Goal: Task Accomplishment & Management: Manage account settings

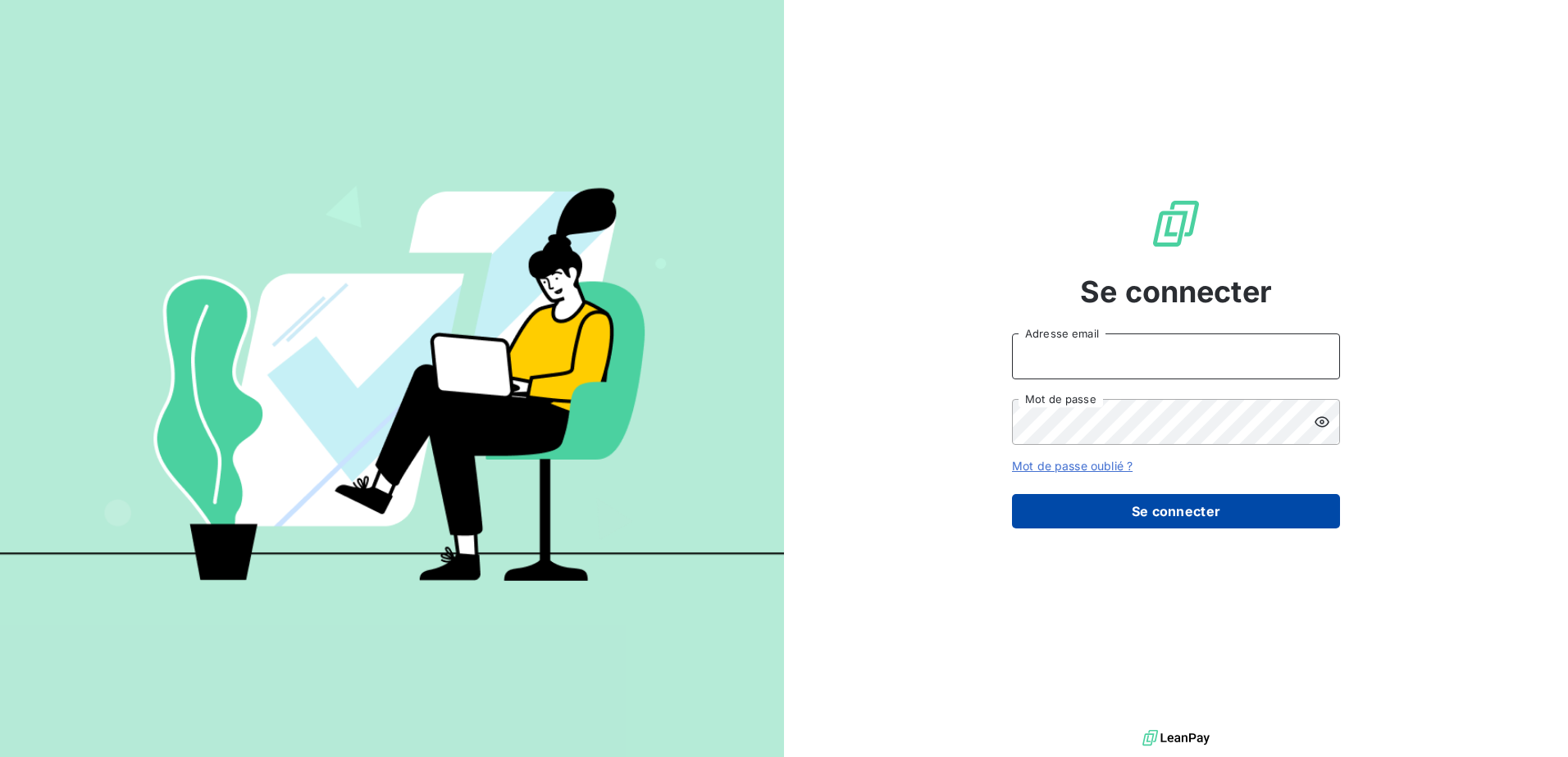
type input "[EMAIL_ADDRESS][DOMAIN_NAME]"
click at [1135, 506] on button "Se connecter" at bounding box center [1176, 511] width 328 height 34
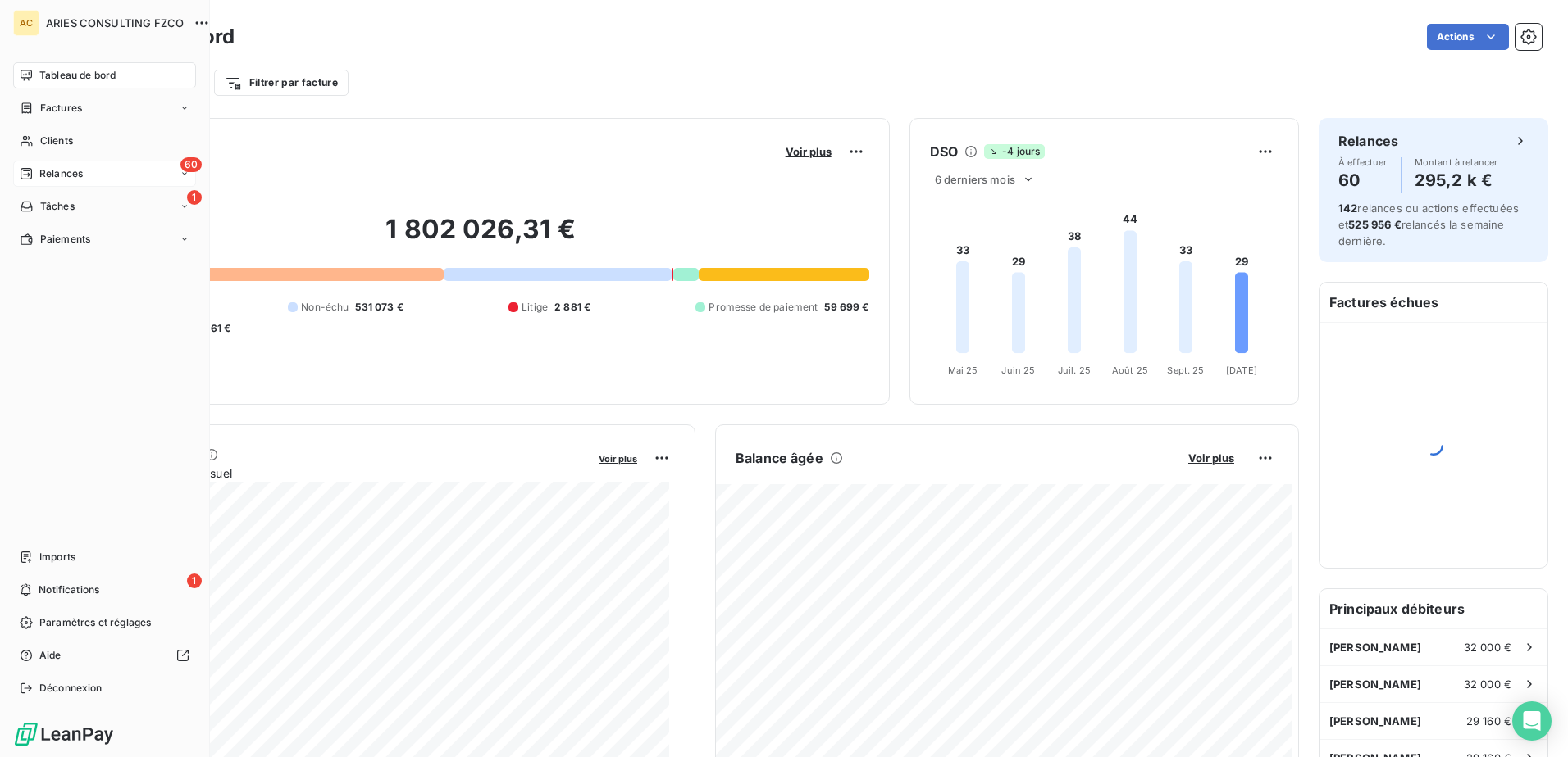
click at [42, 172] on span "Relances" at bounding box center [61, 173] width 44 height 15
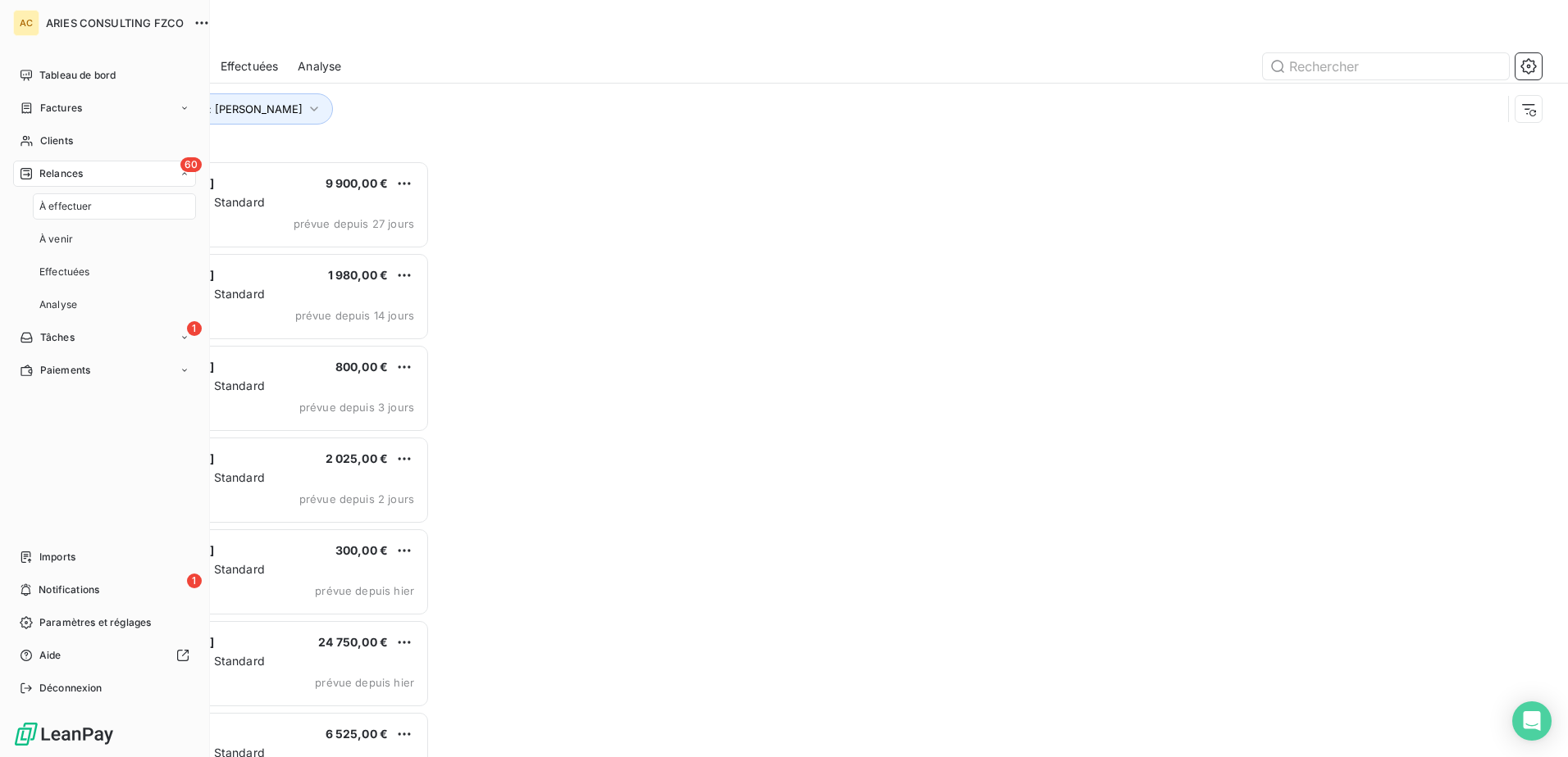
scroll to position [585, 339]
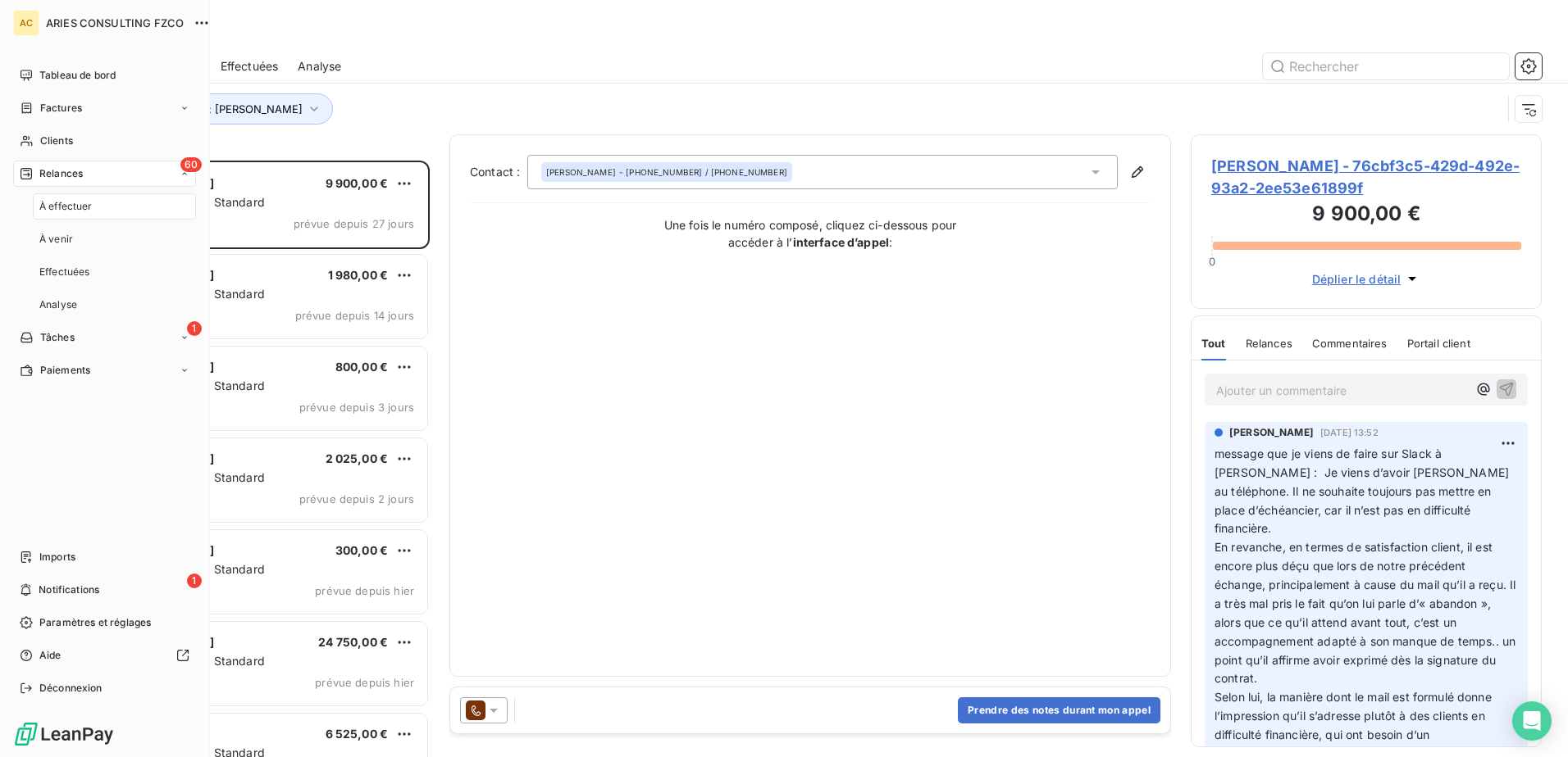
click at [51, 212] on span "À effectuer" at bounding box center [66, 207] width 53 height 15
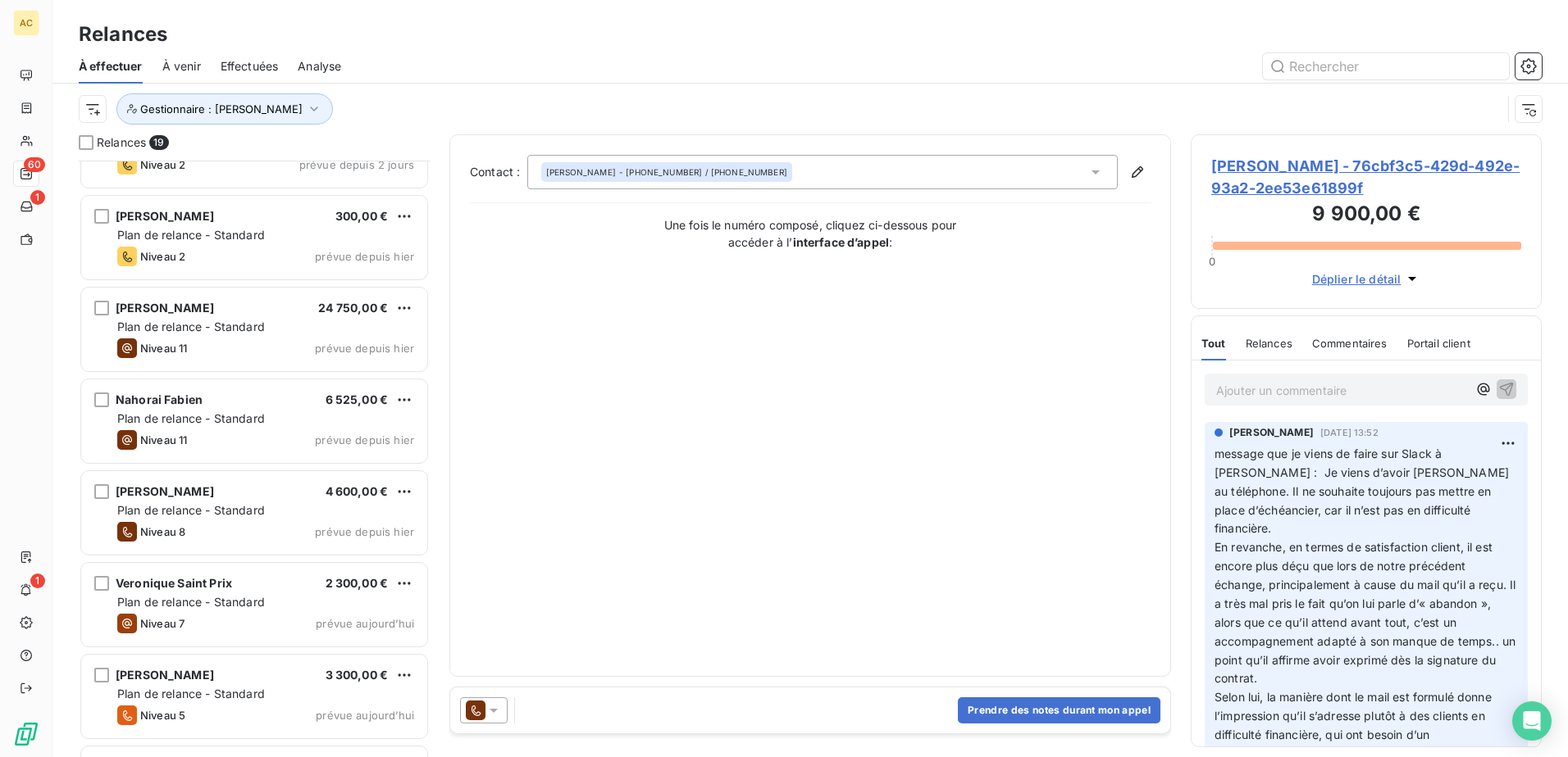
scroll to position [329, 0]
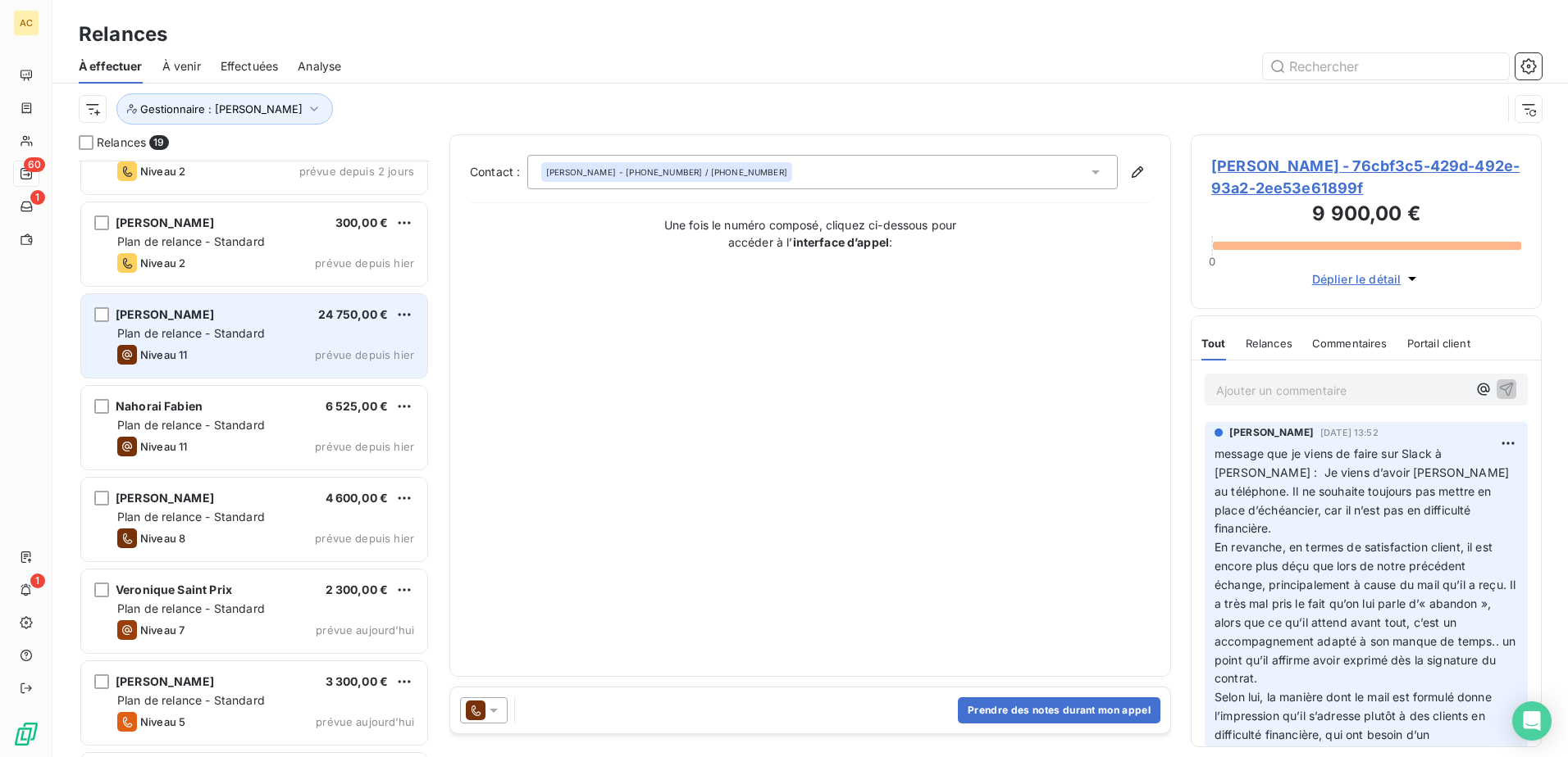
click at [238, 341] on div "Plan de relance - Standard" at bounding box center [265, 333] width 297 height 17
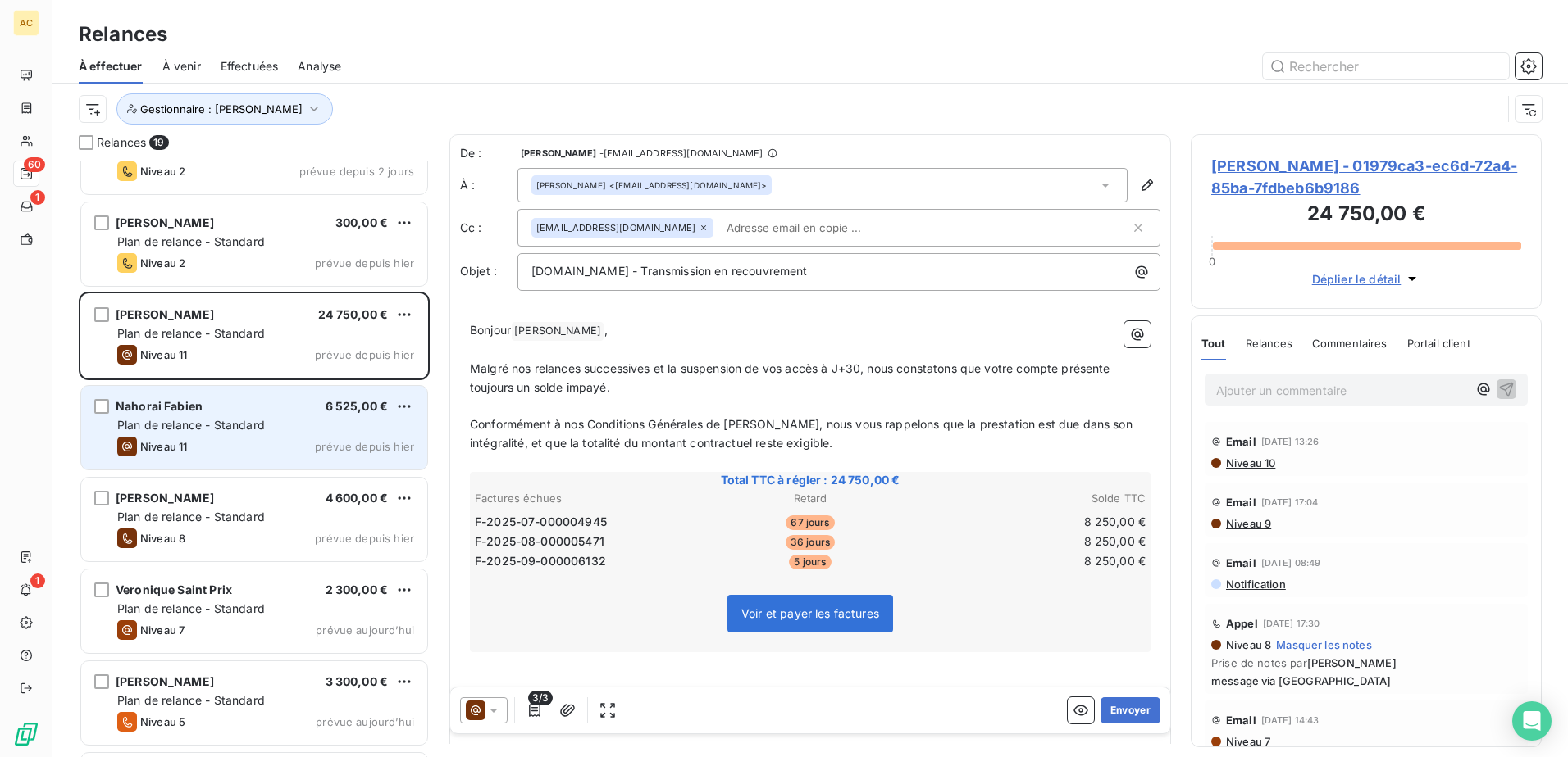
click at [226, 424] on span "Plan de relance - Standard" at bounding box center [191, 425] width 148 height 14
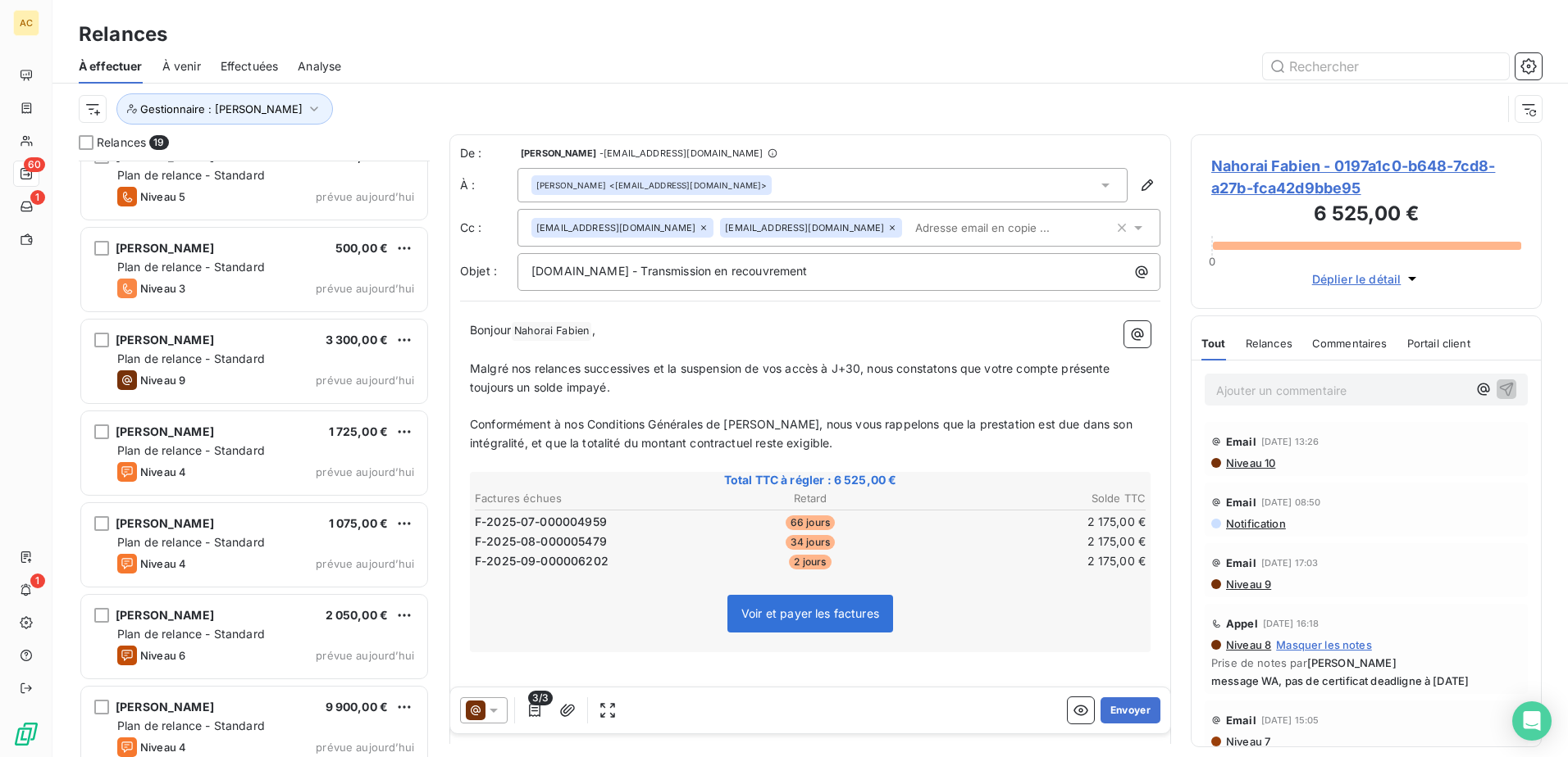
scroll to position [1066, 0]
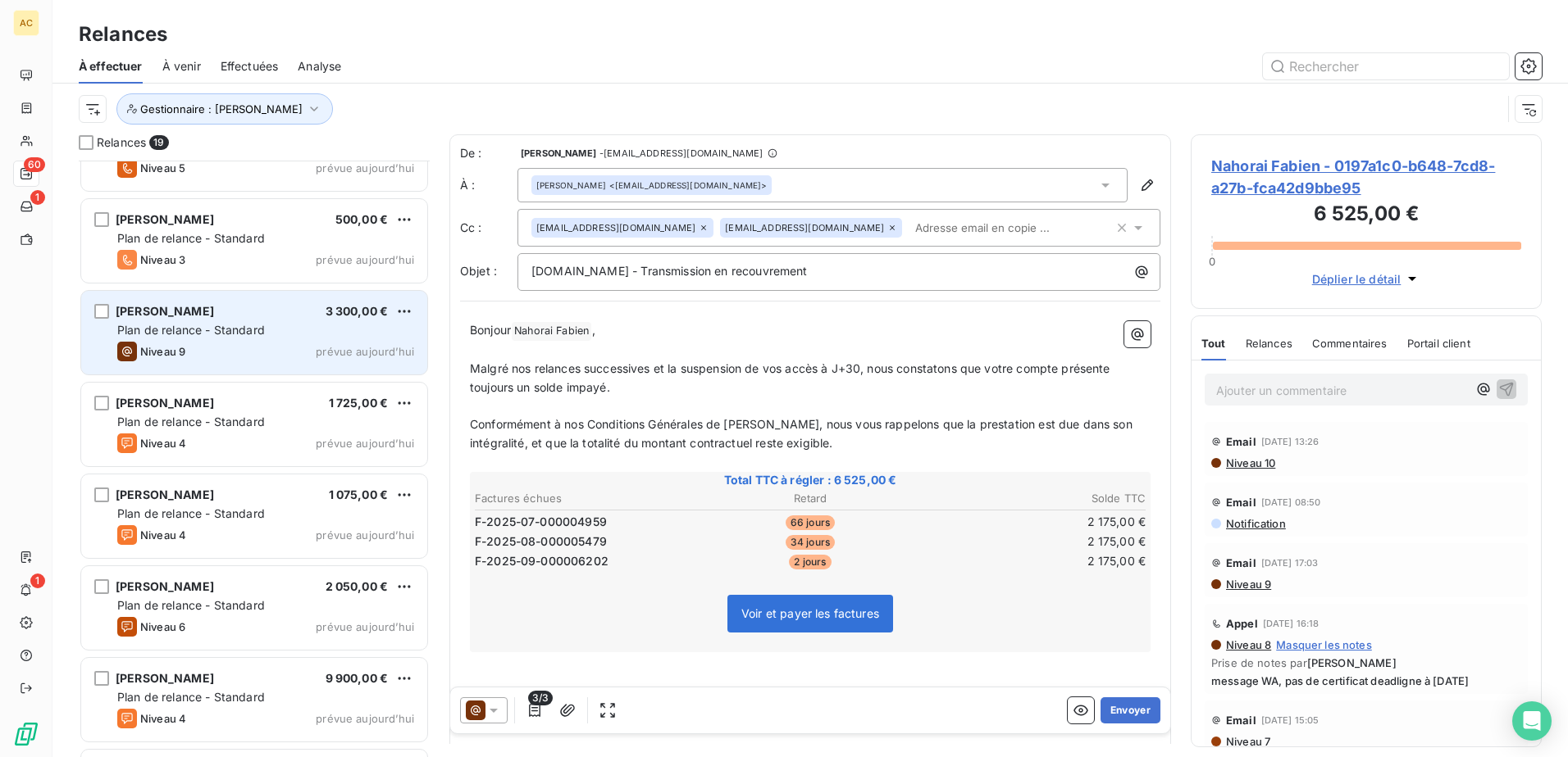
click at [226, 352] on div "Niveau 9 prévue [DATE]" at bounding box center [265, 352] width 297 height 19
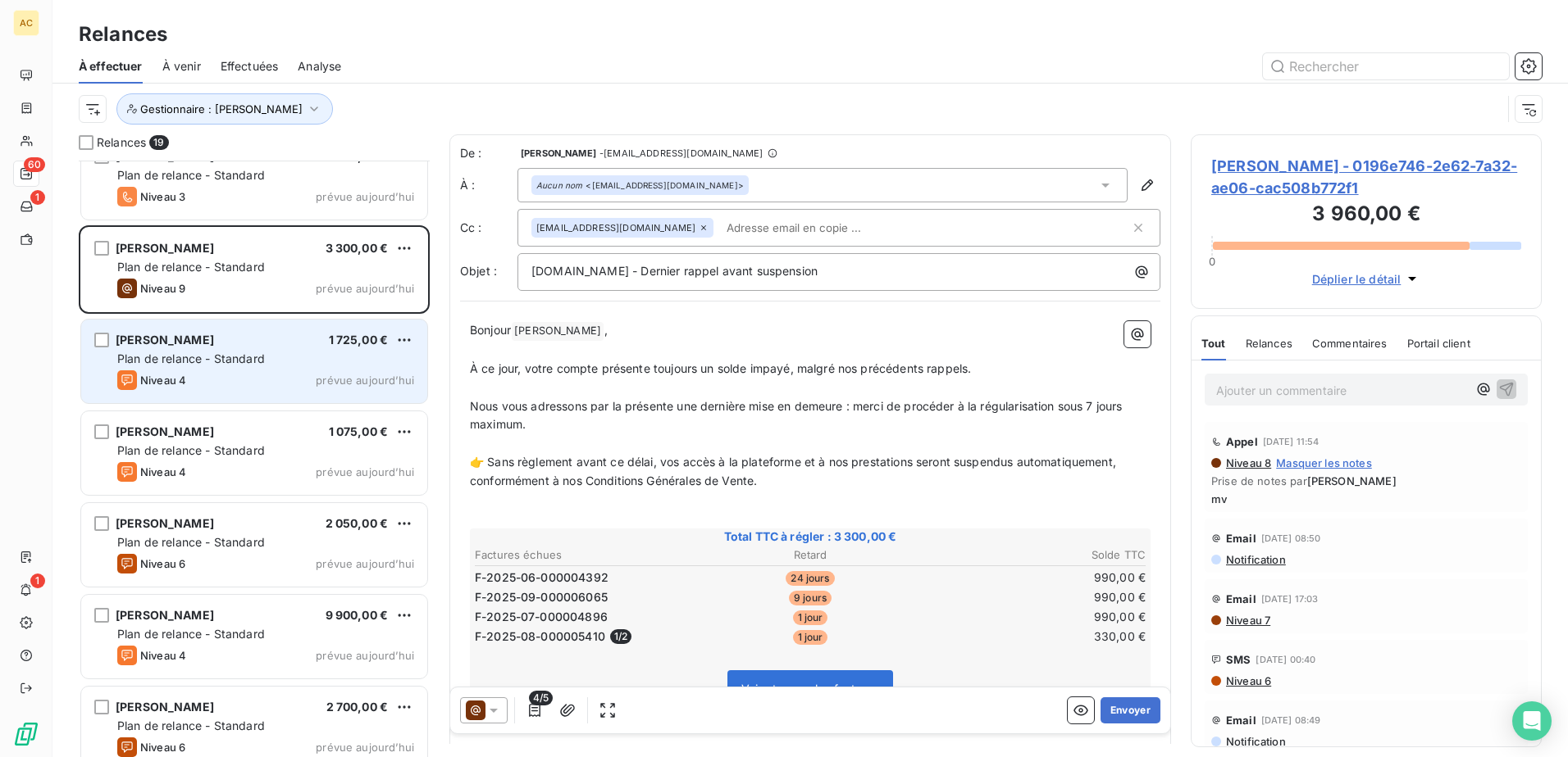
scroll to position [1148, 0]
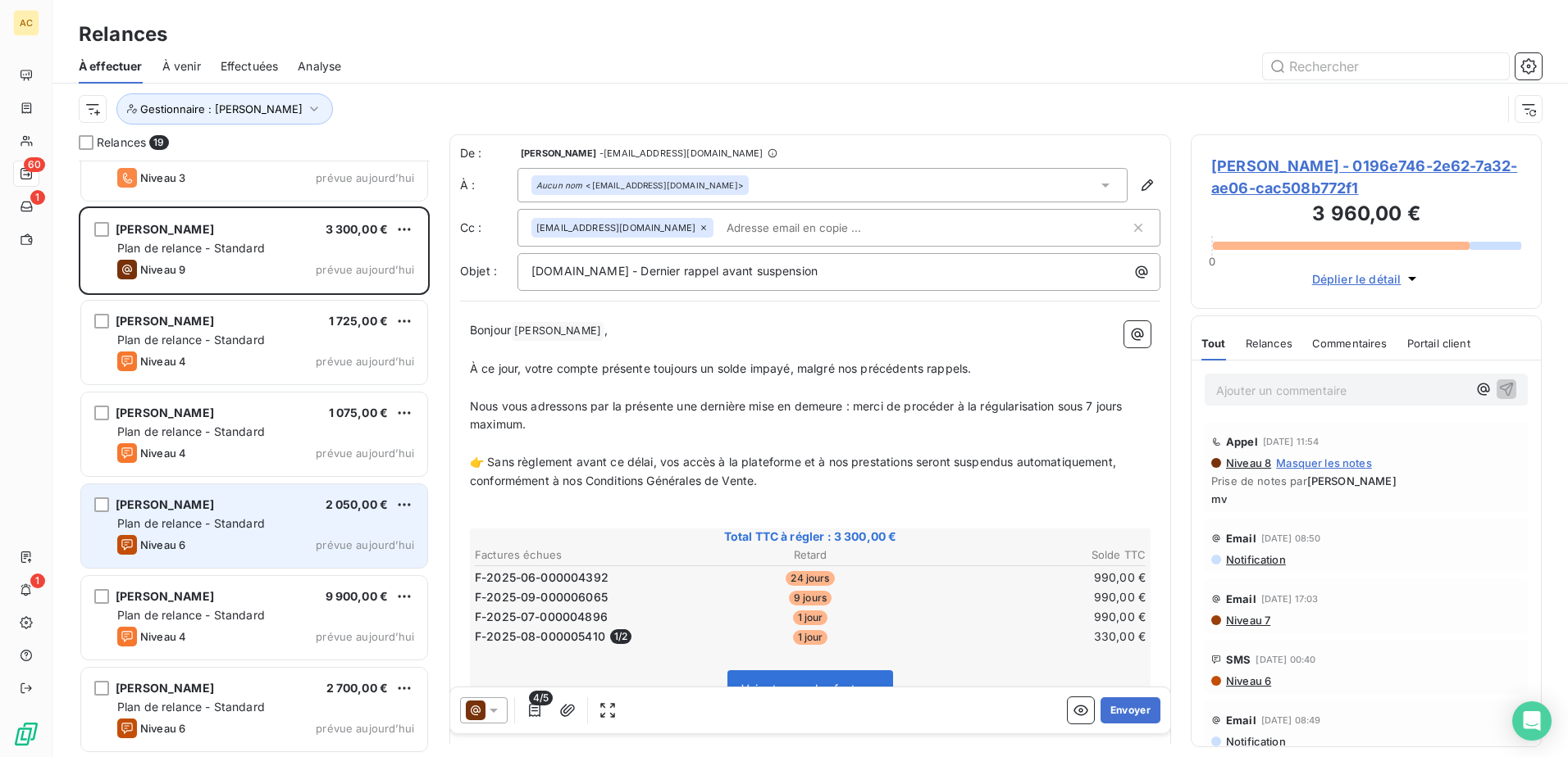
click at [201, 511] on div "Rislaine Ouled 2 050,00 €" at bounding box center [265, 504] width 297 height 15
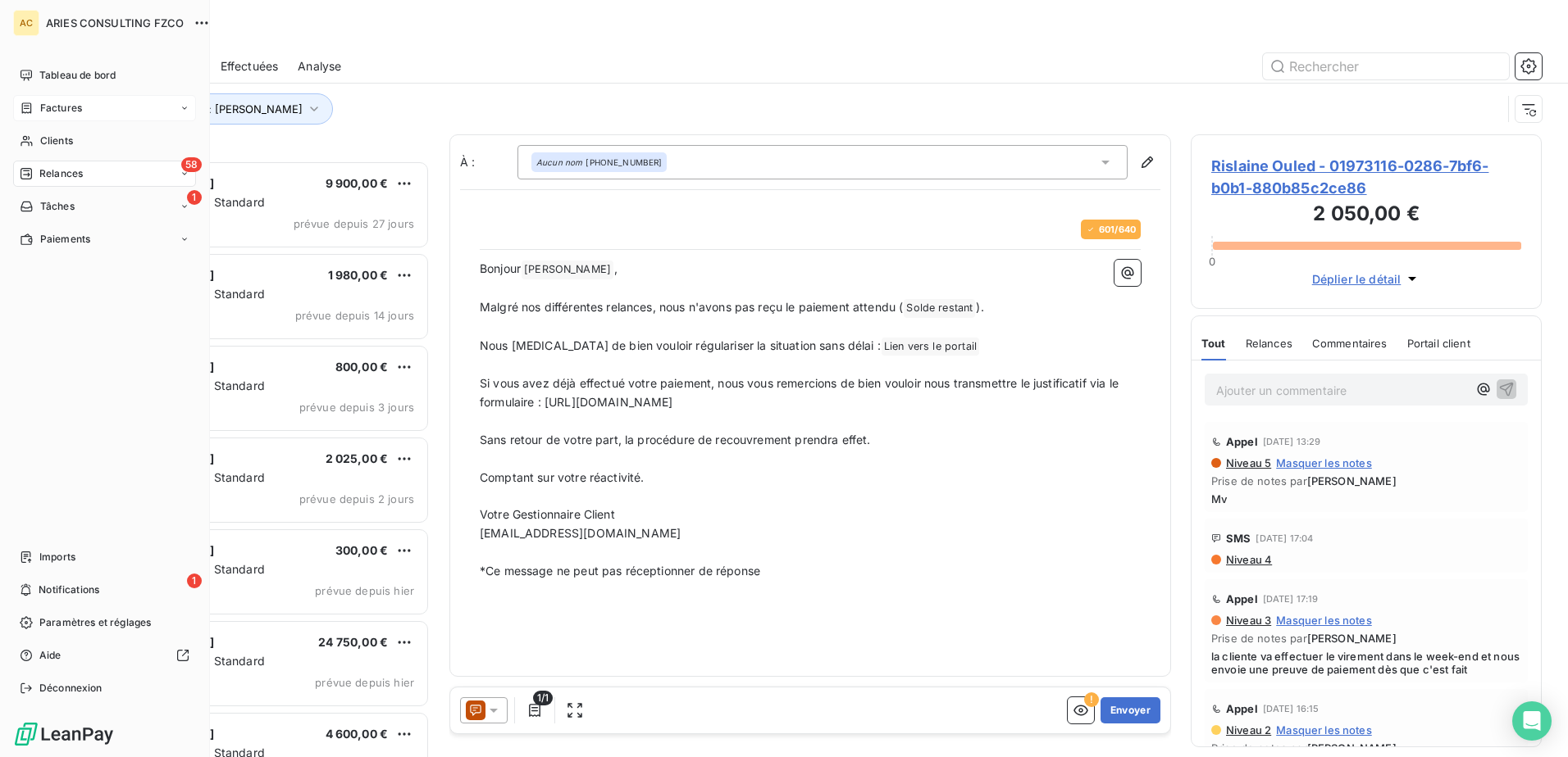
click at [18, 109] on div "Factures" at bounding box center [104, 109] width 183 height 26
click at [25, 108] on icon at bounding box center [26, 108] width 14 height 13
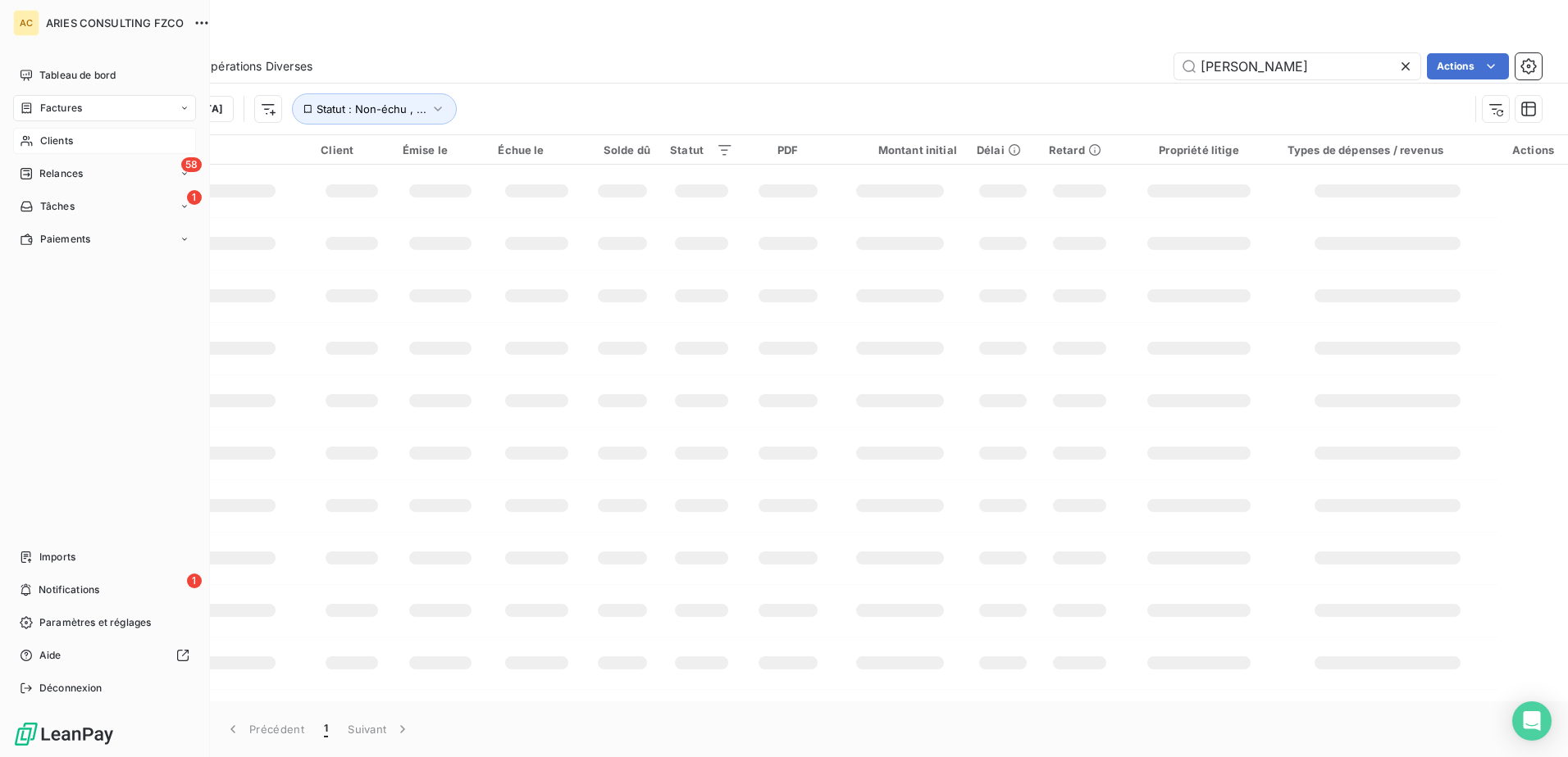
click at [59, 148] on span "Clients" at bounding box center [56, 141] width 32 height 15
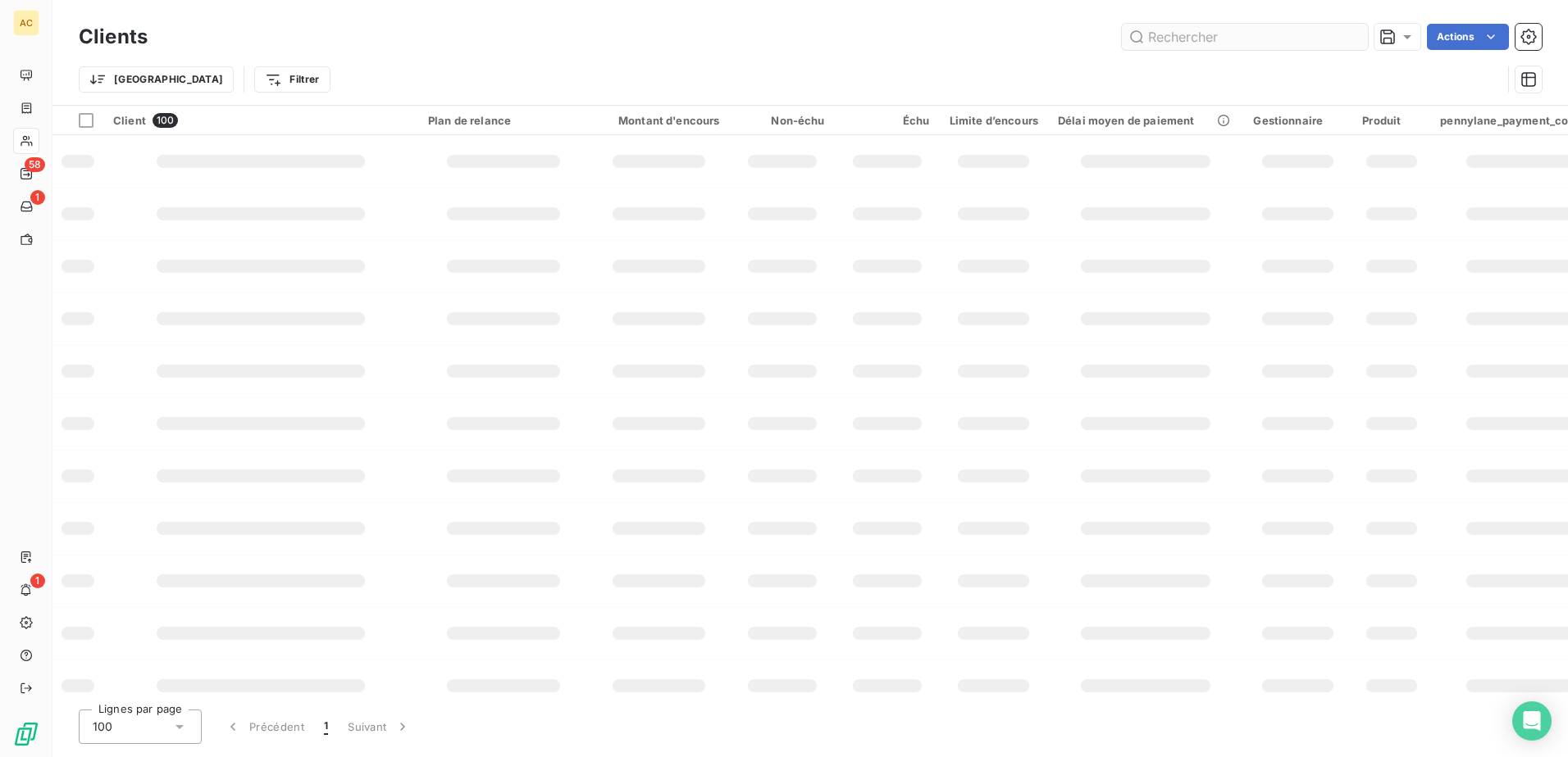
click at [1240, 36] on input "text" at bounding box center [1244, 37] width 246 height 26
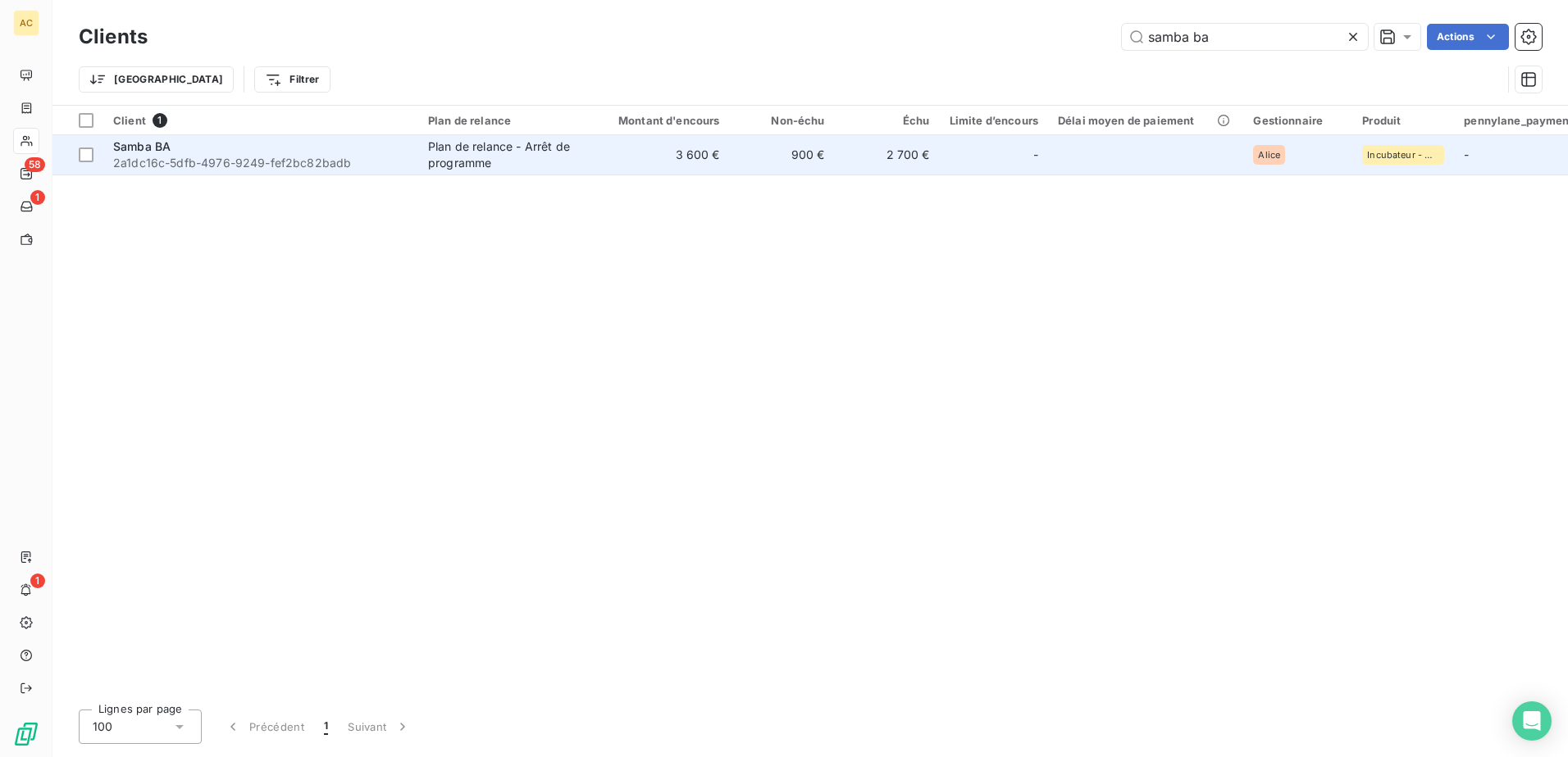
type input "samba ba"
click at [346, 171] on span "2a1dc16c-5dfb-4976-9249-fef2bc82badb" at bounding box center [260, 163] width 295 height 17
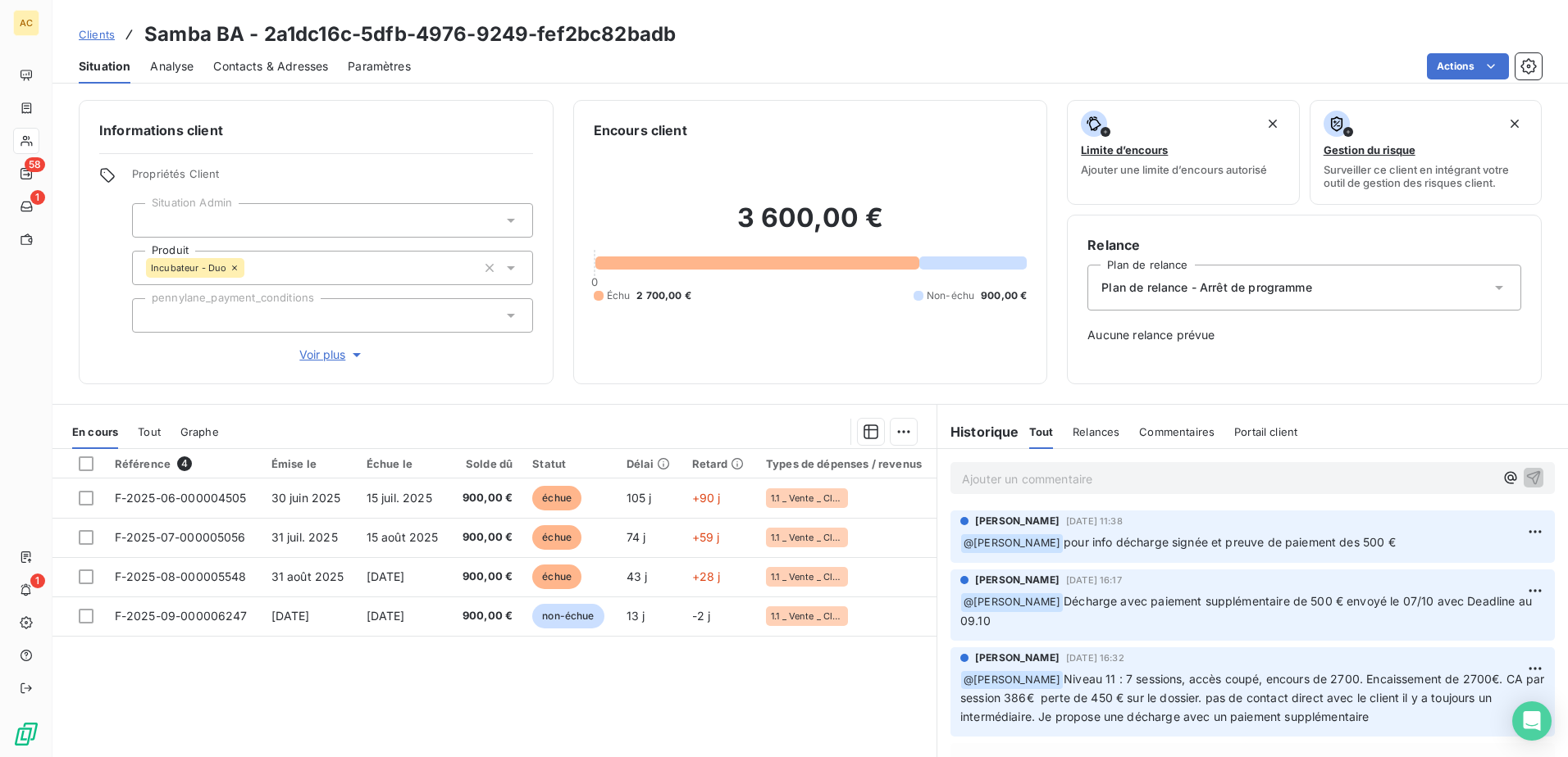
click at [89, 33] on span "Clients" at bounding box center [96, 34] width 36 height 13
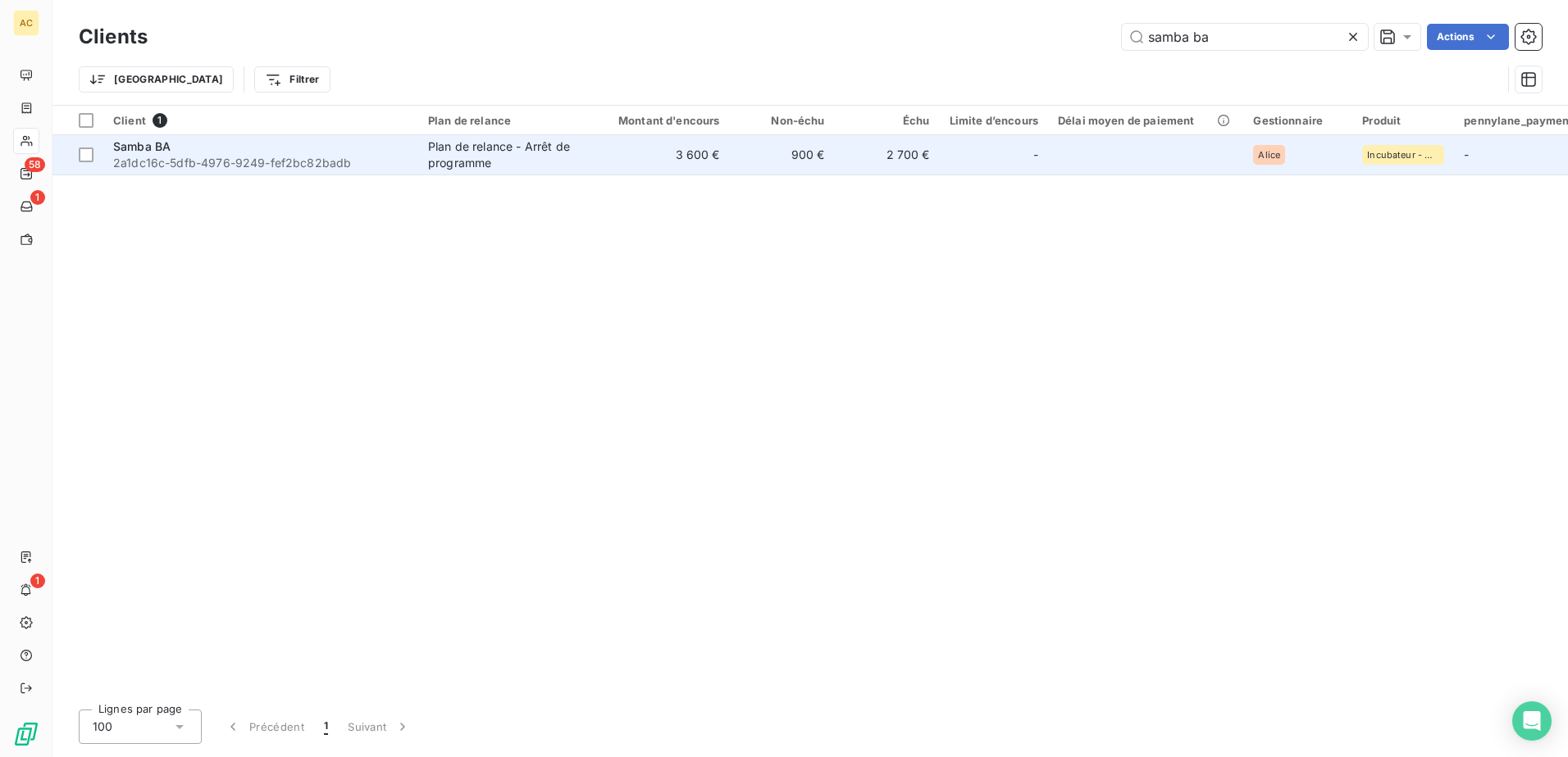
click at [353, 155] on span "2a1dc16c-5dfb-4976-9249-fef2bc82badb" at bounding box center [260, 163] width 295 height 17
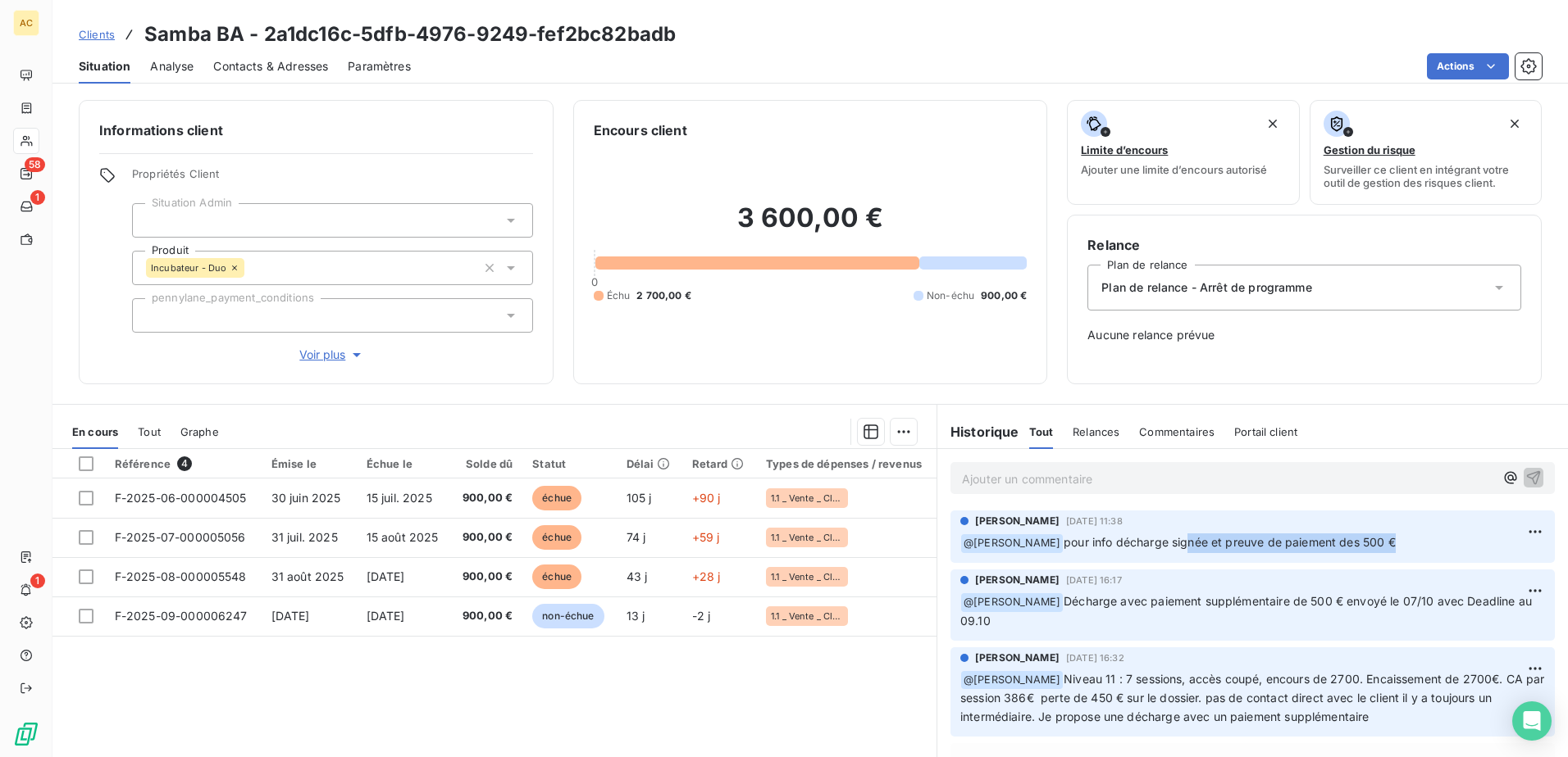
drag, startPoint x: 1150, startPoint y: 550, endPoint x: 1370, endPoint y: 549, distance: 220.0
click at [1370, 549] on p "﻿ @ [PERSON_NAME] pour info décharge signée et preuve de paiement des 500 €" at bounding box center [1253, 543] width 585 height 19
drag, startPoint x: 1370, startPoint y: 549, endPoint x: 1406, endPoint y: 549, distance: 36.0
click at [1406, 549] on p "﻿ @ [PERSON_NAME] pour info décharge signée et preuve de paiement des 500 €" at bounding box center [1253, 543] width 585 height 19
click at [1148, 473] on p "Ajouter un commentaire ﻿" at bounding box center [1228, 479] width 532 height 20
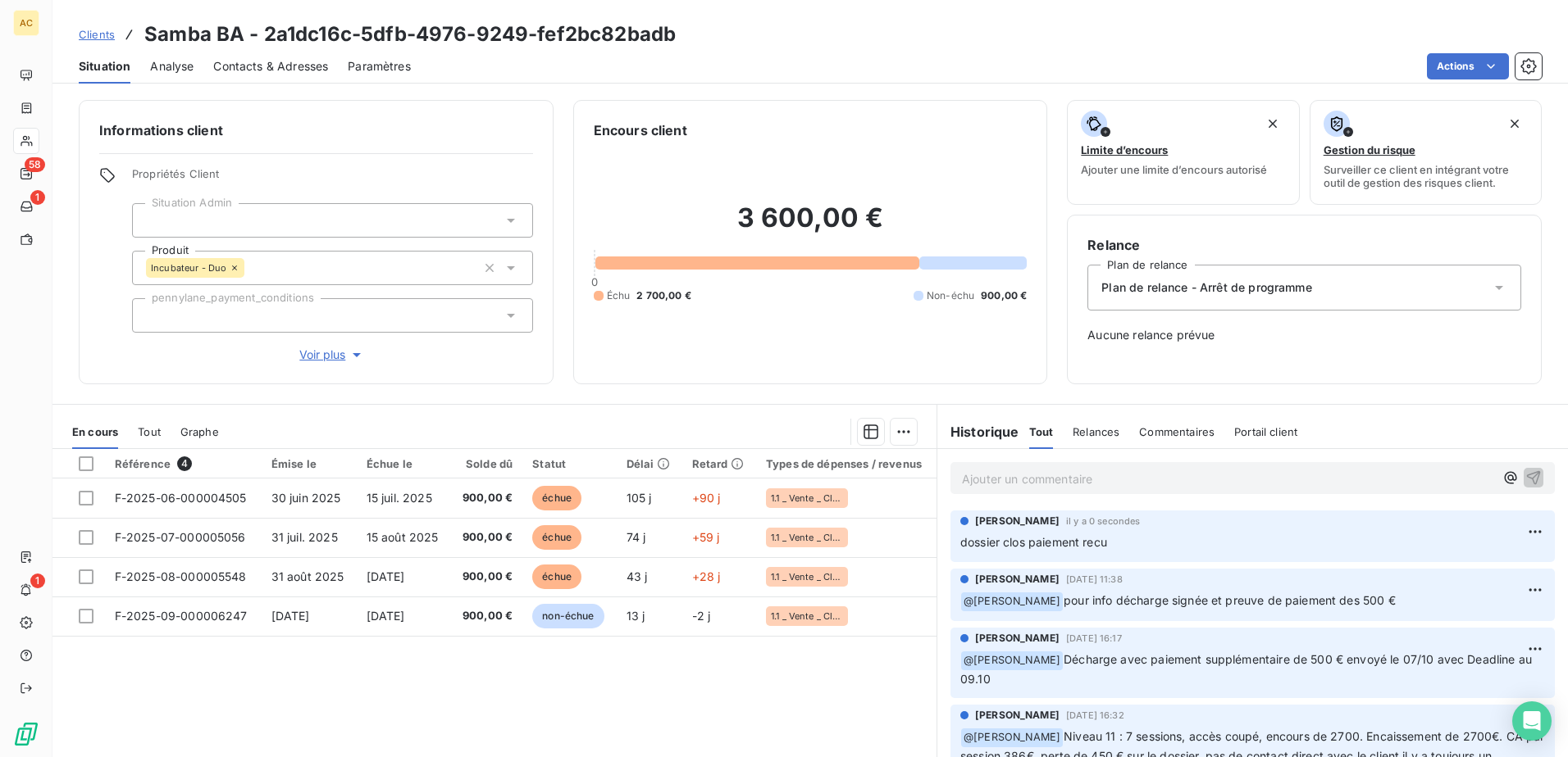
click at [95, 37] on span "Clients" at bounding box center [96, 34] width 36 height 13
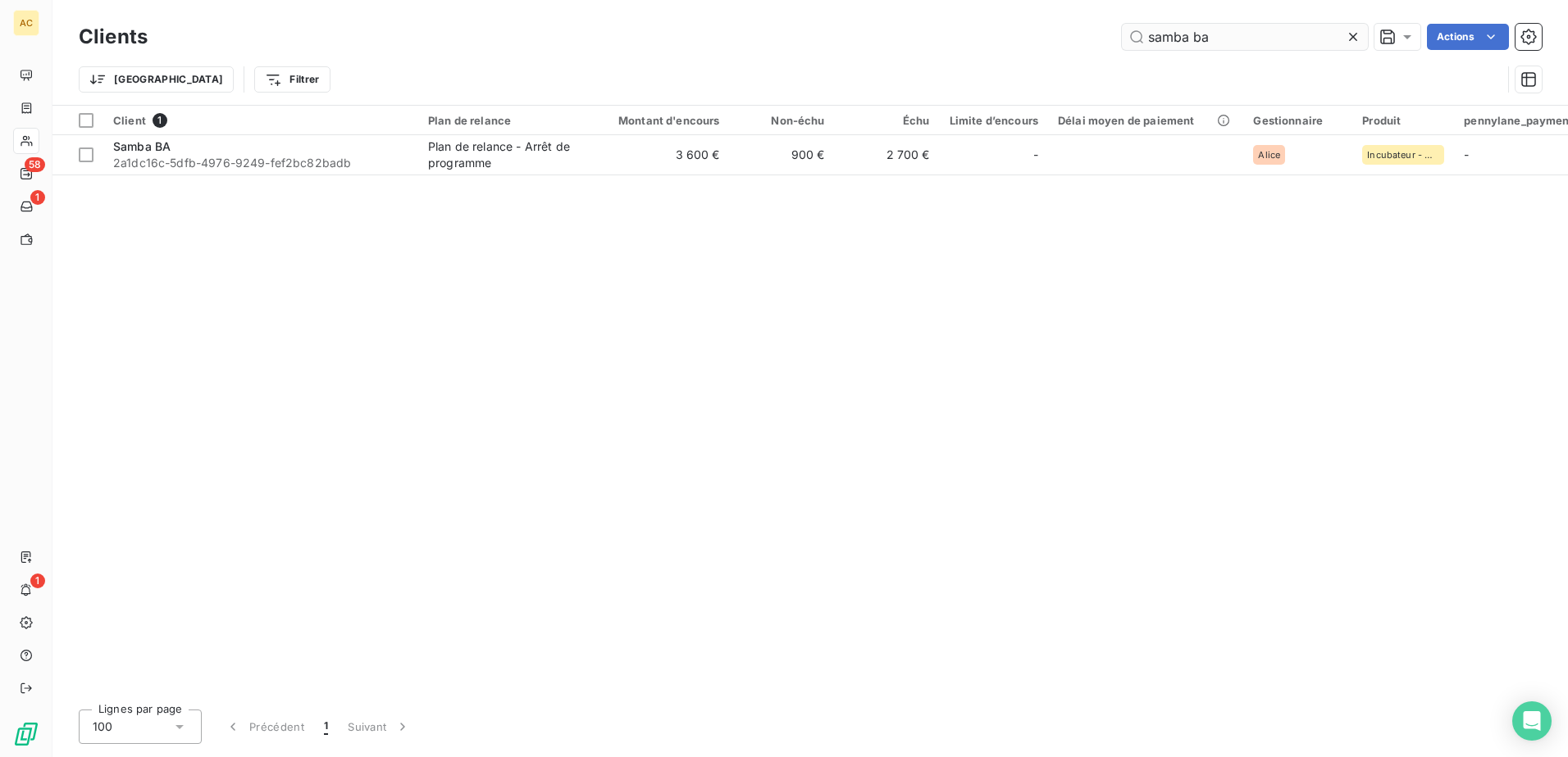
click at [1196, 41] on input "samba ba" at bounding box center [1244, 37] width 246 height 26
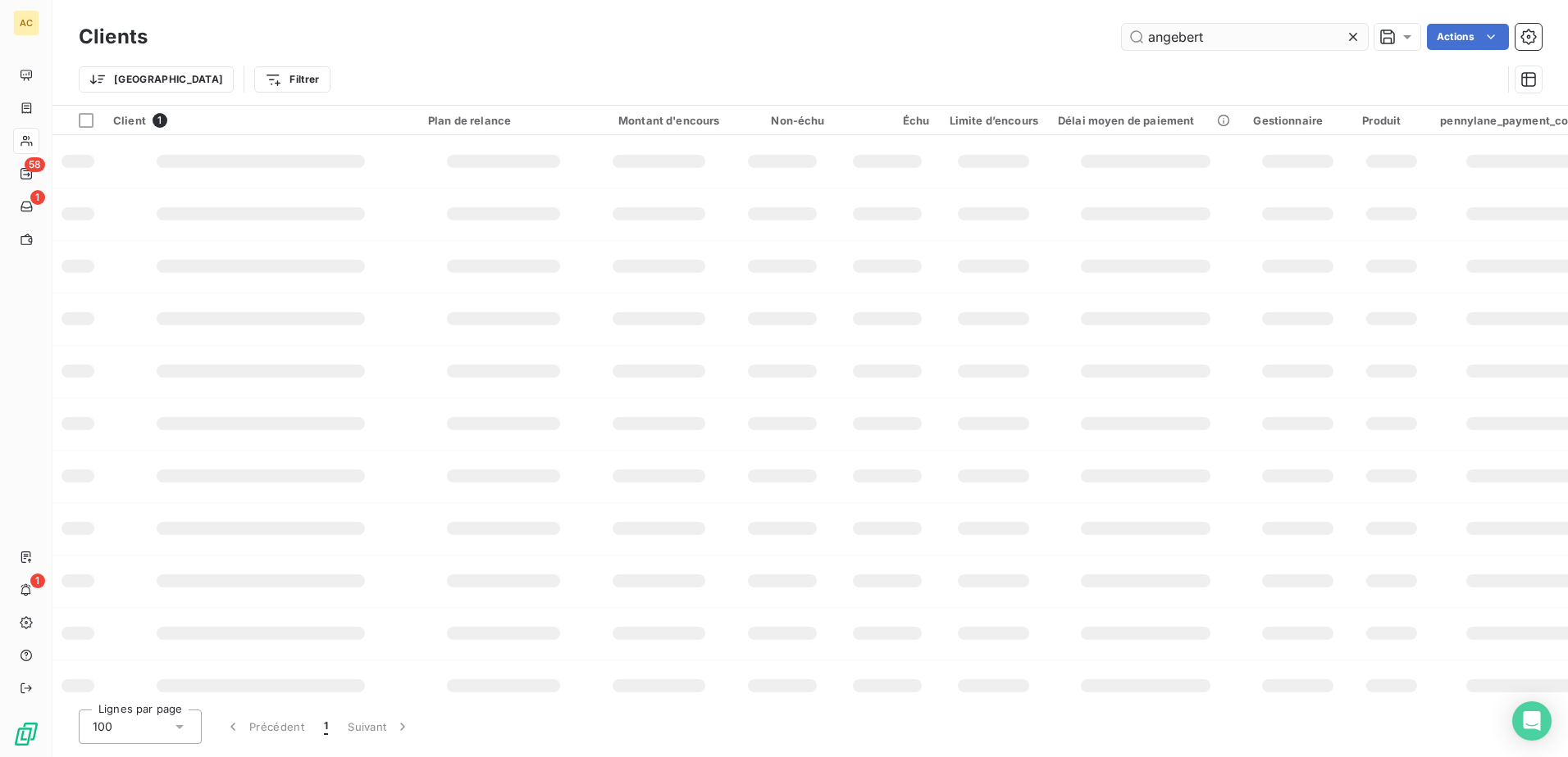
type input "angebert"
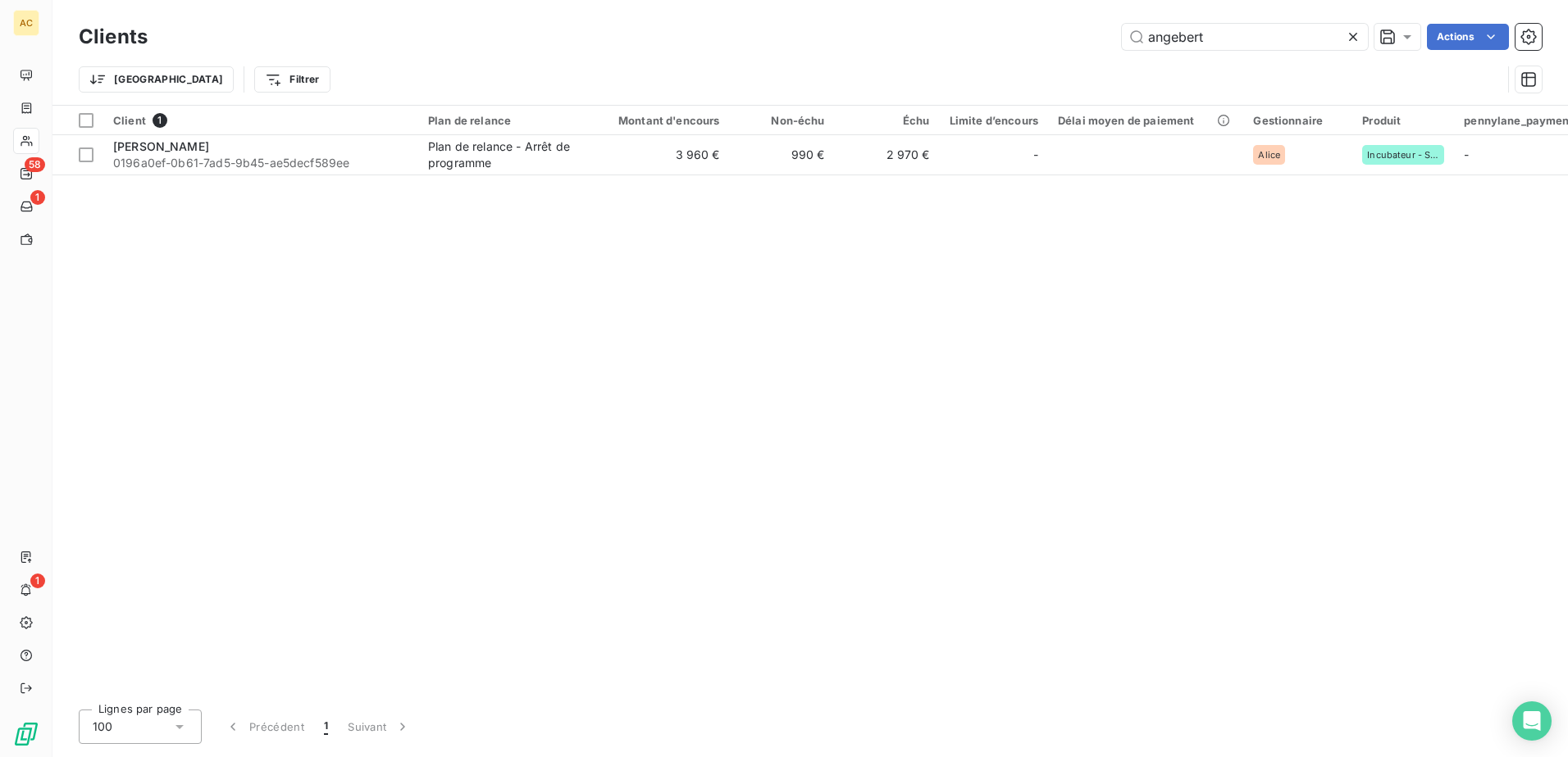
click at [245, 175] on div "Client 1 Plan de relance Montant d'encours Non-échu Échu Limite d’encours Délai…" at bounding box center [810, 401] width 1515 height 591
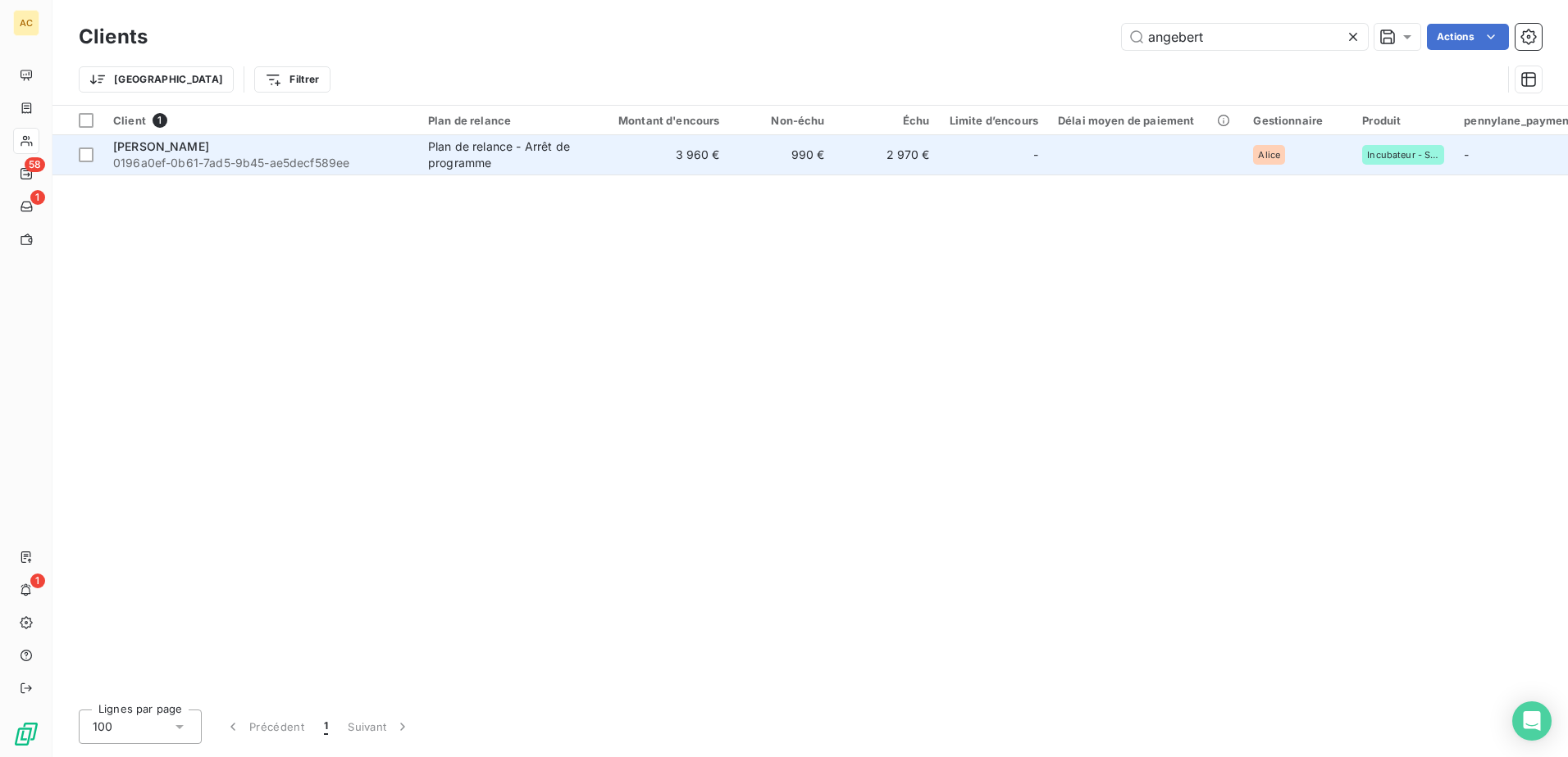
click at [245, 173] on td "[PERSON_NAME] 0196a0ef-0b61-7ad5-9b45-ae5decf589ee" at bounding box center [261, 155] width 315 height 39
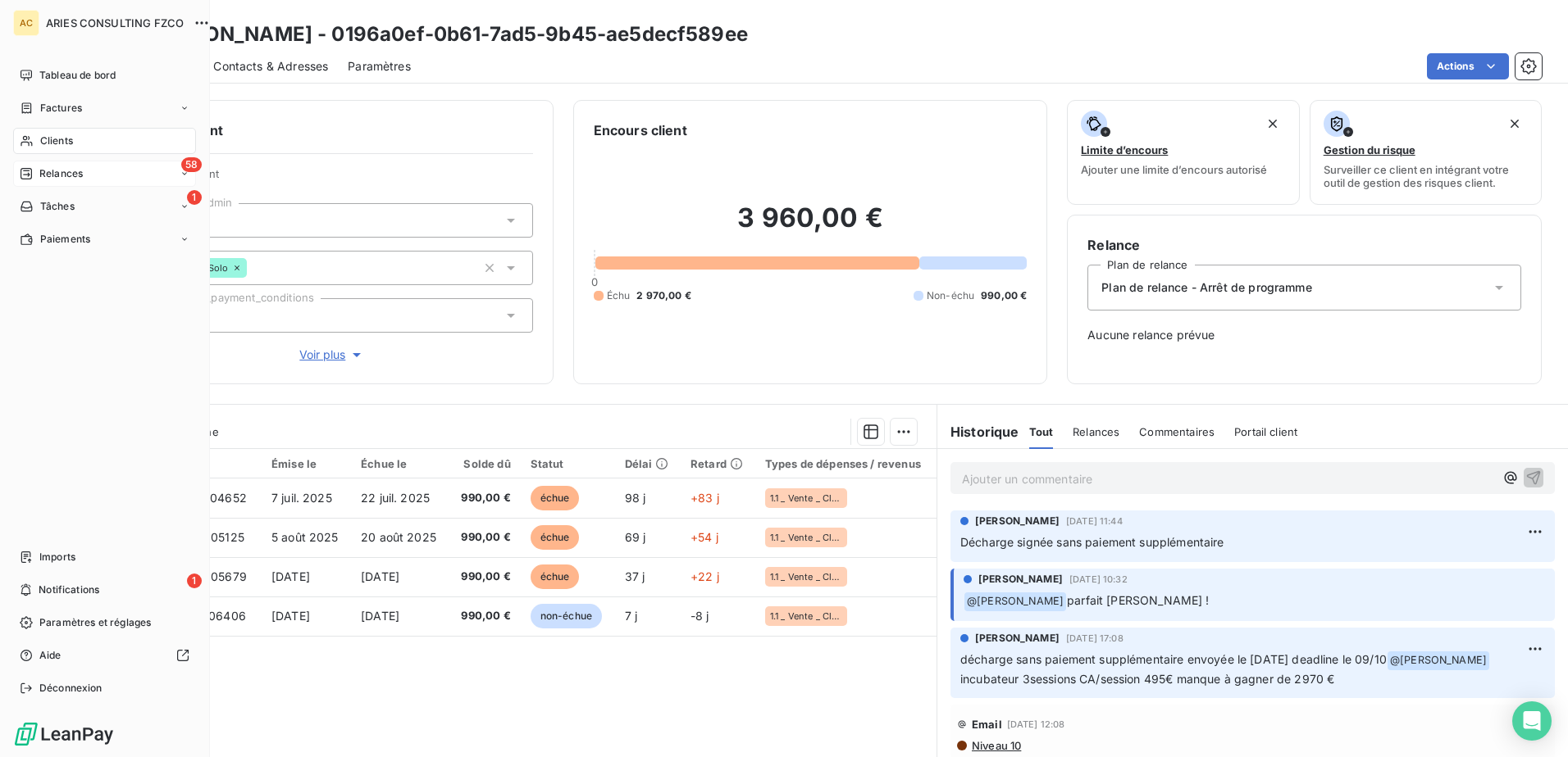
click at [46, 174] on span "Relances" at bounding box center [61, 173] width 44 height 15
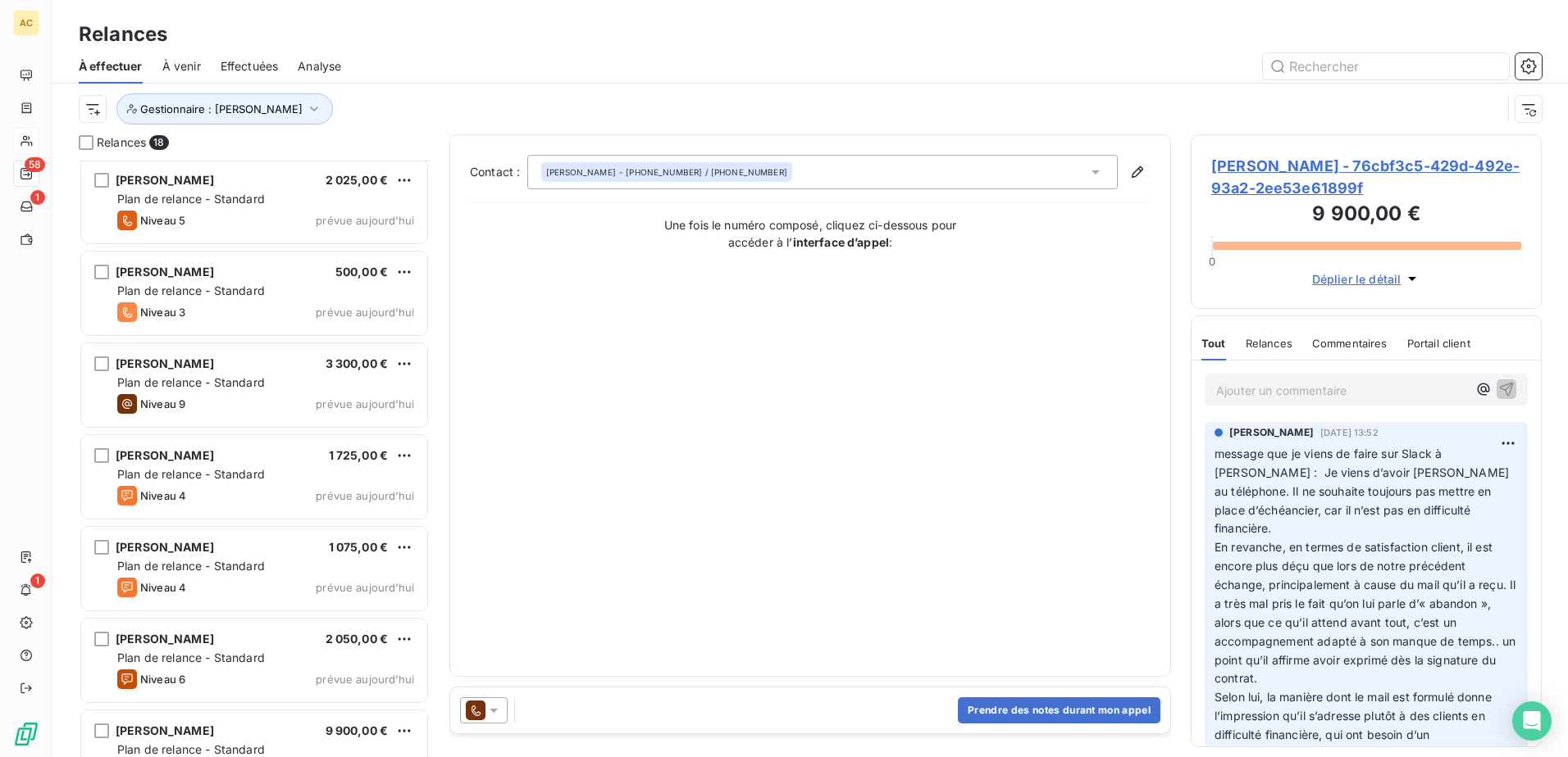
scroll to position [1056, 0]
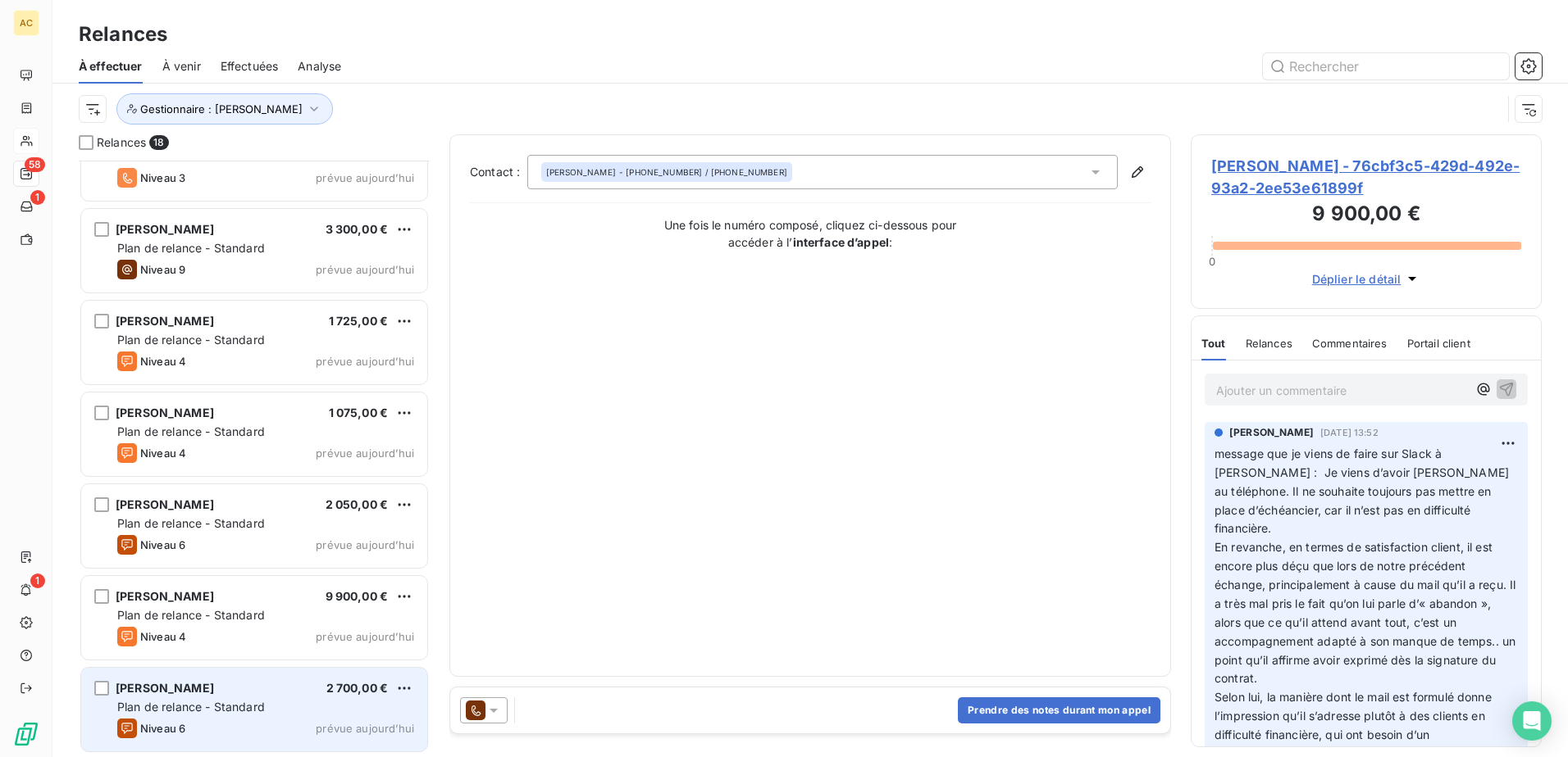
click at [194, 724] on div "Niveau 6 prévue [DATE]" at bounding box center [265, 728] width 297 height 19
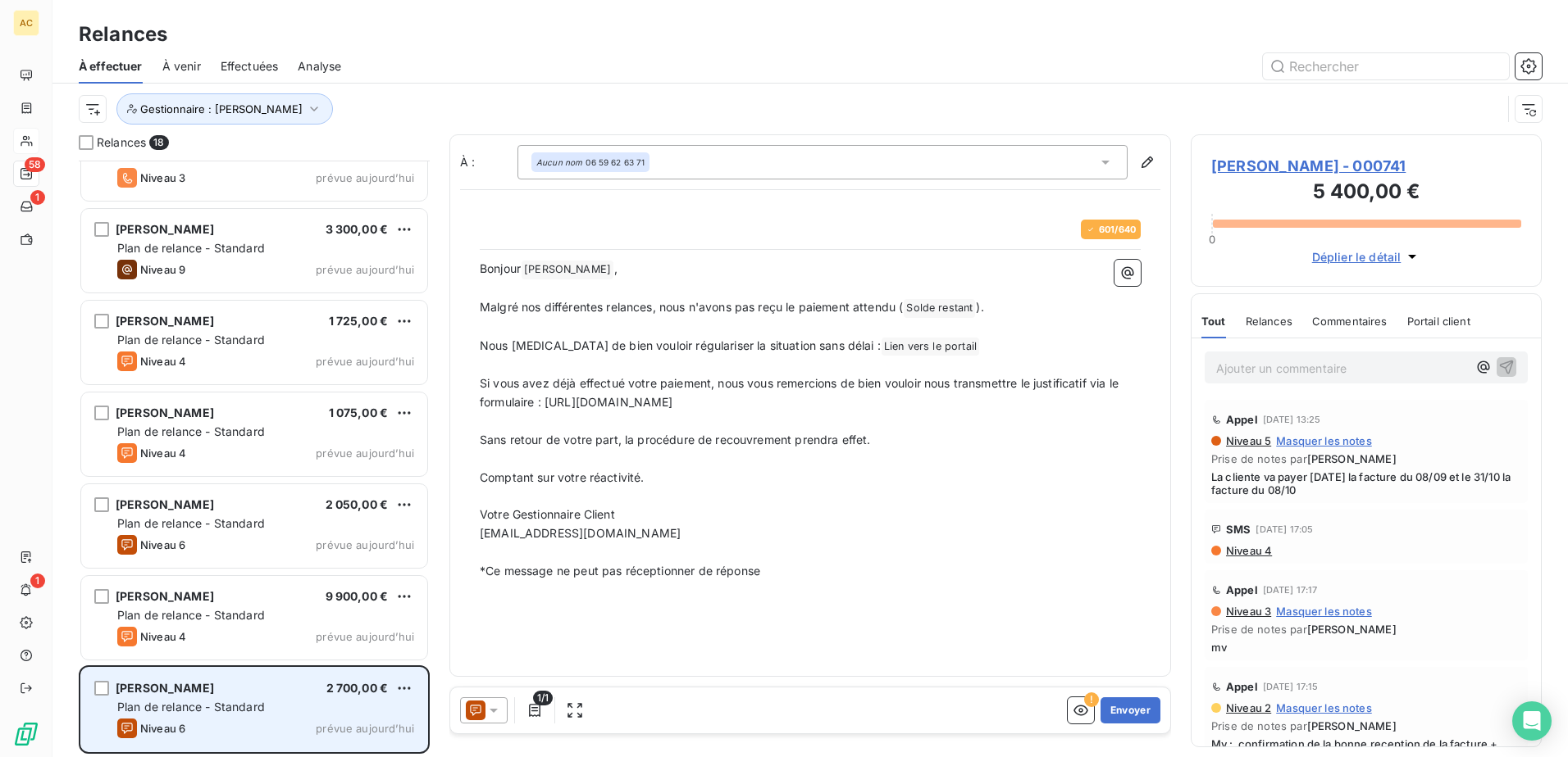
click at [215, 709] on span "Plan de relance - Standard" at bounding box center [191, 707] width 148 height 14
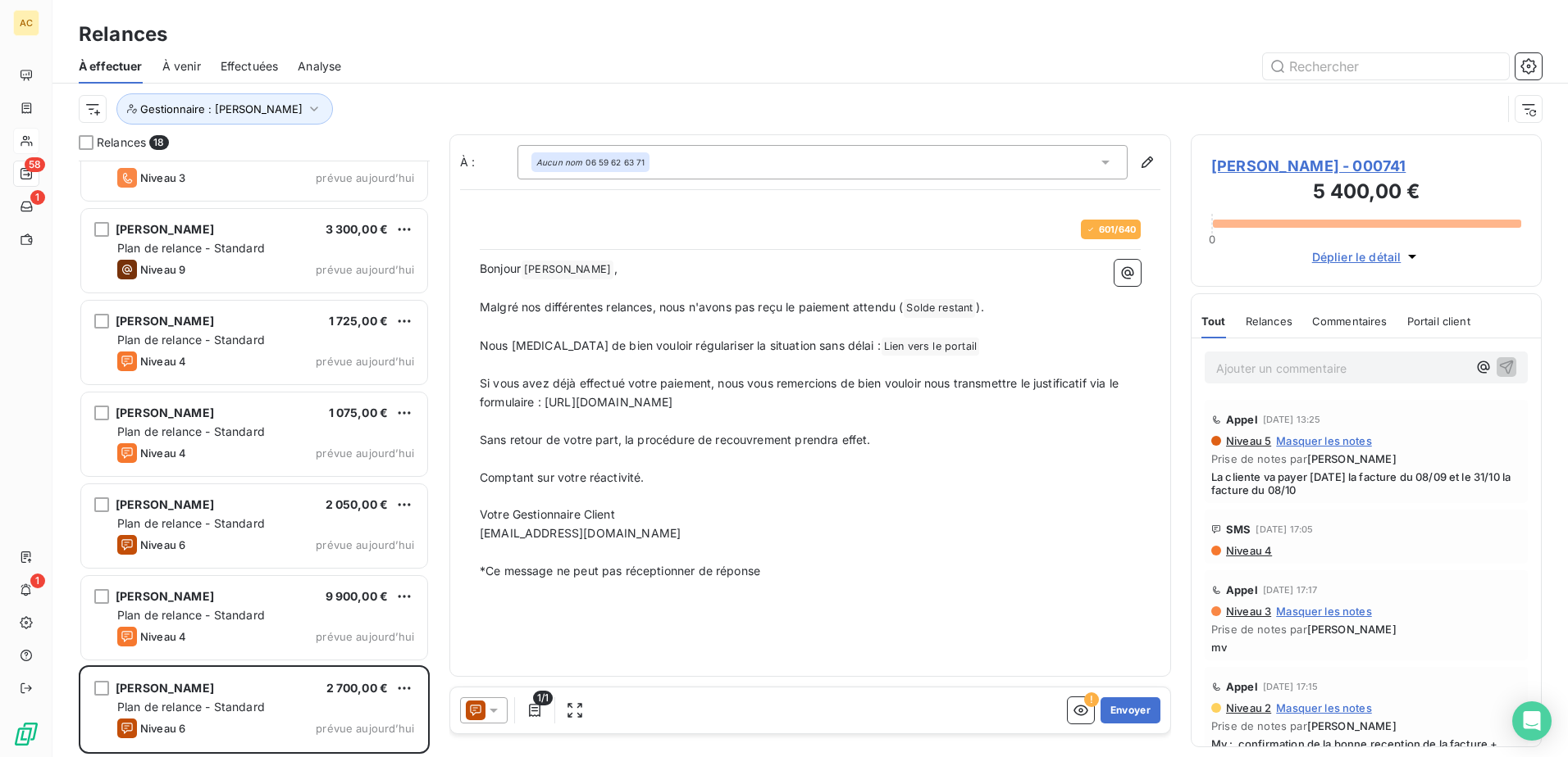
scroll to position [1056, 0]
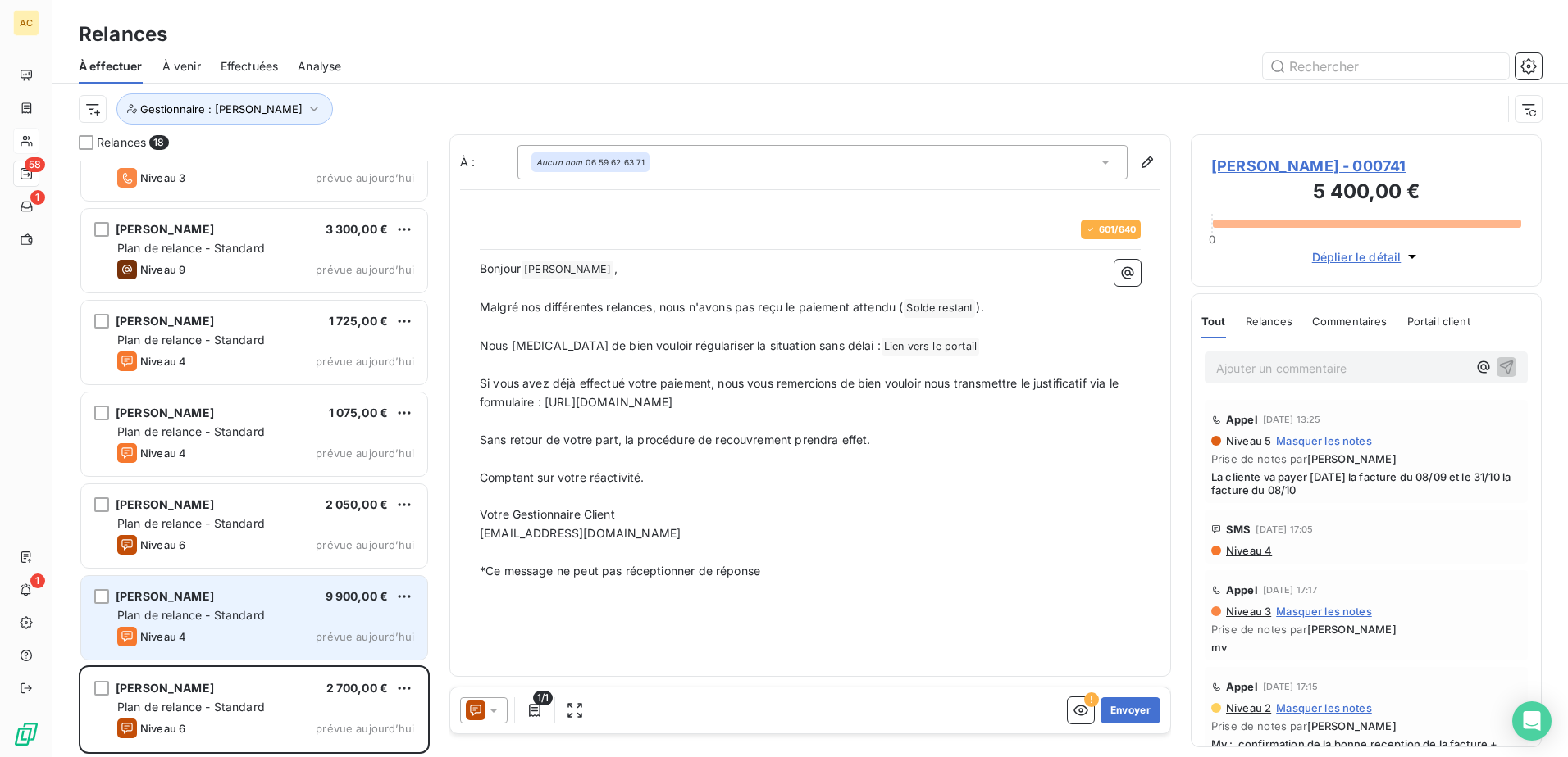
click at [208, 630] on div "Niveau 4 prévue aujourd’hui" at bounding box center [265, 636] width 297 height 19
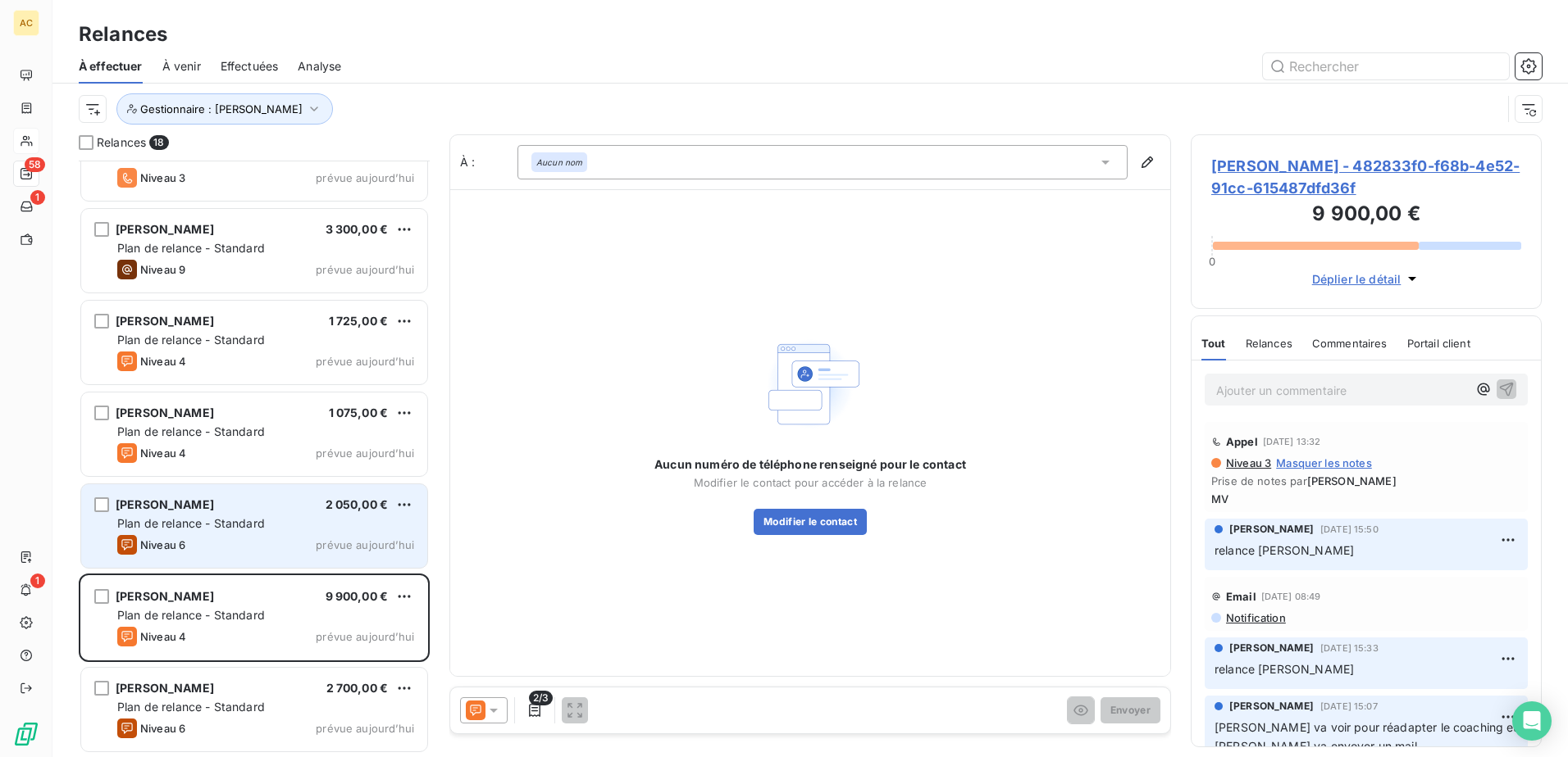
click at [283, 545] on div "Niveau 6 prévue [DATE]" at bounding box center [265, 545] width 297 height 19
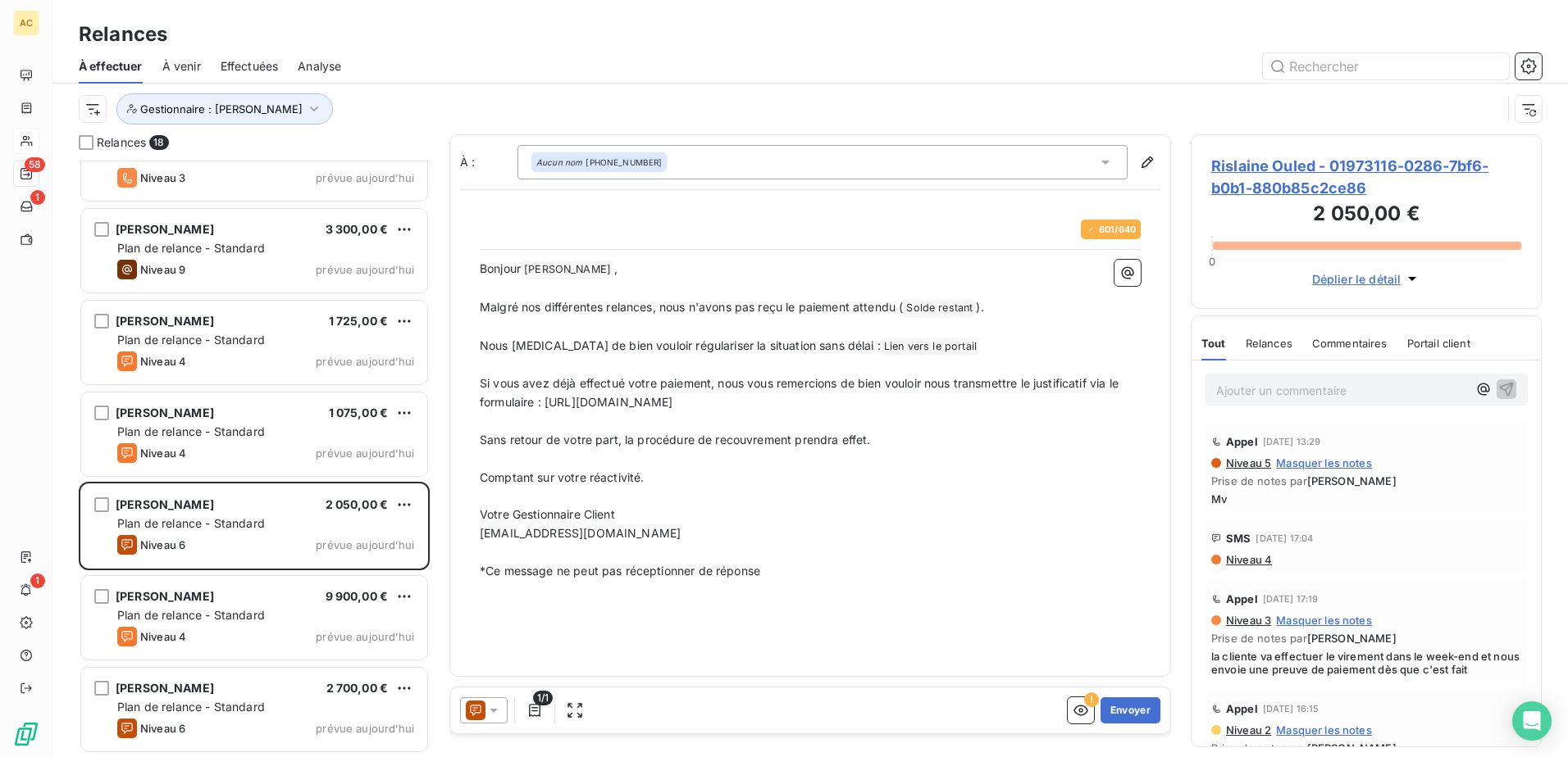
click at [1122, 697] on div "1/1 ! Envoyer" at bounding box center [810, 711] width 720 height 46
click at [1122, 704] on button "Envoyer" at bounding box center [1130, 711] width 60 height 26
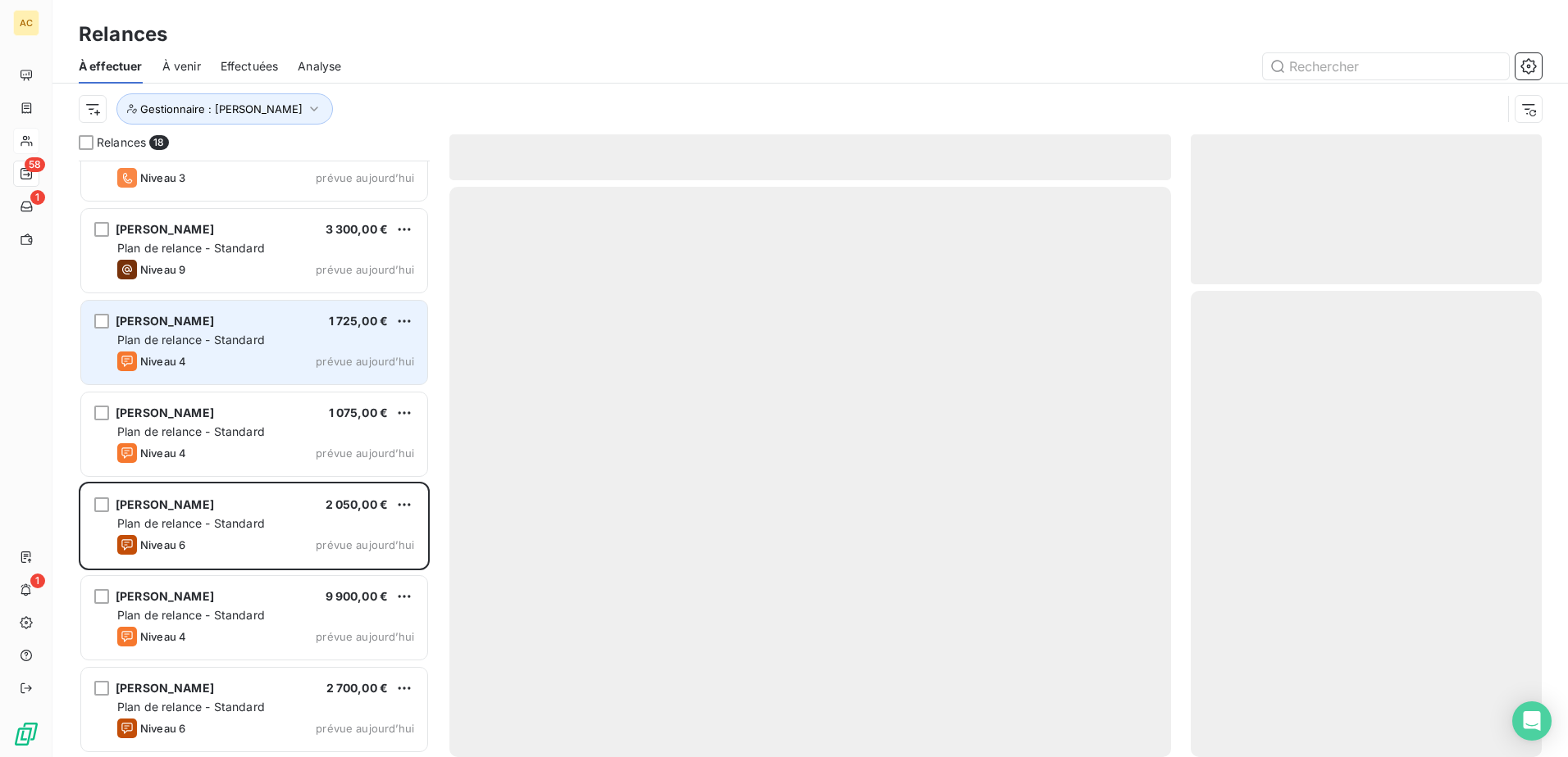
scroll to position [964, 0]
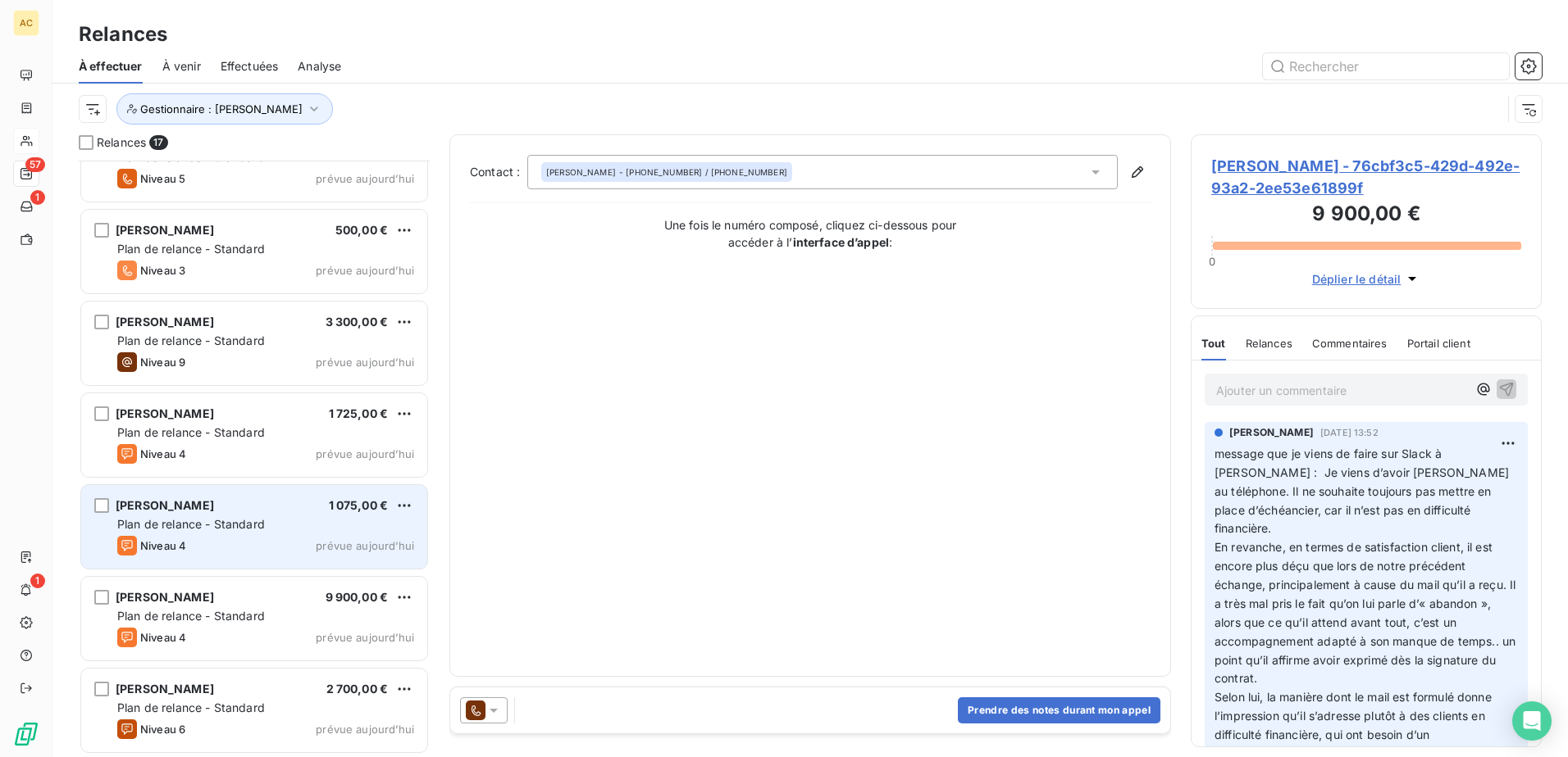
click at [168, 508] on span "[PERSON_NAME]" at bounding box center [165, 505] width 98 height 14
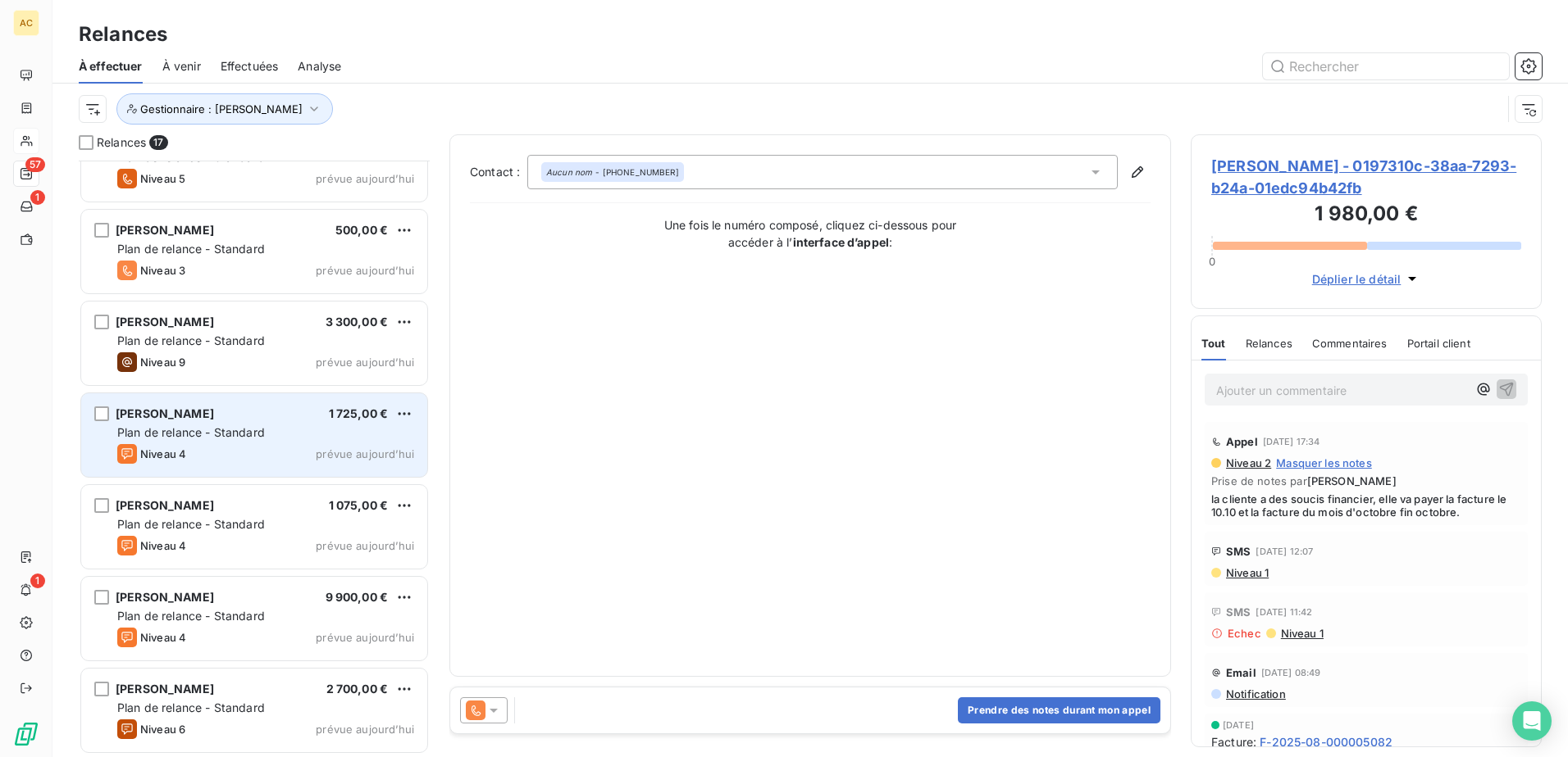
click at [220, 443] on div "[PERSON_NAME] 1 725,00 € Plan de relance - Standard Niveau 4 prévue [DATE]" at bounding box center [254, 436] width 346 height 84
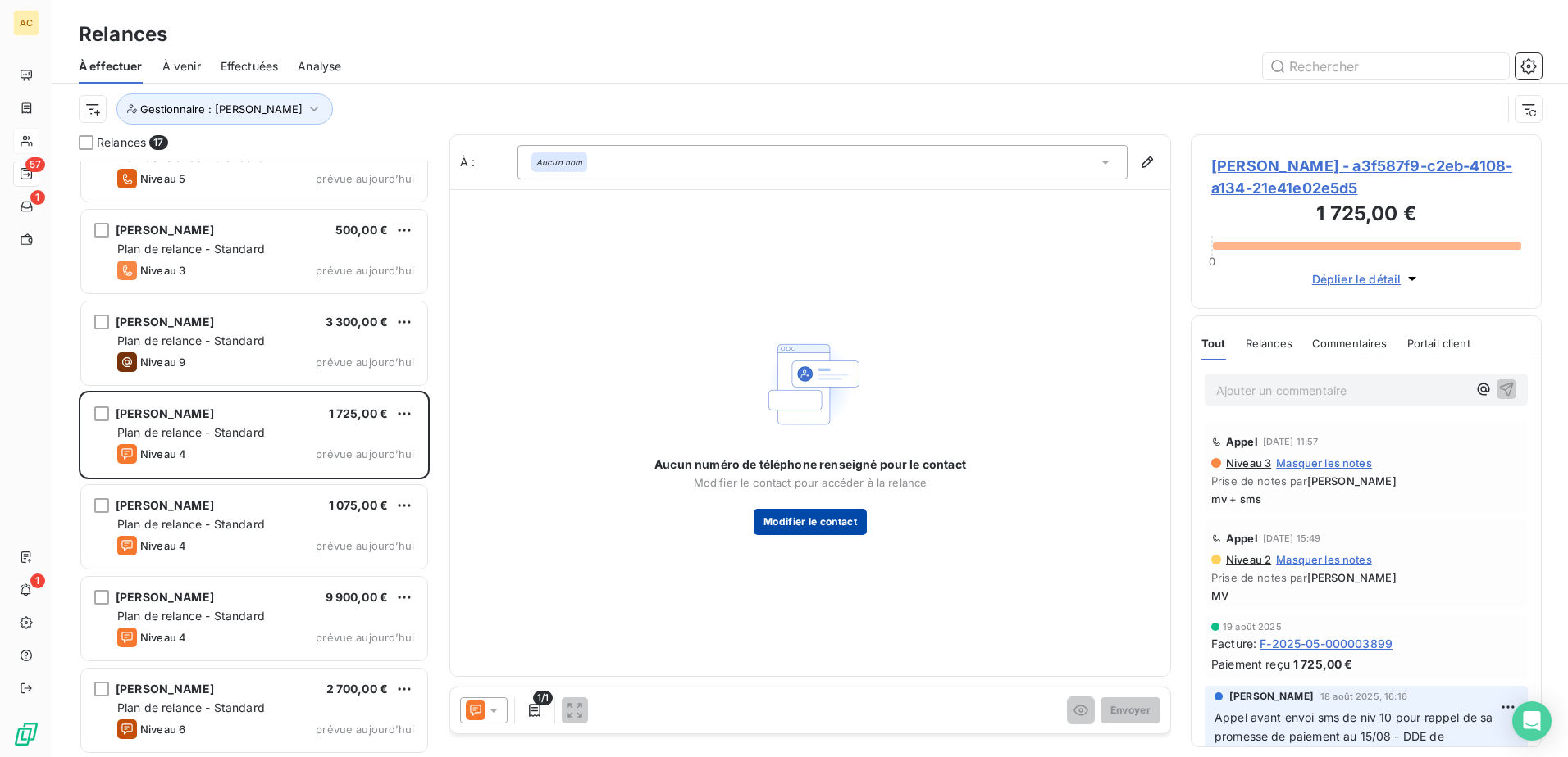
click at [849, 525] on button "Modifier le contact" at bounding box center [810, 522] width 113 height 26
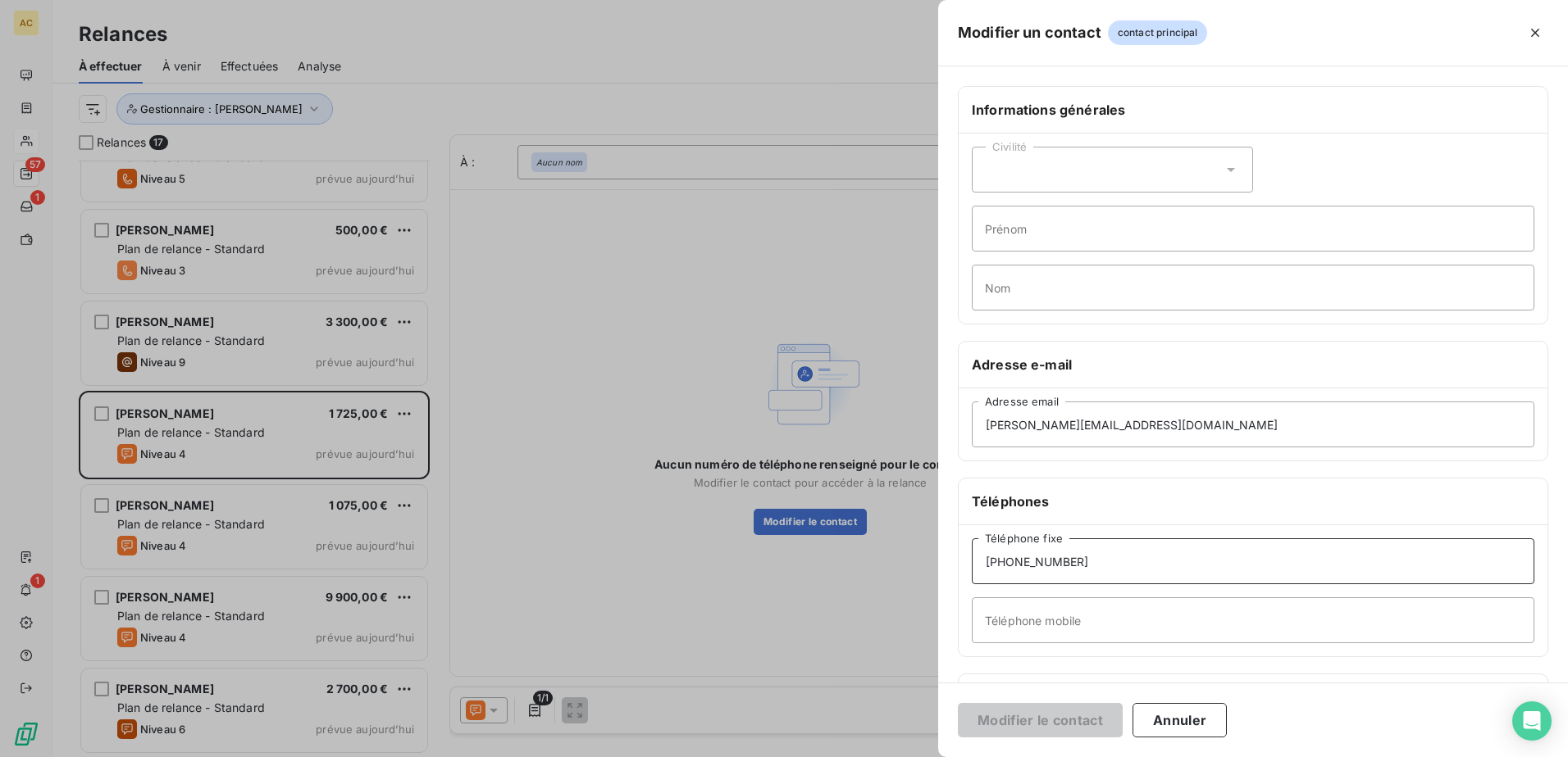
drag, startPoint x: 1112, startPoint y: 551, endPoint x: 948, endPoint y: 553, distance: 164.0
click at [948, 553] on div "Informations générales Civilité Prénom Nom Adresse e-mail [EMAIL_ADDRESS][DOMAI…" at bounding box center [1252, 450] width 629 height 728
click at [1002, 625] on input "Téléphone mobile" at bounding box center [1253, 620] width 562 height 46
paste input "[PHONE_NUMBER]"
type input "[PHONE_NUMBER]"
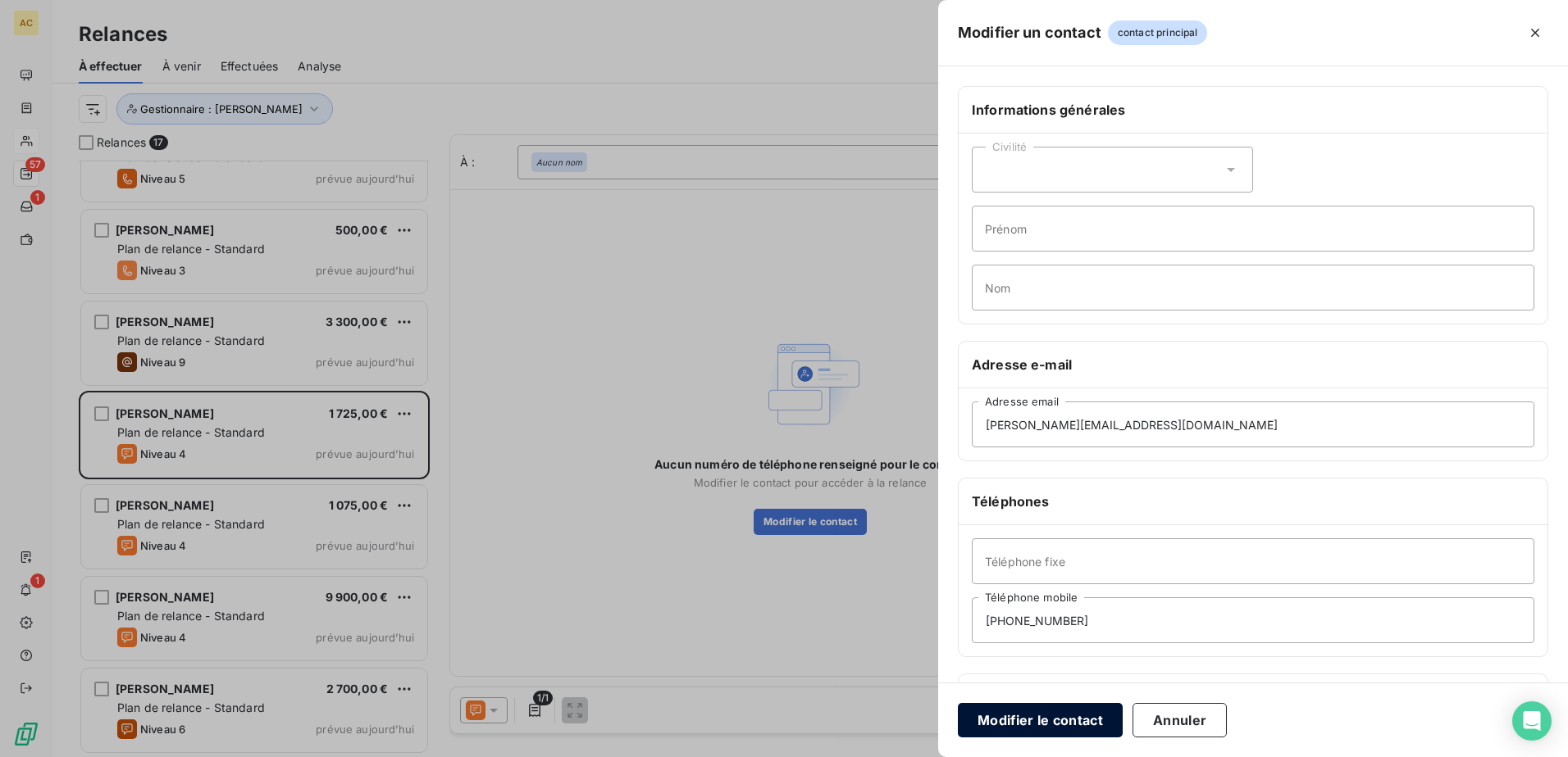
click at [1050, 725] on button "Modifier le contact" at bounding box center [1040, 720] width 165 height 34
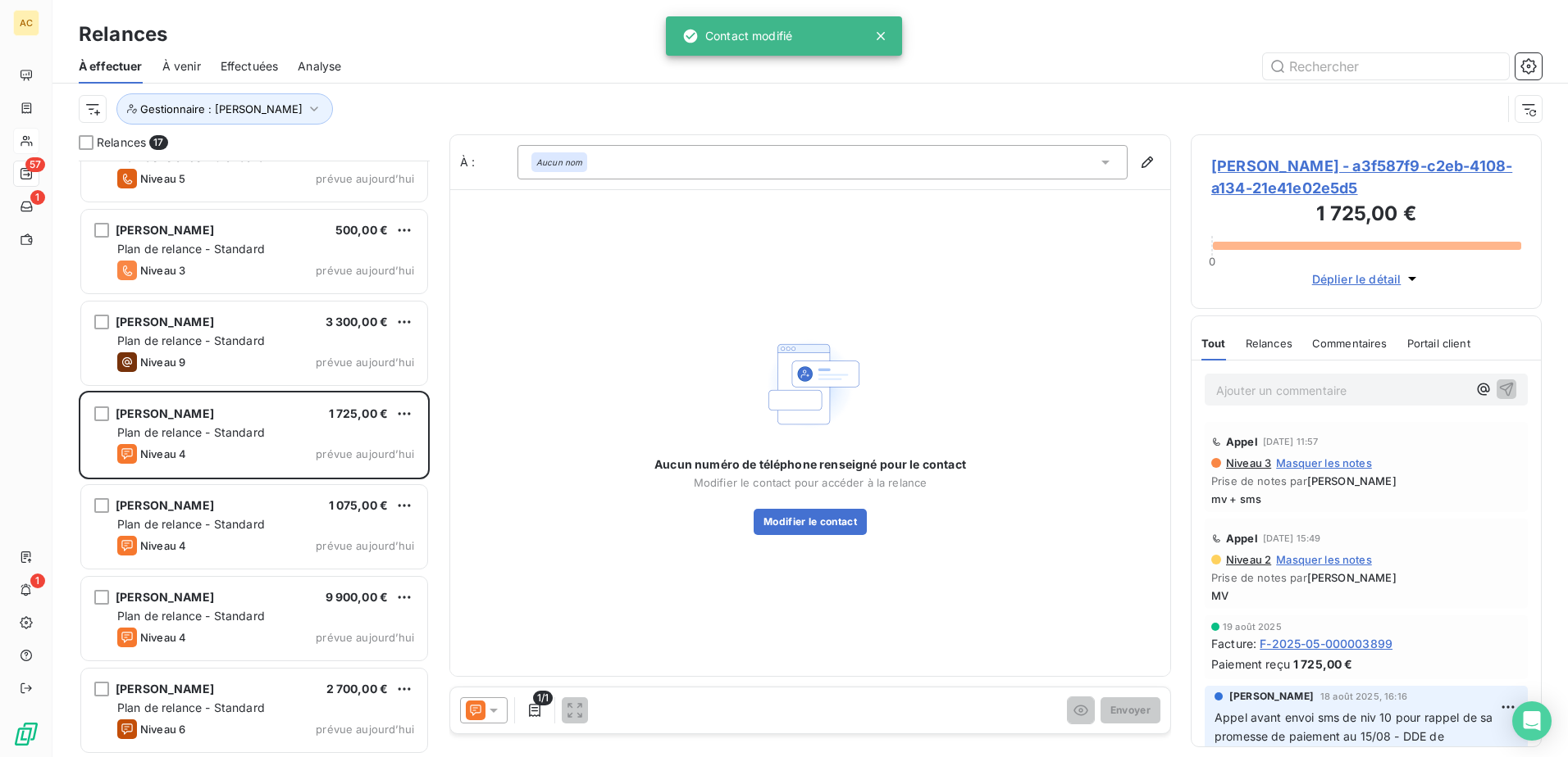
click at [915, 613] on div "Aucun numéro de téléphone renseigné pour le contact Modifier le contact pour ac…" at bounding box center [810, 432] width 720 height 487
click at [799, 525] on button "Modifier le contact" at bounding box center [810, 522] width 113 height 26
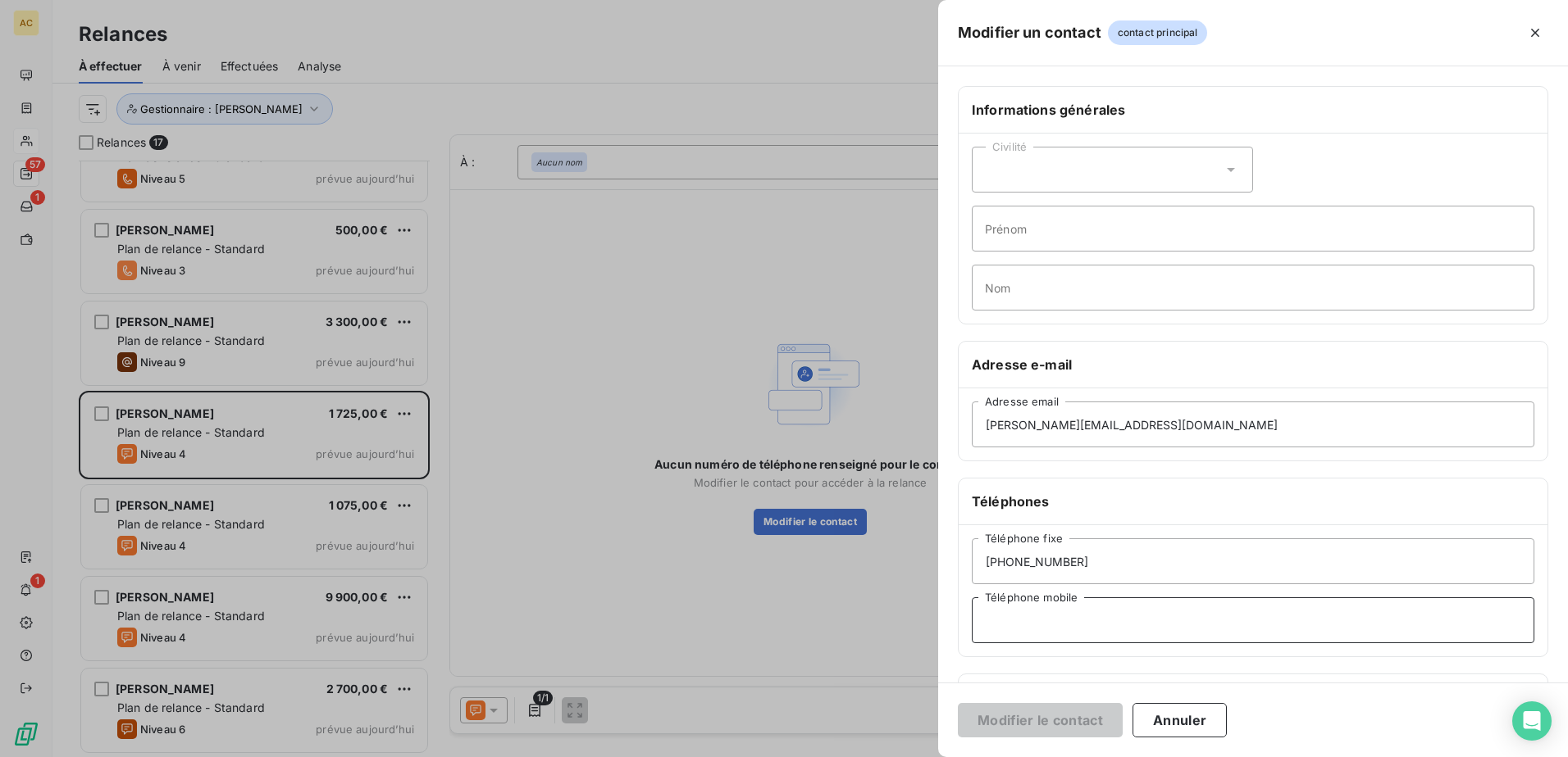
click at [1036, 618] on input "Téléphone mobile" at bounding box center [1253, 620] width 562 height 46
paste input "[PHONE_NUMBER]"
type input "[PHONE_NUMBER]"
click at [1059, 714] on button "Modifier le contact" at bounding box center [1040, 720] width 165 height 34
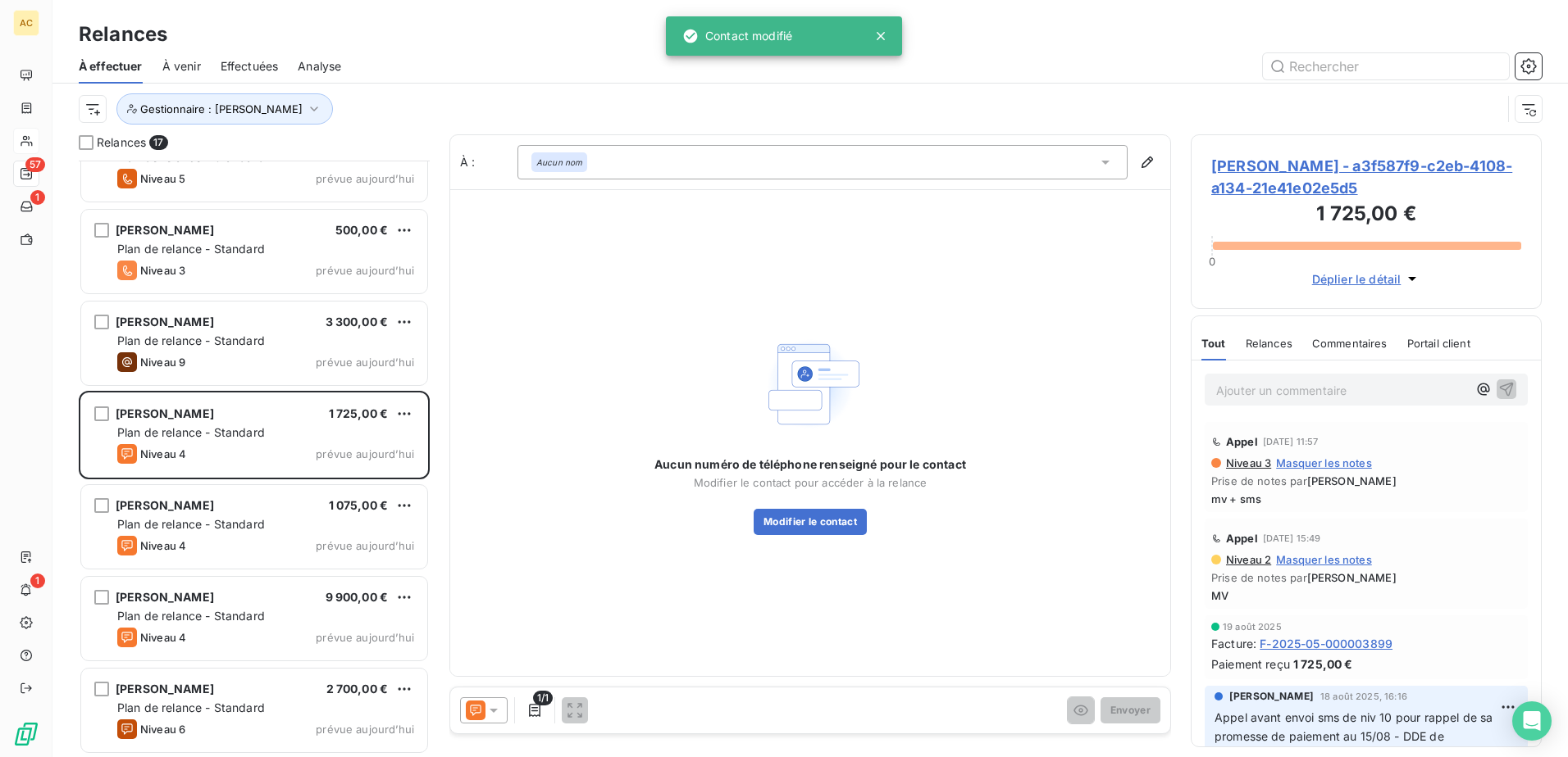
click at [853, 640] on div "Aucun numéro de téléphone renseigné pour le contact Modifier le contact pour ac…" at bounding box center [810, 432] width 720 height 487
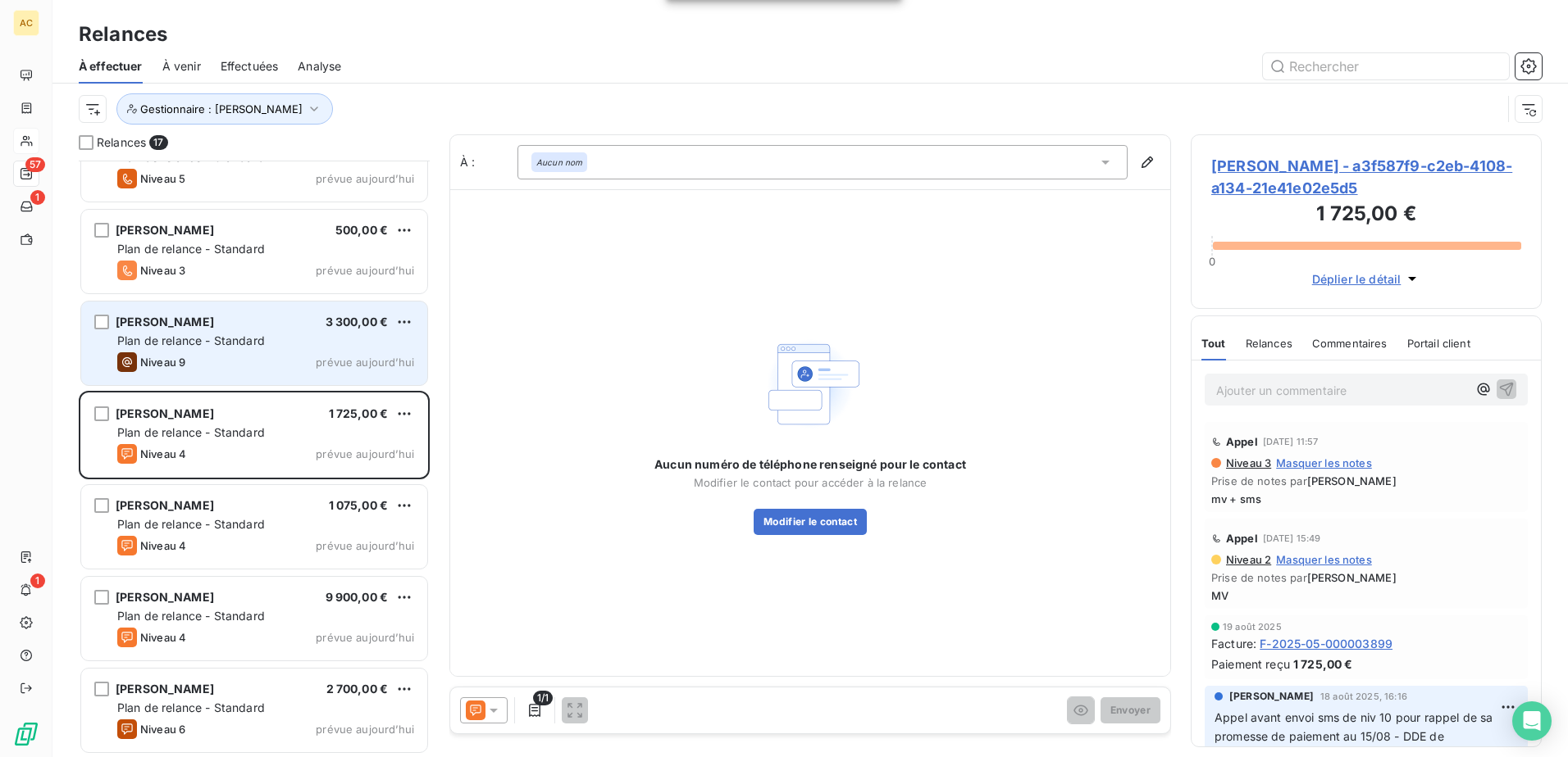
click at [218, 368] on div "Niveau 9 prévue [DATE]" at bounding box center [265, 362] width 297 height 19
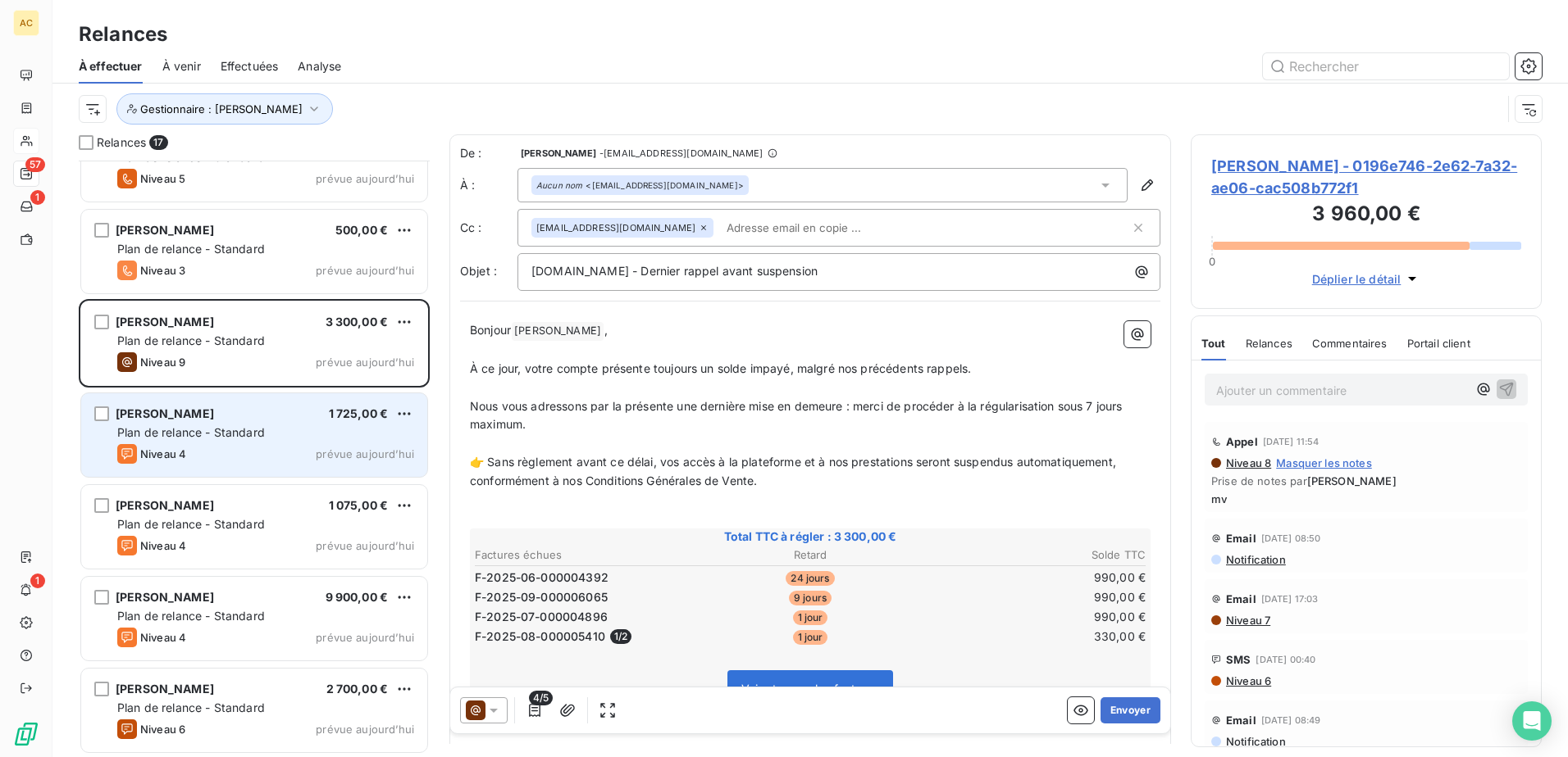
click at [212, 450] on div "Niveau 4 prévue aujourd’hui" at bounding box center [265, 454] width 297 height 19
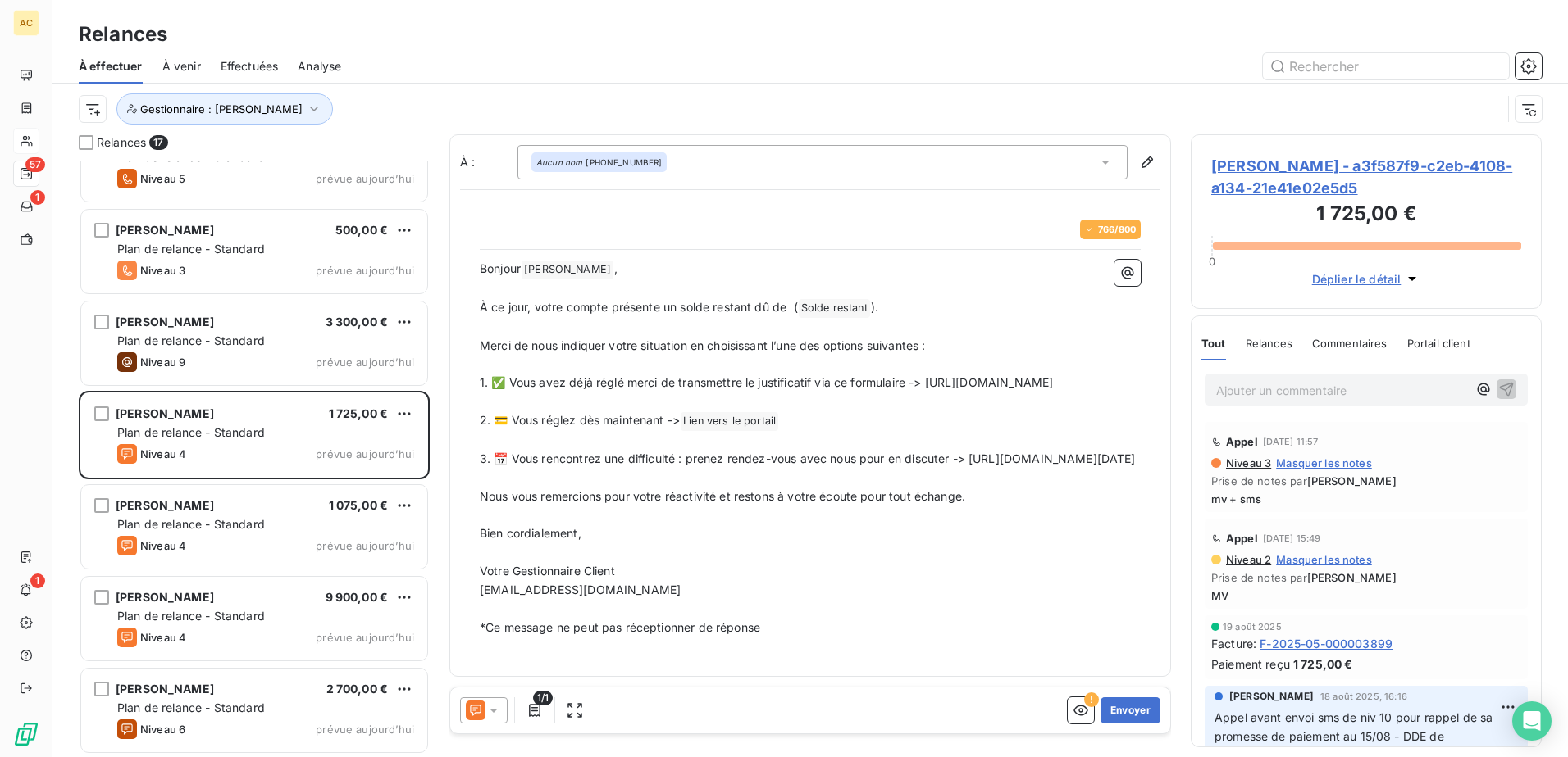
drag, startPoint x: 1009, startPoint y: 499, endPoint x: 482, endPoint y: 499, distance: 527.0
click at [482, 469] on p "3. 📅 Vous rencontrez une difficulté : prenez rendez-vous avec nous pour en disc…" at bounding box center [810, 459] width 661 height 19
click at [1125, 711] on button "Envoyer" at bounding box center [1130, 711] width 60 height 26
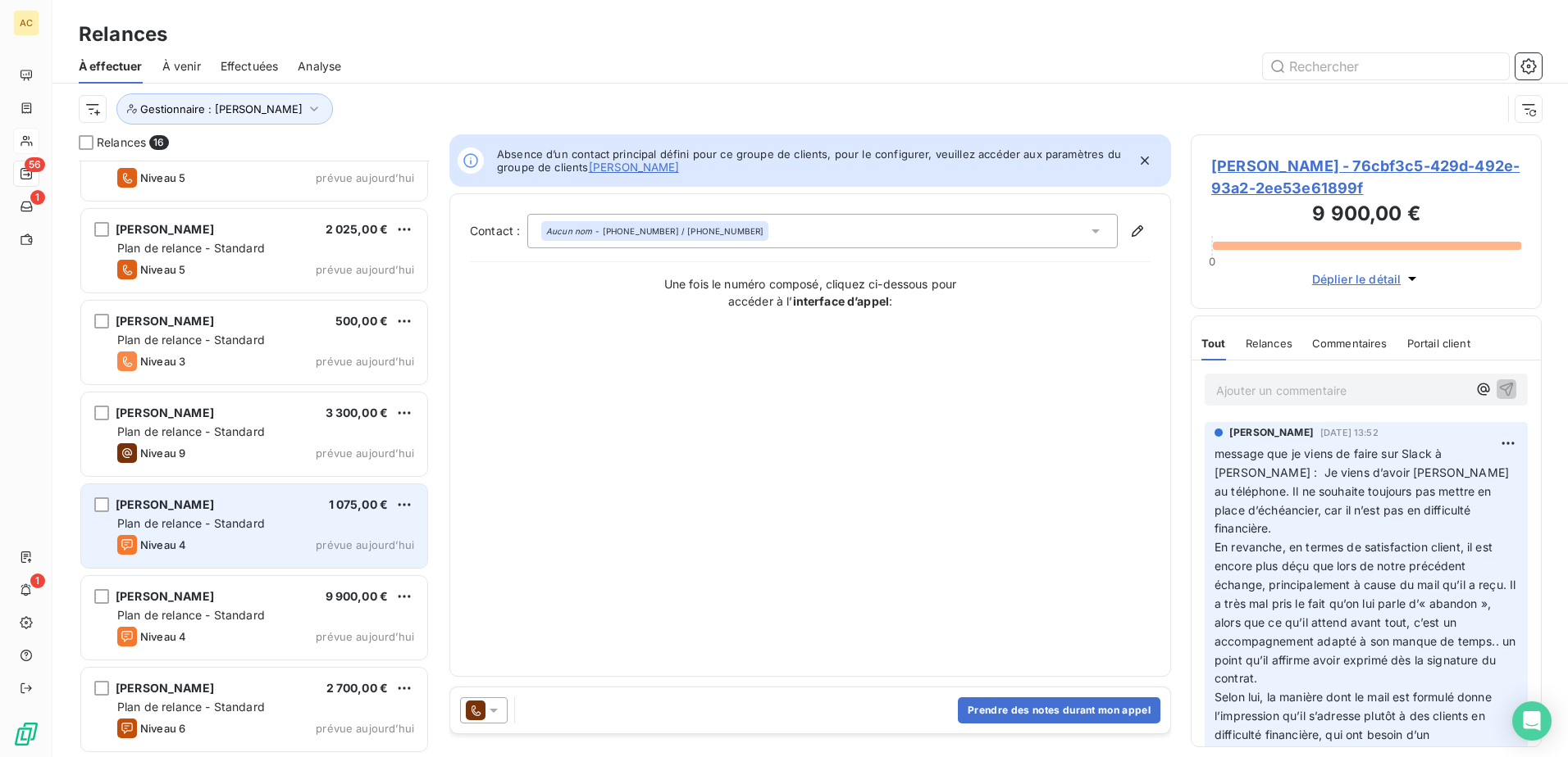
scroll to position [872, 0]
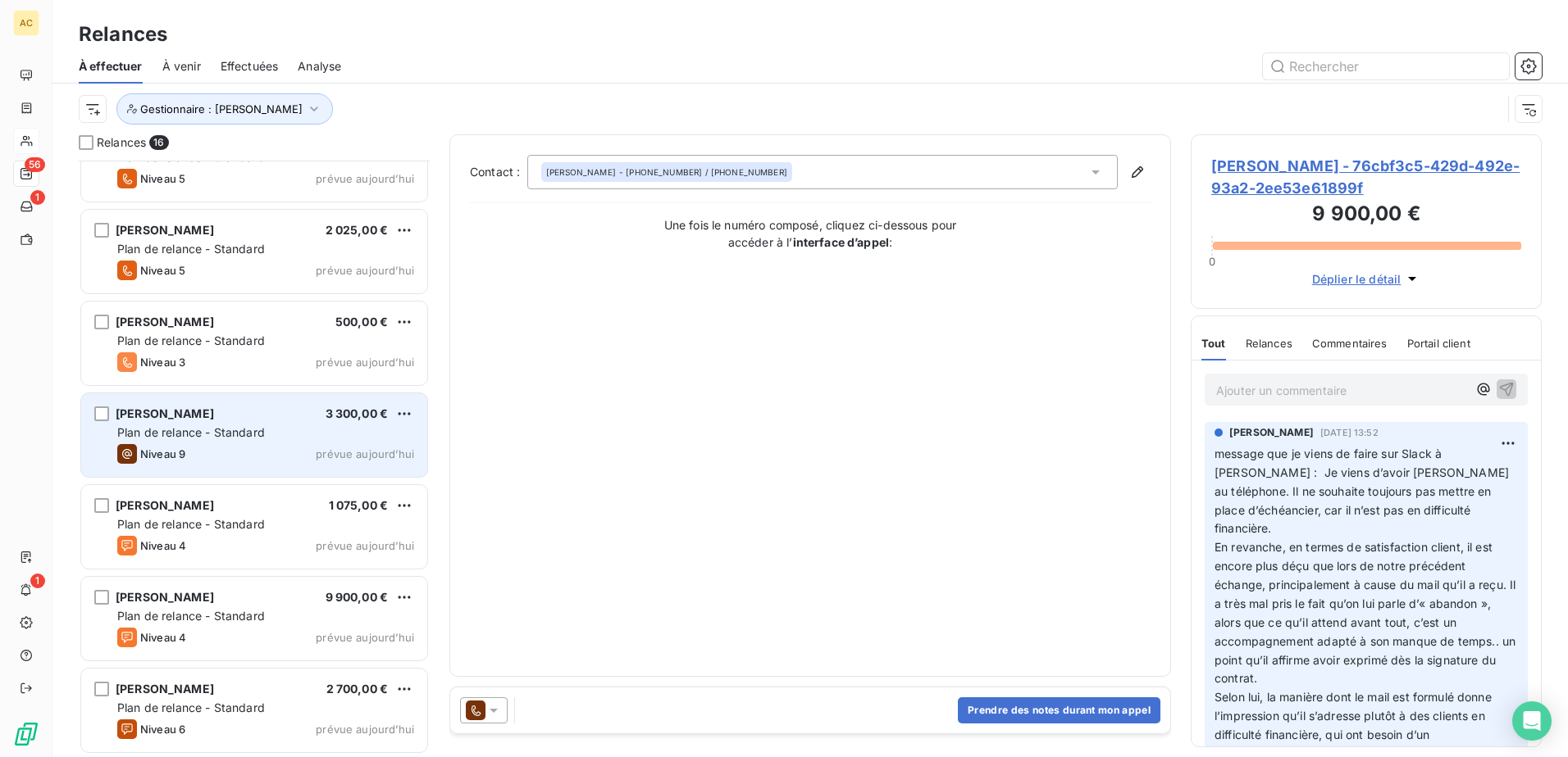
click at [190, 423] on div "[PERSON_NAME] 3 300,00 € Plan de relance - Standard Niveau 9 prévue [DATE]" at bounding box center [254, 436] width 346 height 84
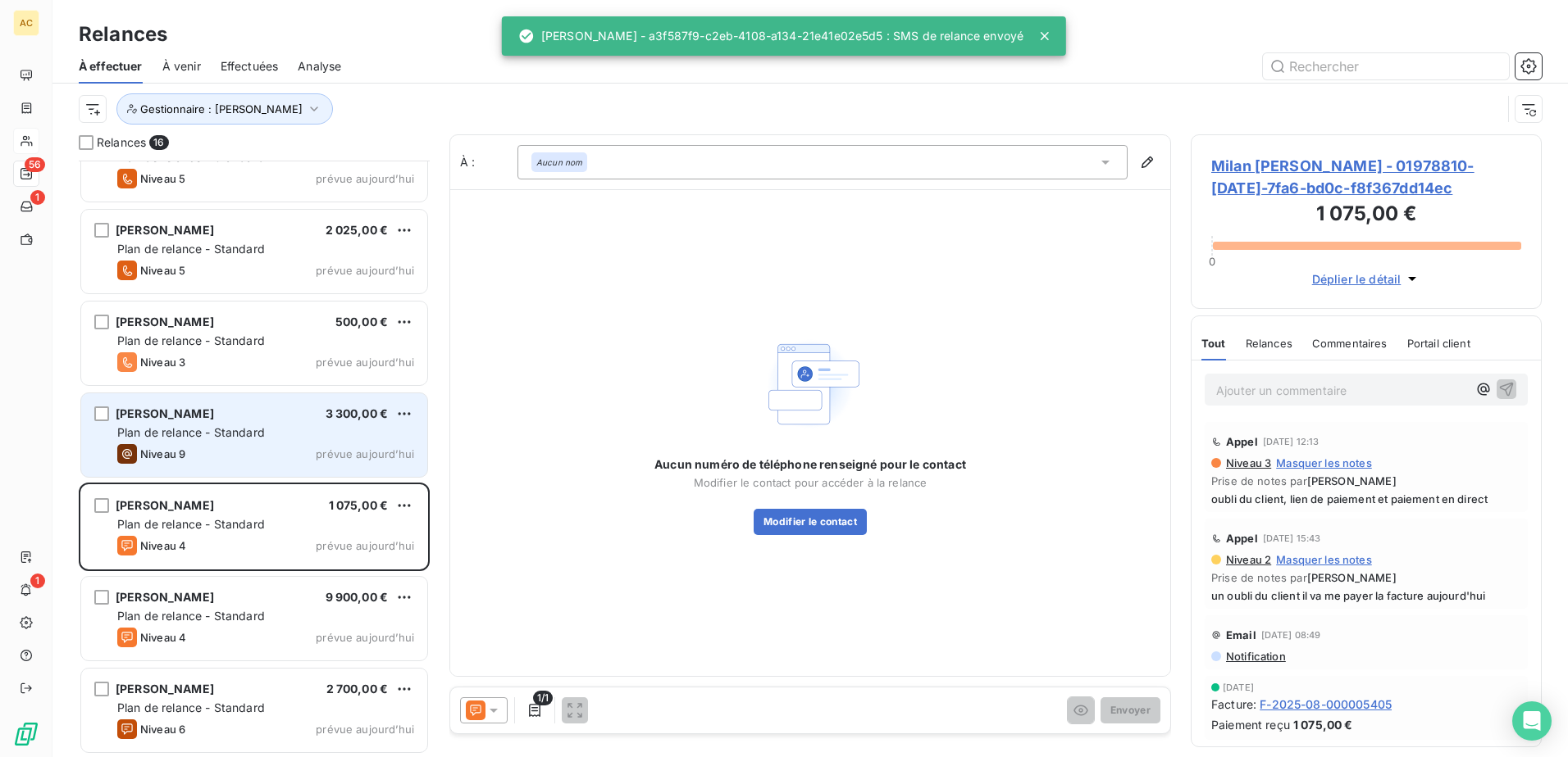
click at [253, 433] on span "Plan de relance - Standard" at bounding box center [191, 432] width 148 height 14
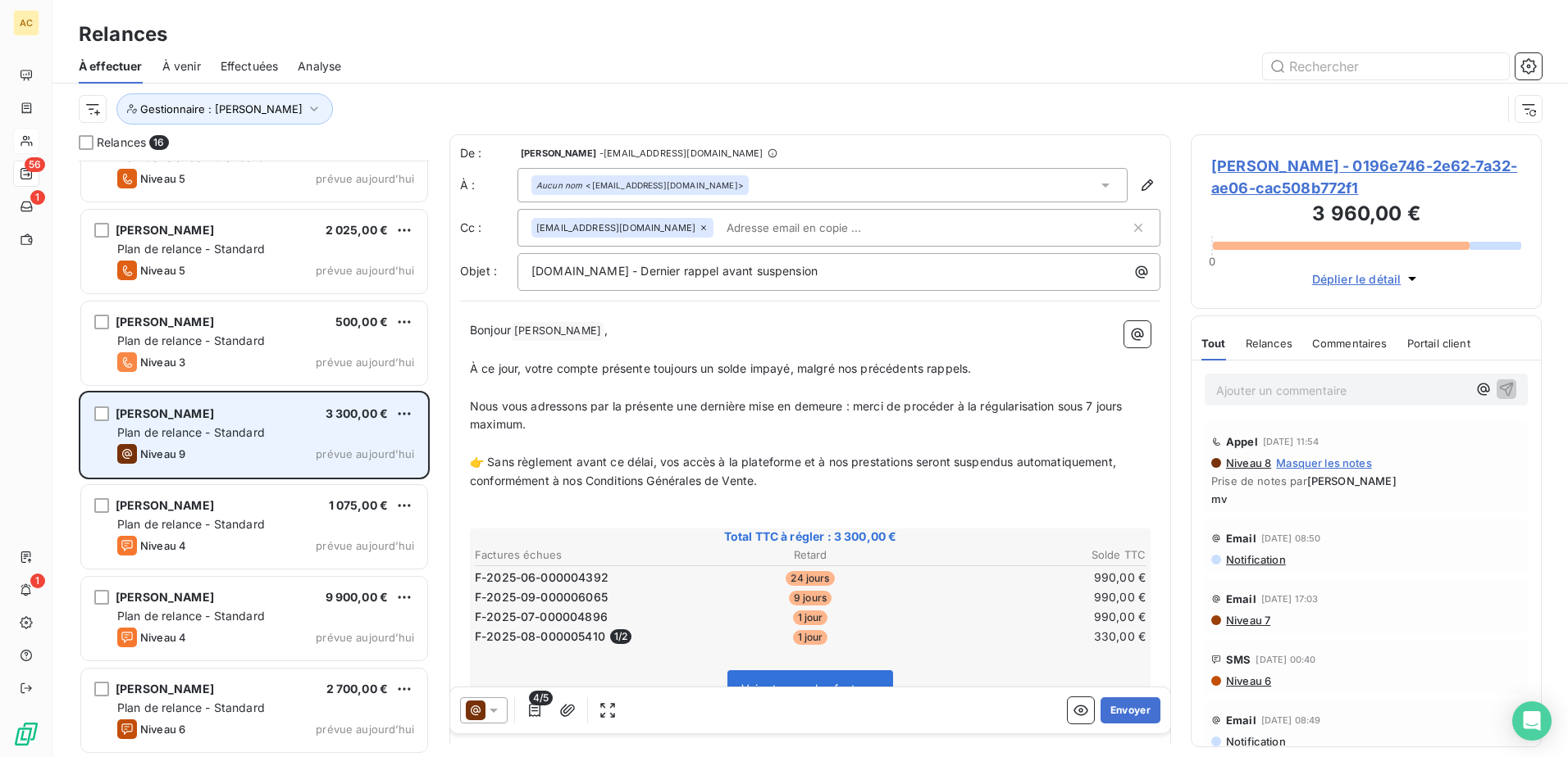
click at [295, 431] on div "Plan de relance - Standard" at bounding box center [265, 432] width 297 height 17
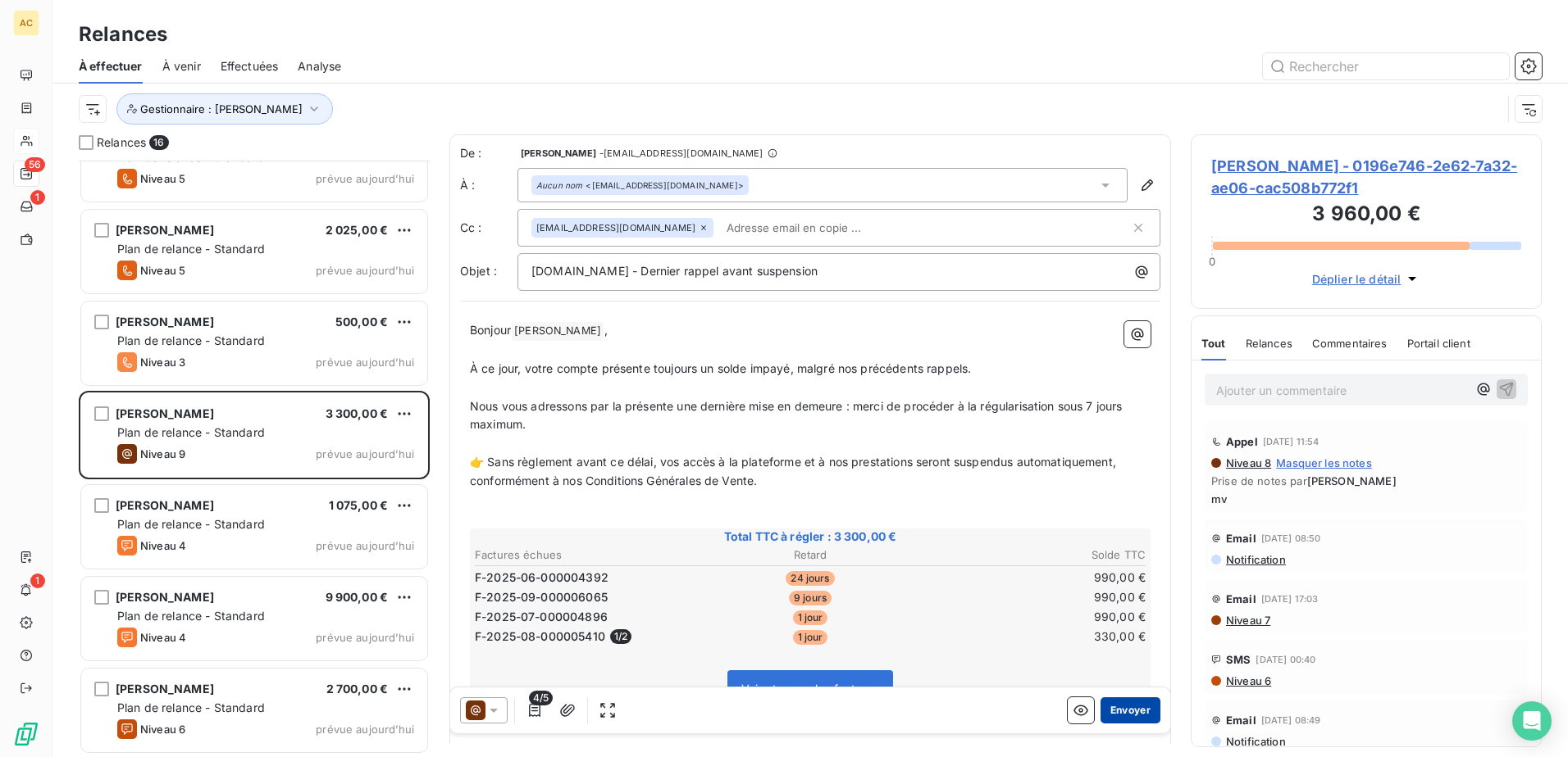
click at [1111, 711] on button "Envoyer" at bounding box center [1130, 711] width 60 height 26
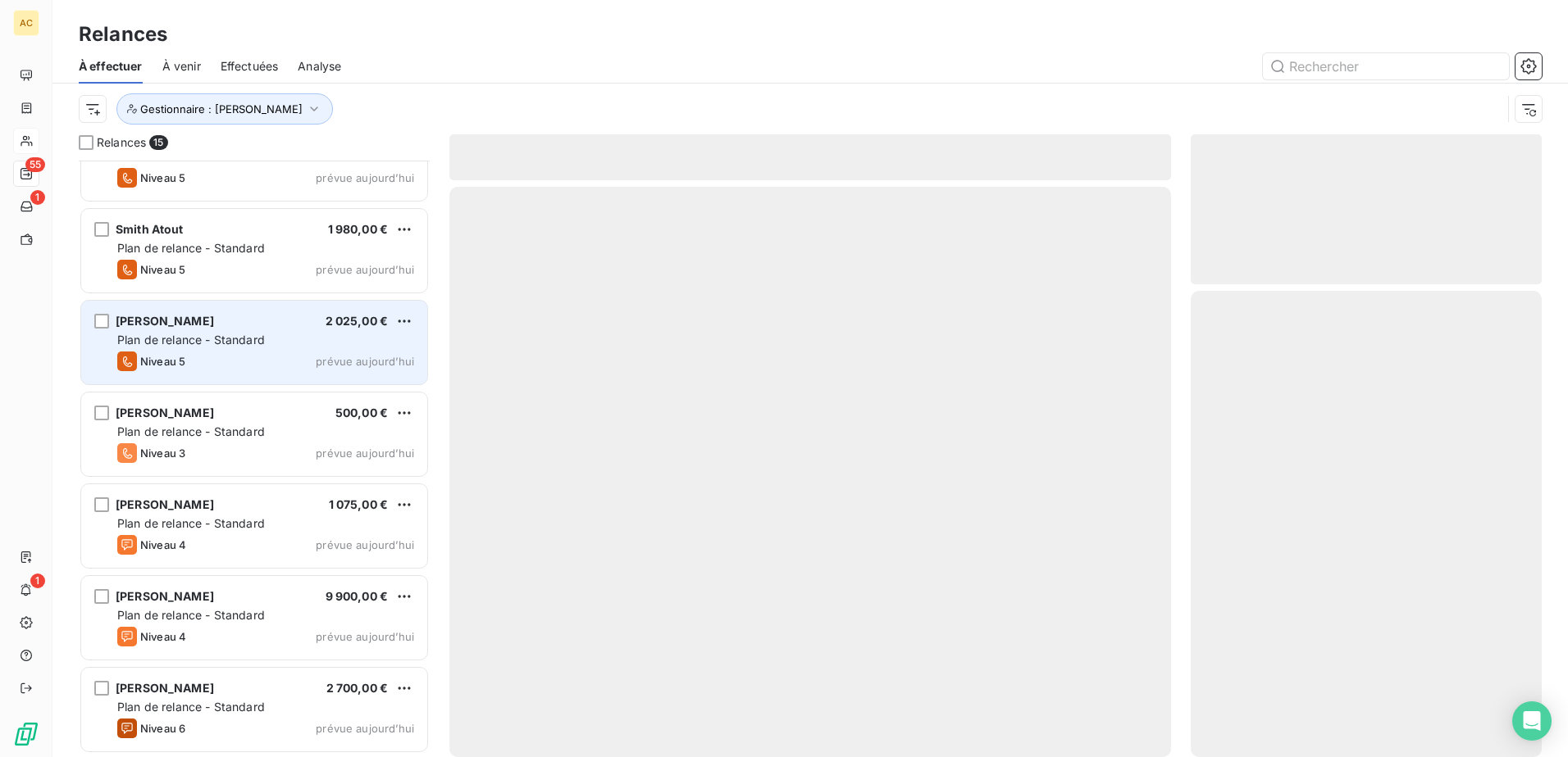
scroll to position [781, 0]
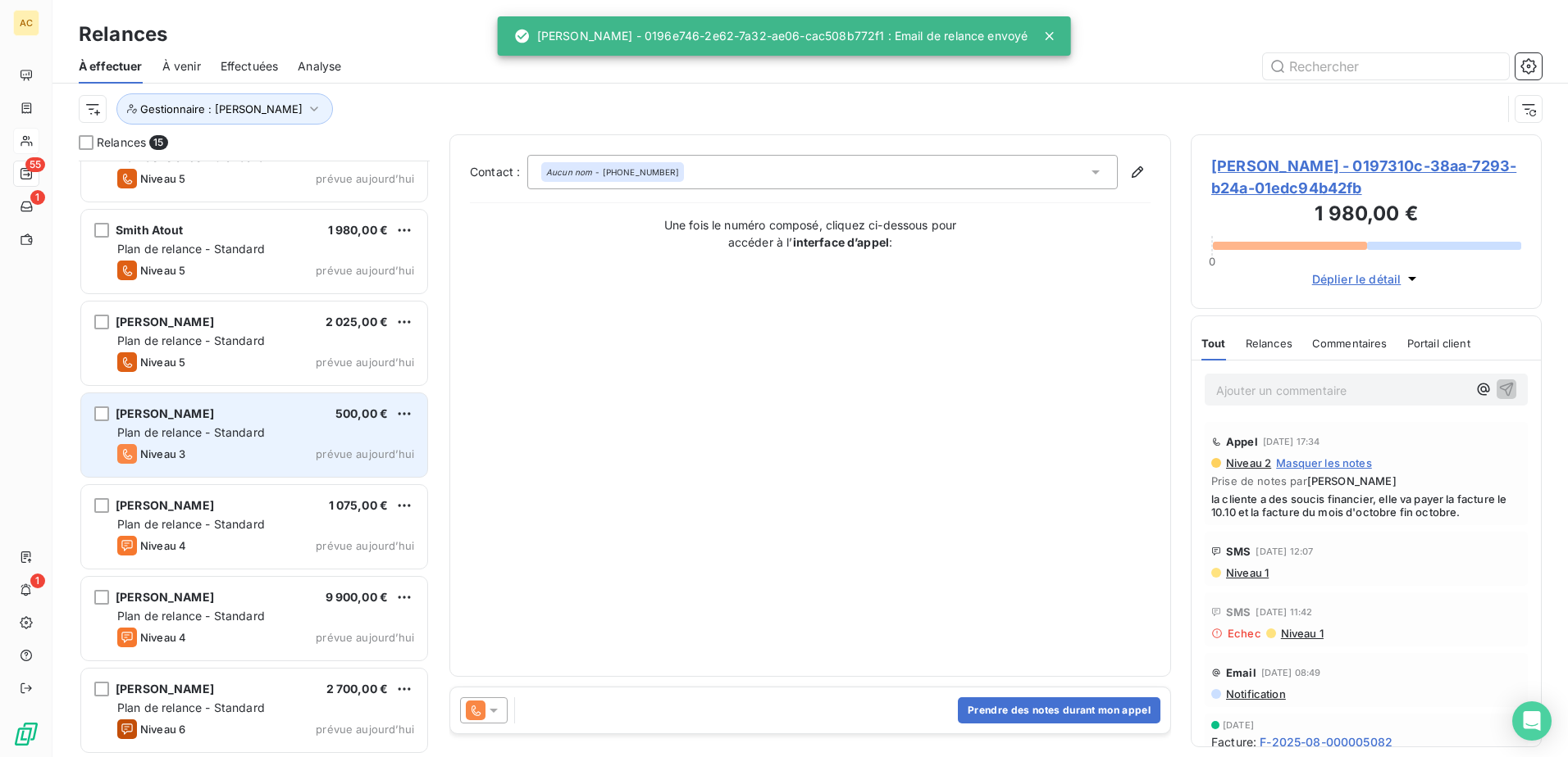
click at [240, 456] on div "Niveau 3 prévue aujourd’hui" at bounding box center [265, 454] width 297 height 19
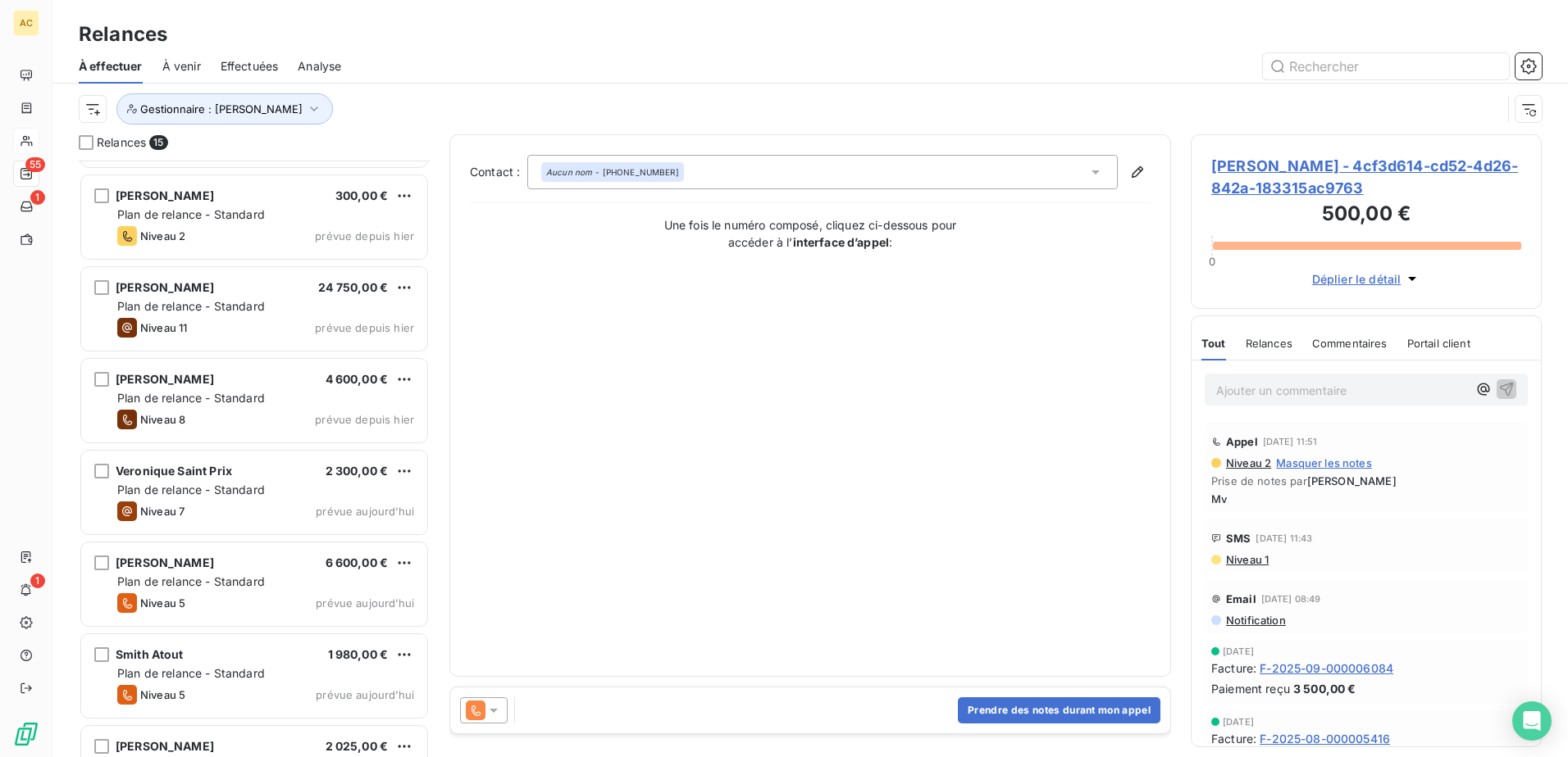
scroll to position [370, 0]
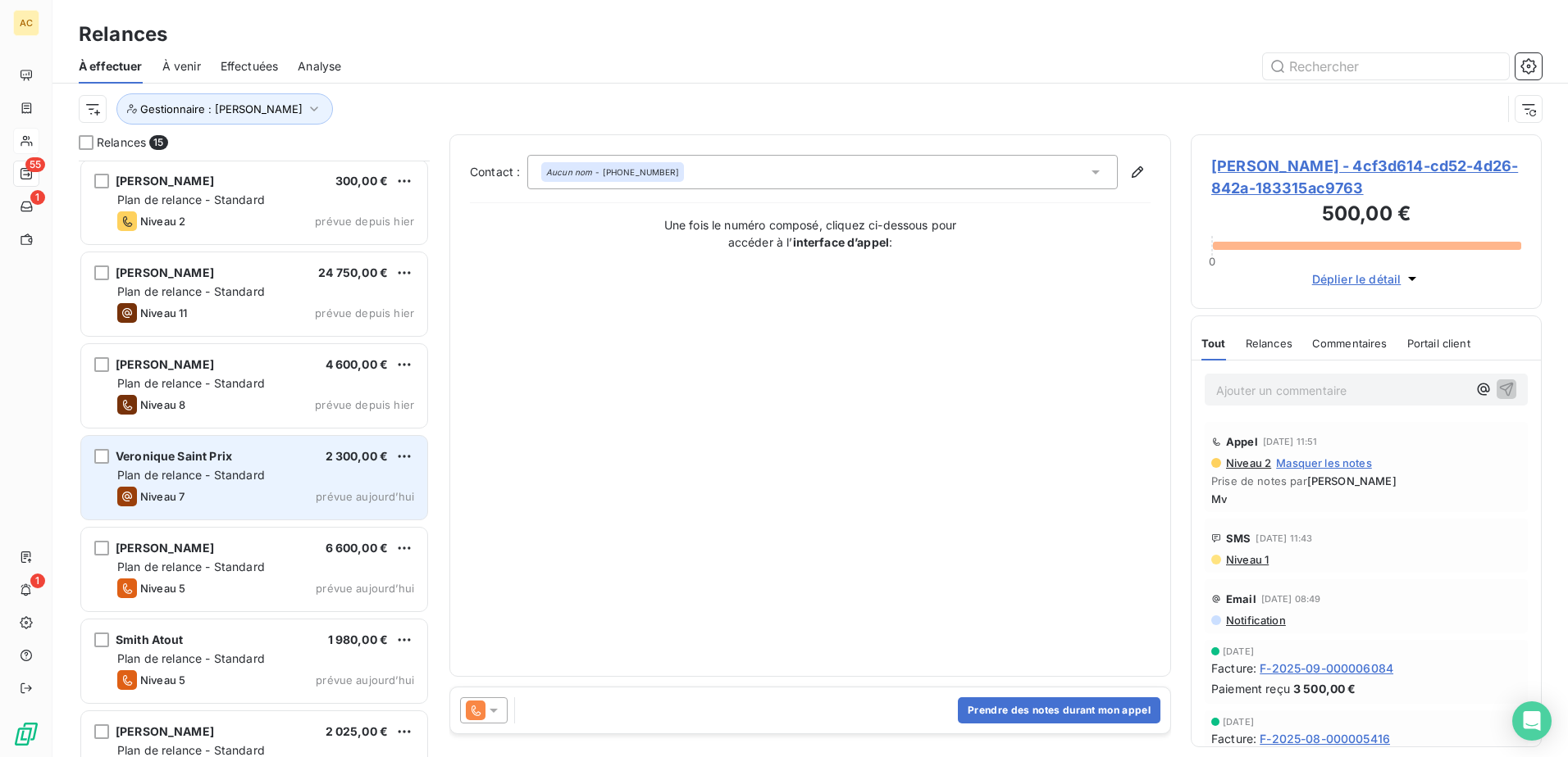
click at [188, 479] on span "Plan de relance - Standard" at bounding box center [191, 475] width 148 height 14
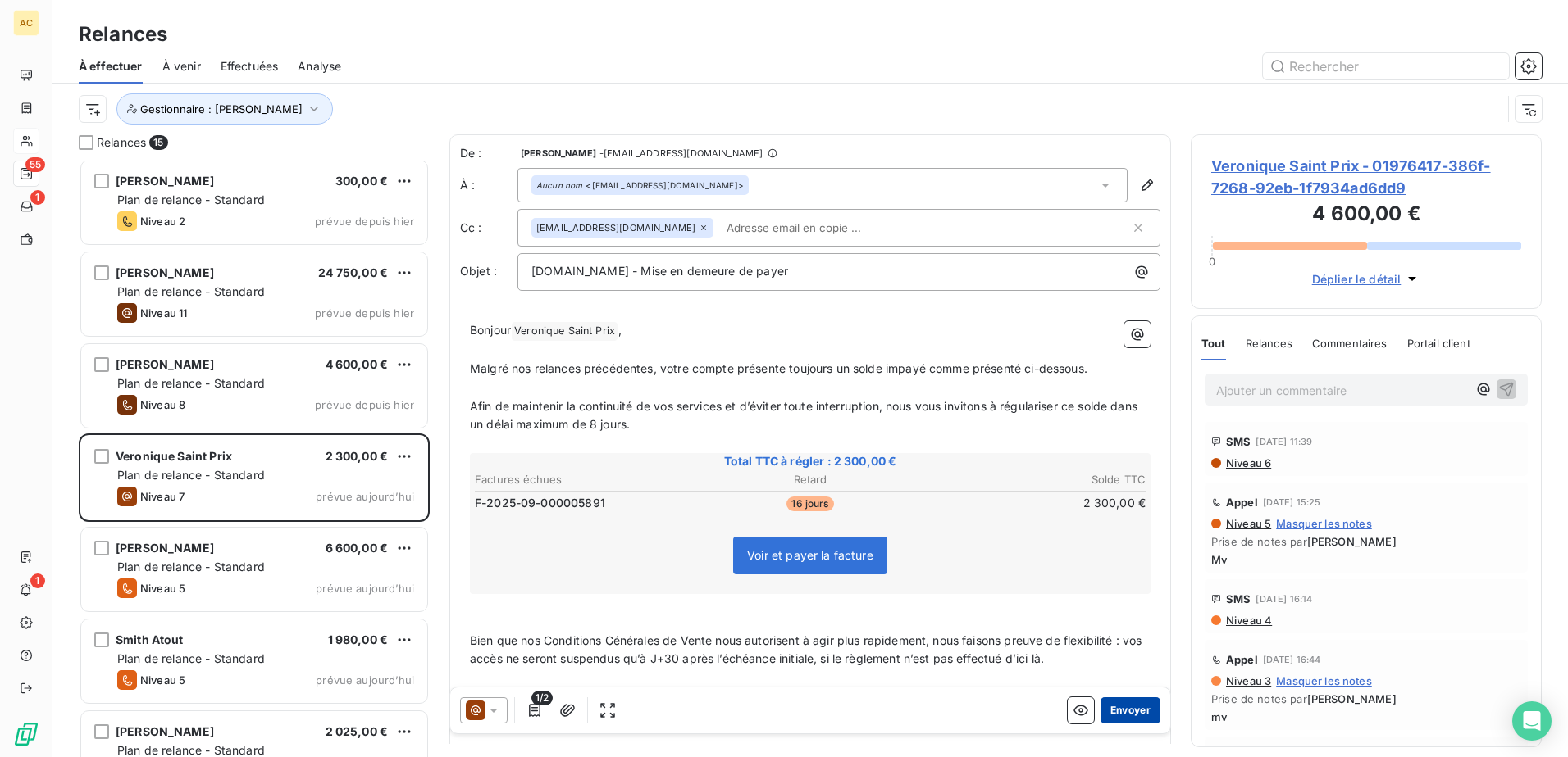
click at [1123, 717] on button "Envoyer" at bounding box center [1130, 711] width 60 height 26
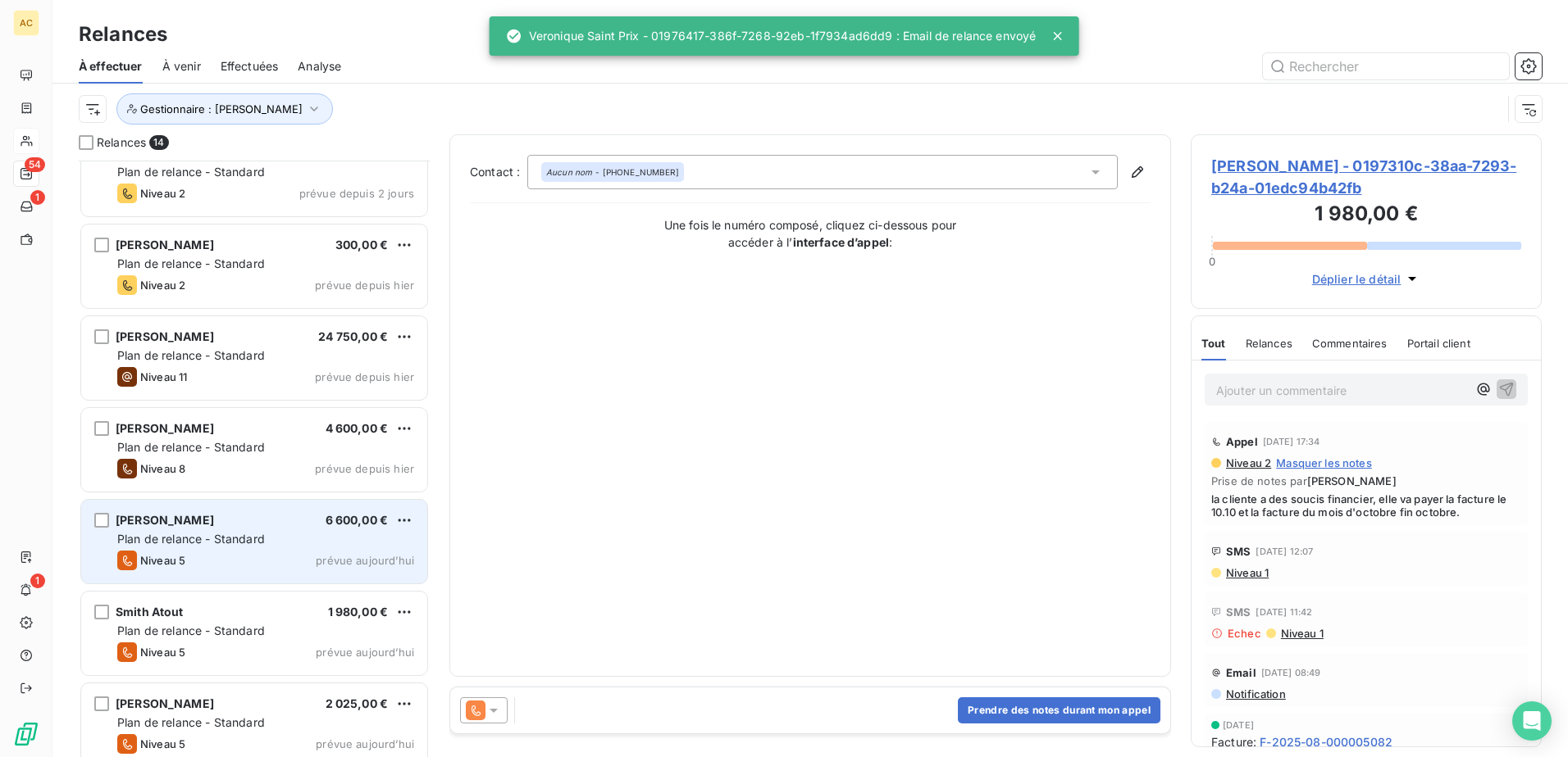
scroll to position [289, 0]
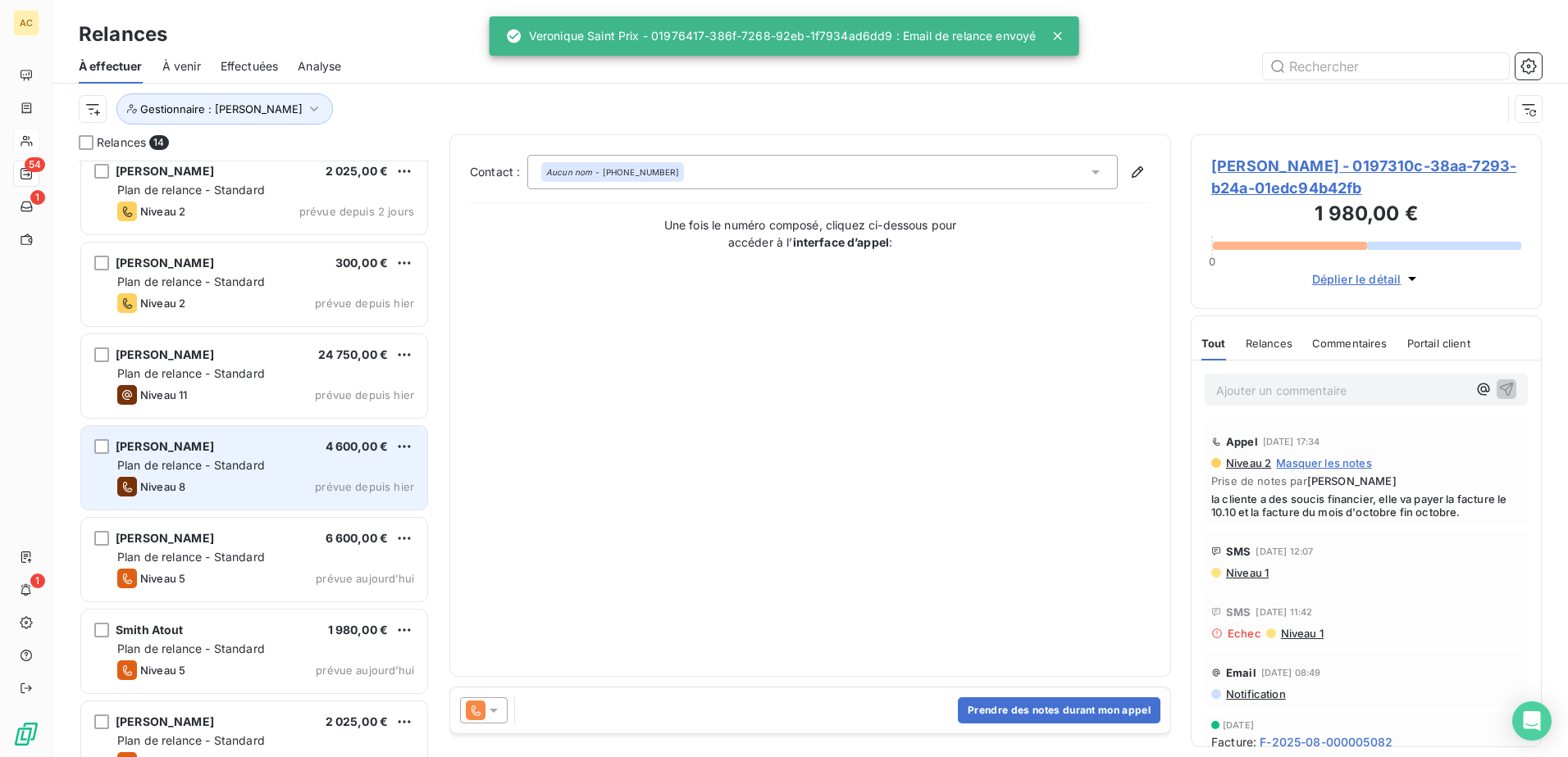
click at [263, 452] on div "[PERSON_NAME] 4 600,00 €" at bounding box center [265, 446] width 297 height 15
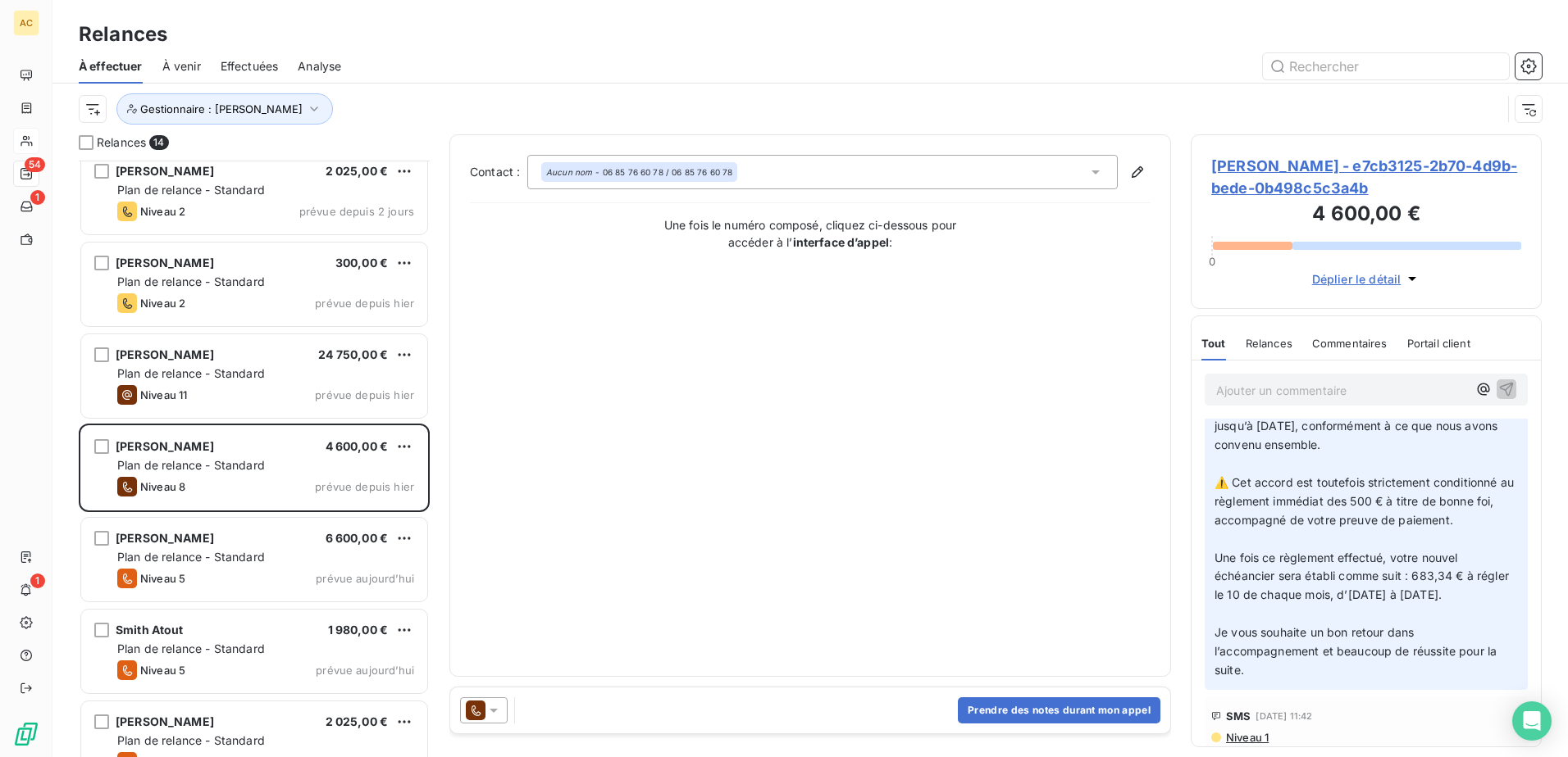
scroll to position [738, 0]
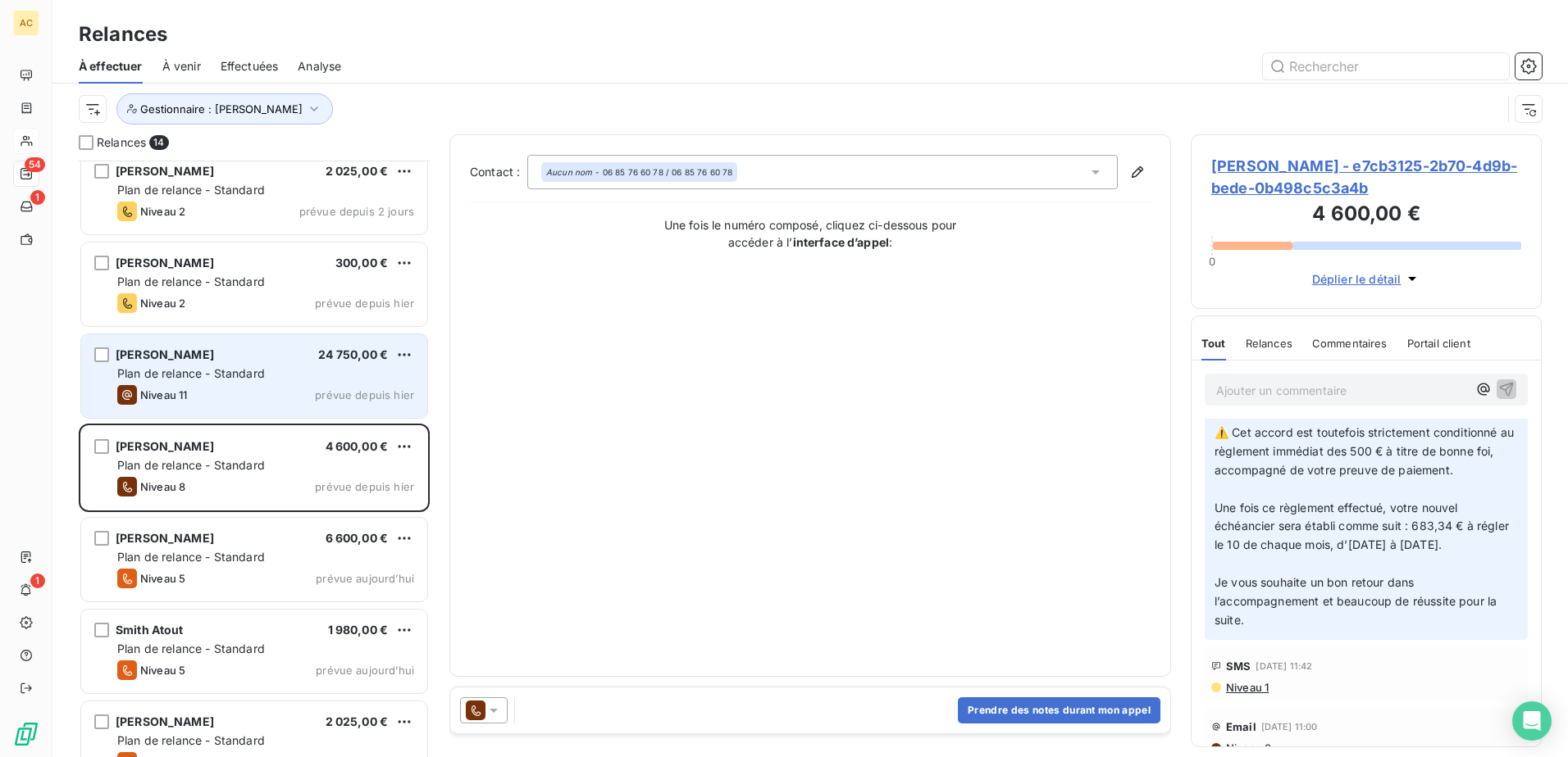
click at [239, 368] on span "Plan de relance - Standard" at bounding box center [191, 374] width 148 height 14
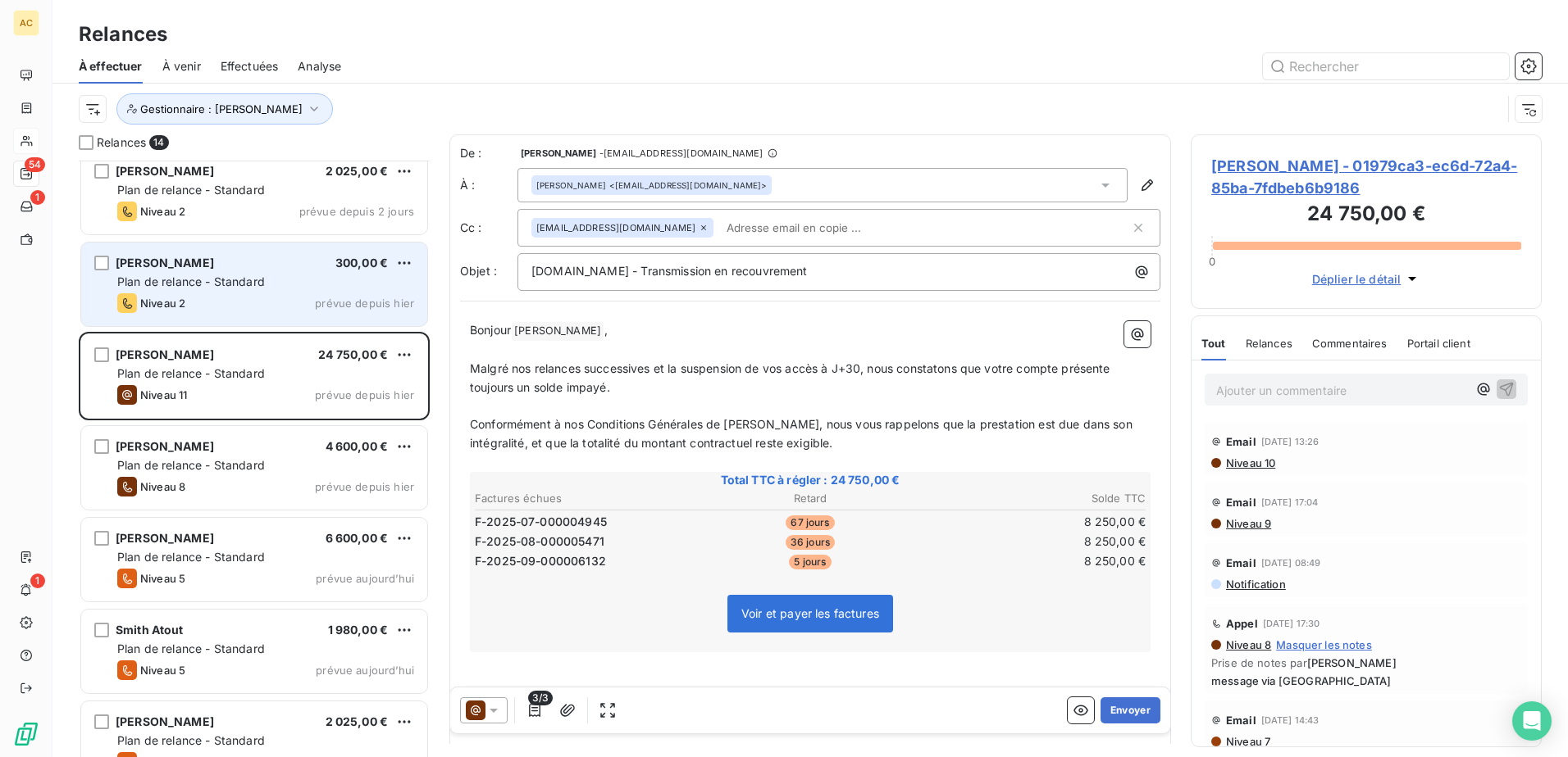
click at [236, 296] on div "Niveau 2 prévue depuis hier" at bounding box center [265, 303] width 297 height 19
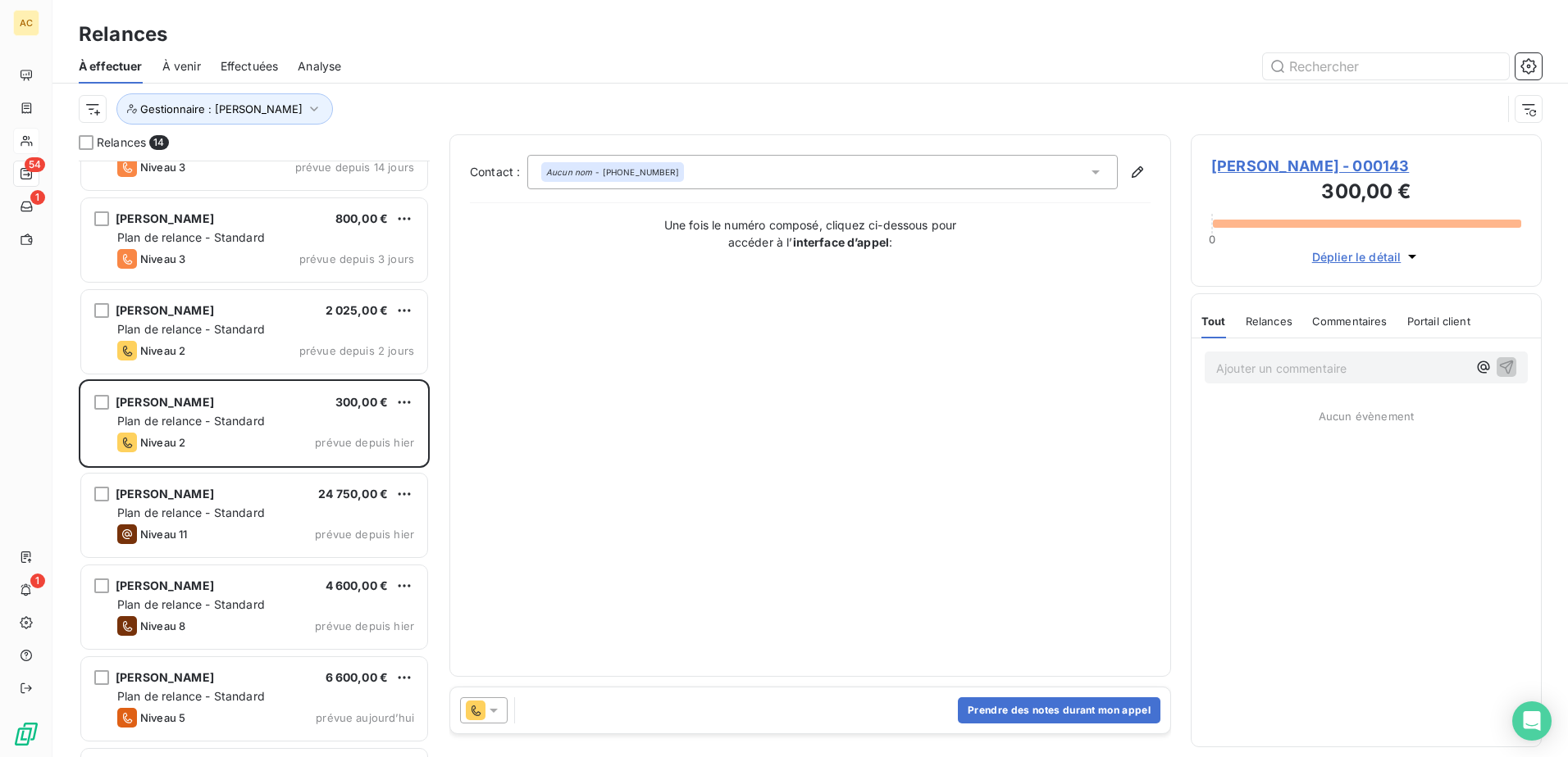
scroll to position [124, 0]
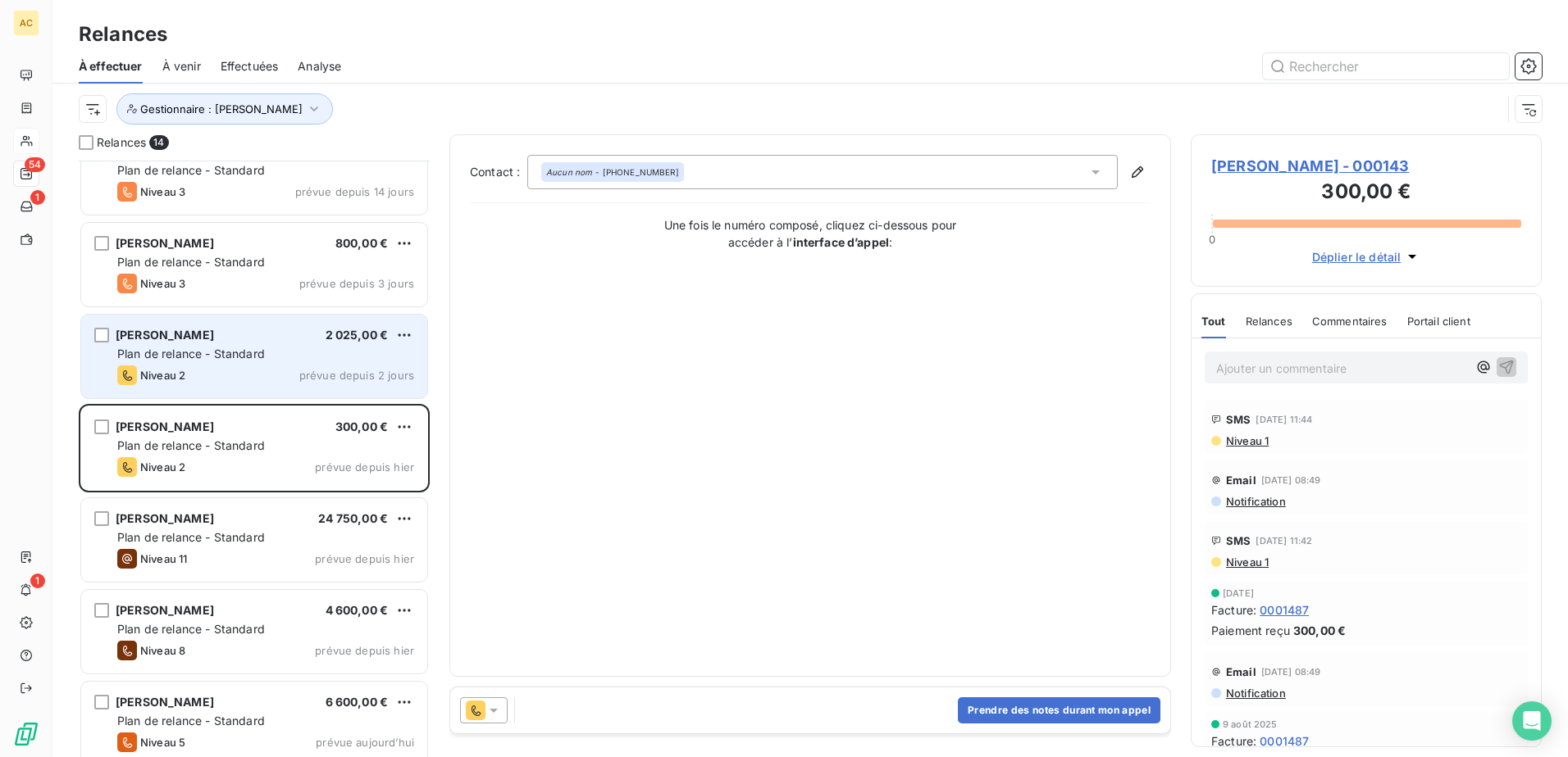
click at [220, 351] on span "Plan de relance - Standard" at bounding box center [191, 354] width 148 height 14
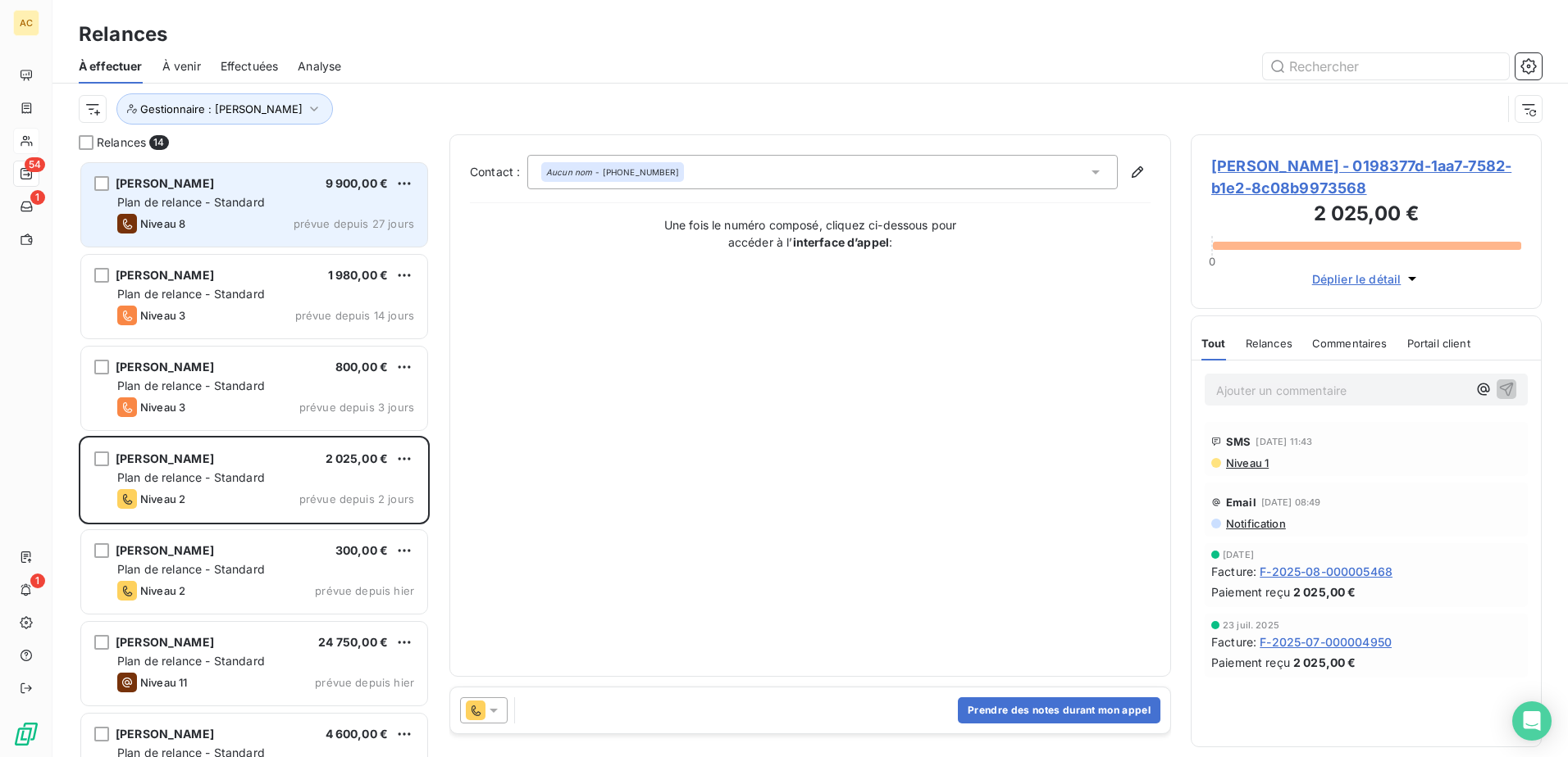
click at [269, 200] on div "Plan de relance - Standard" at bounding box center [265, 202] width 297 height 17
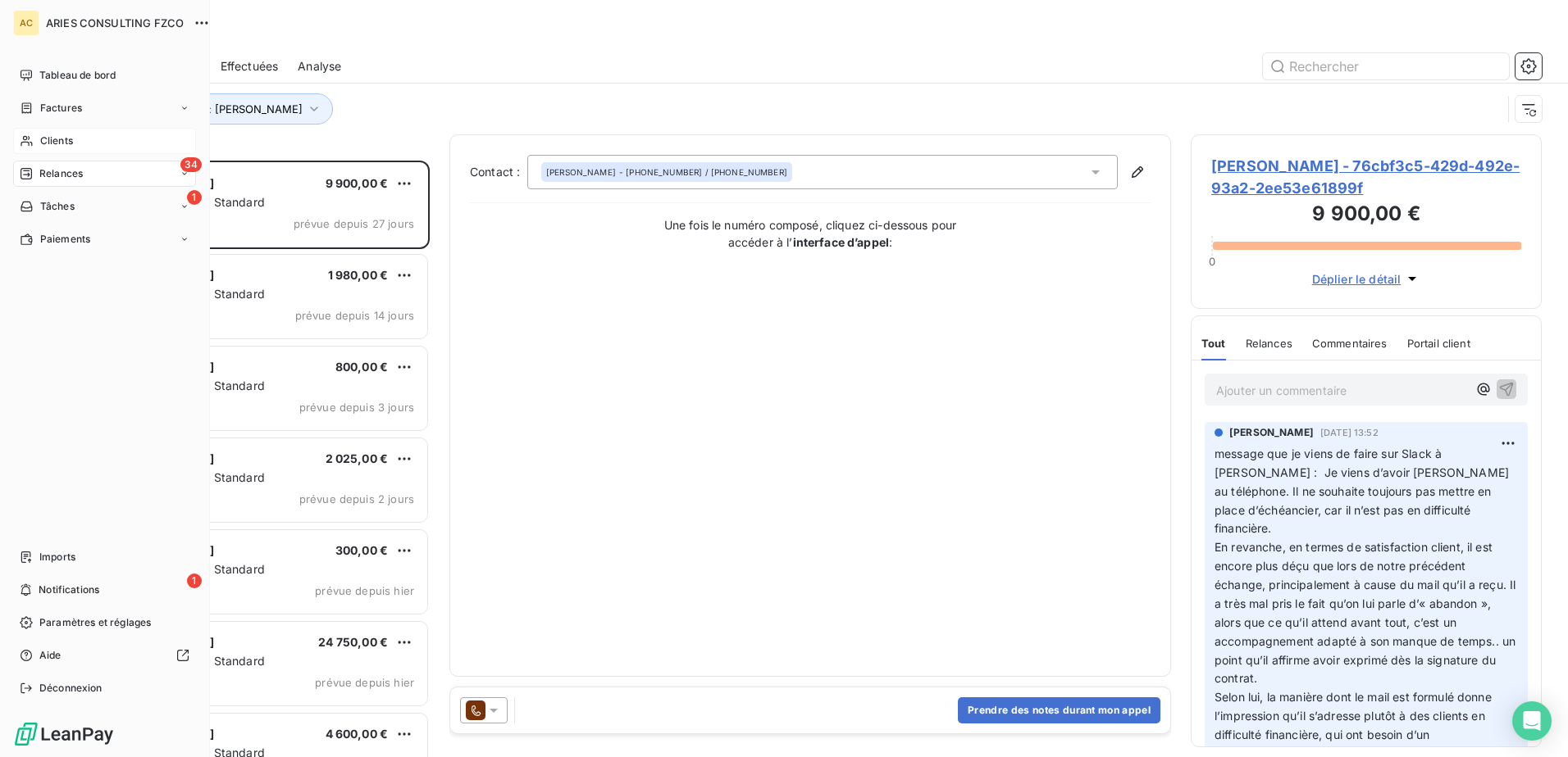
click at [30, 141] on icon at bounding box center [26, 141] width 14 height 13
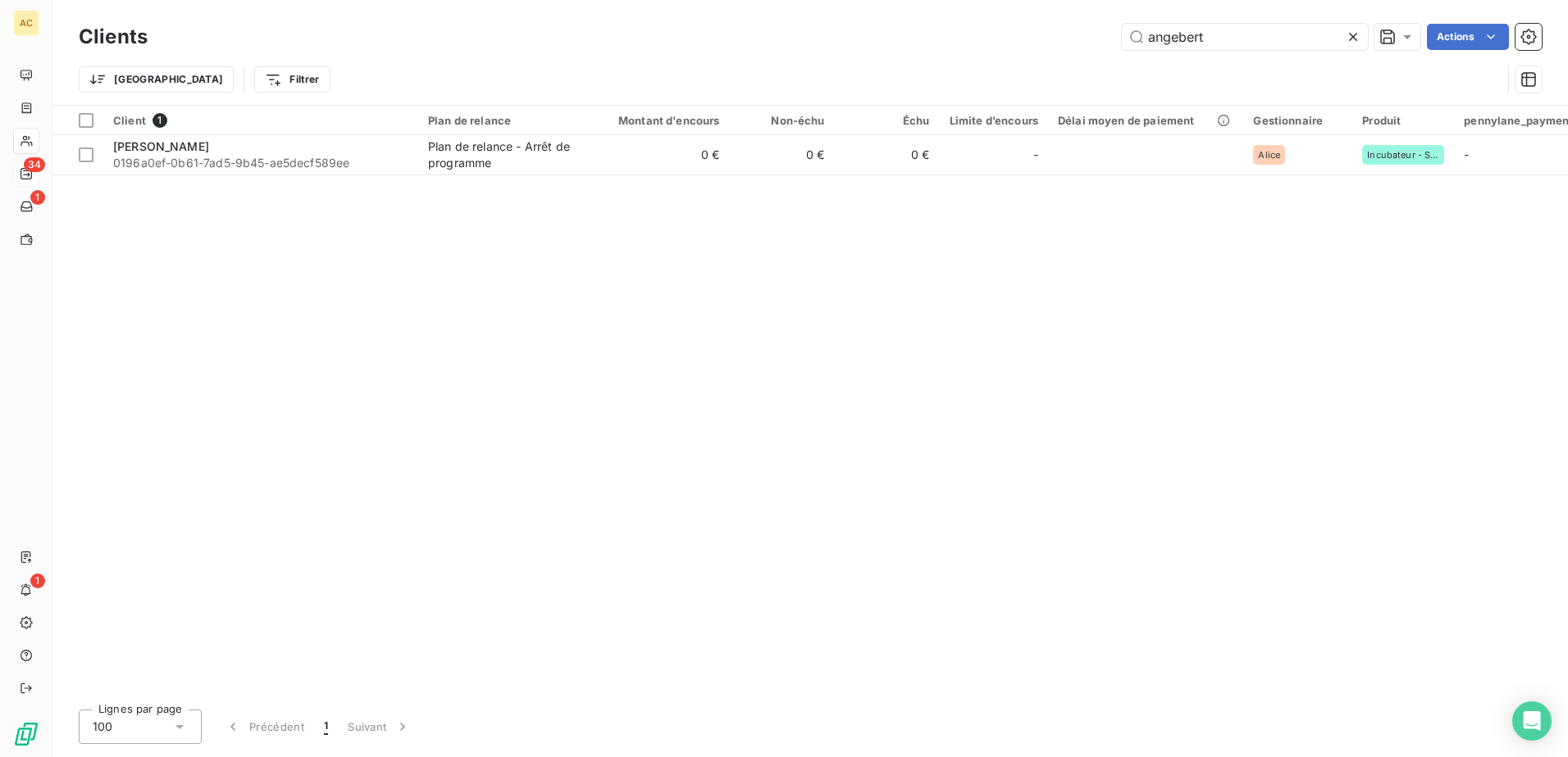
click at [1231, 17] on div "Clients angebert Actions Trier Filtrer" at bounding box center [810, 53] width 1515 height 105
click at [1230, 30] on input "angebert" at bounding box center [1244, 37] width 246 height 26
paste input "[PERSON_NAME],"
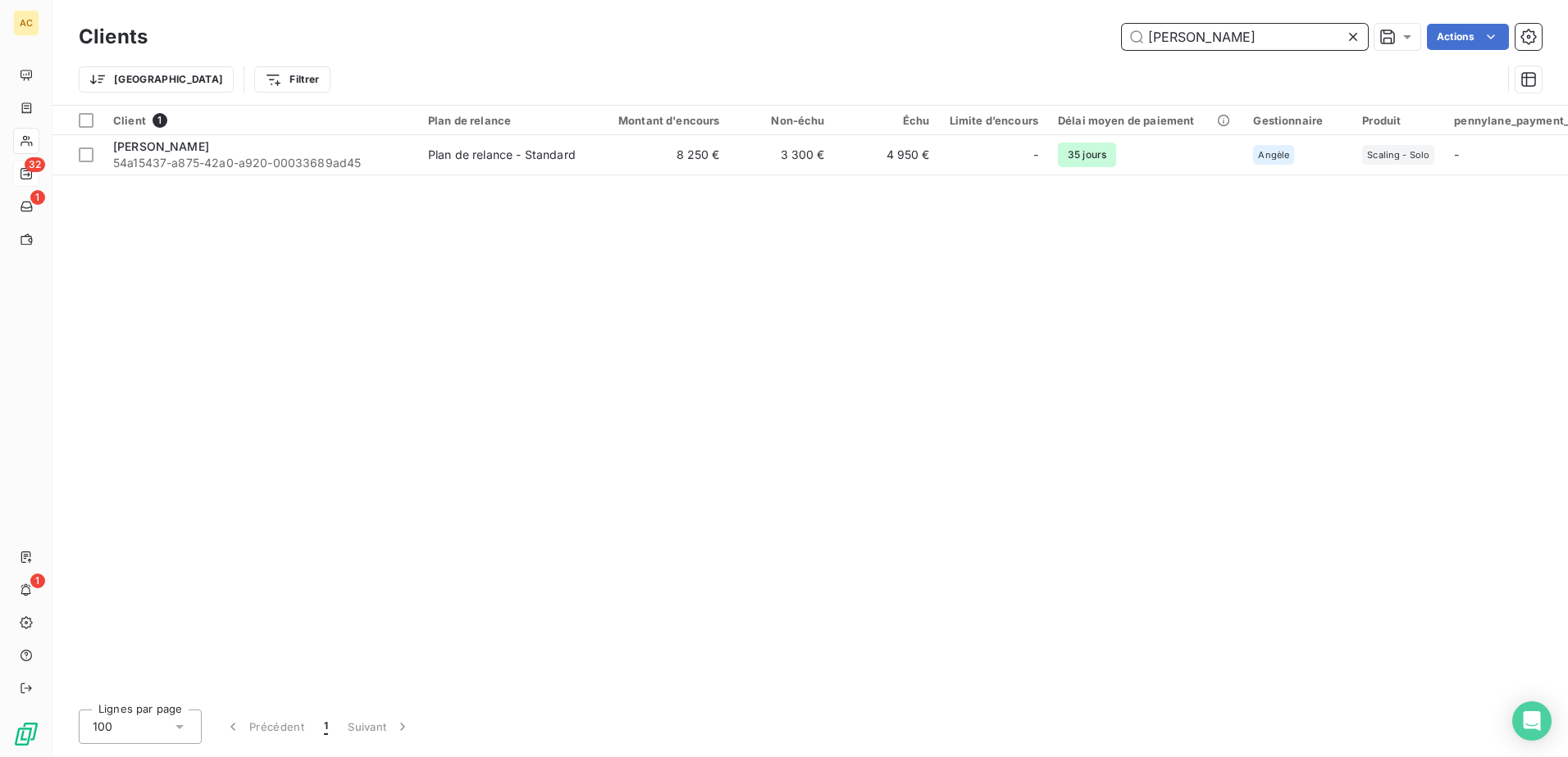
click at [1268, 36] on input "[PERSON_NAME]" at bounding box center [1244, 37] width 246 height 26
paste input "[PERSON_NAME],"
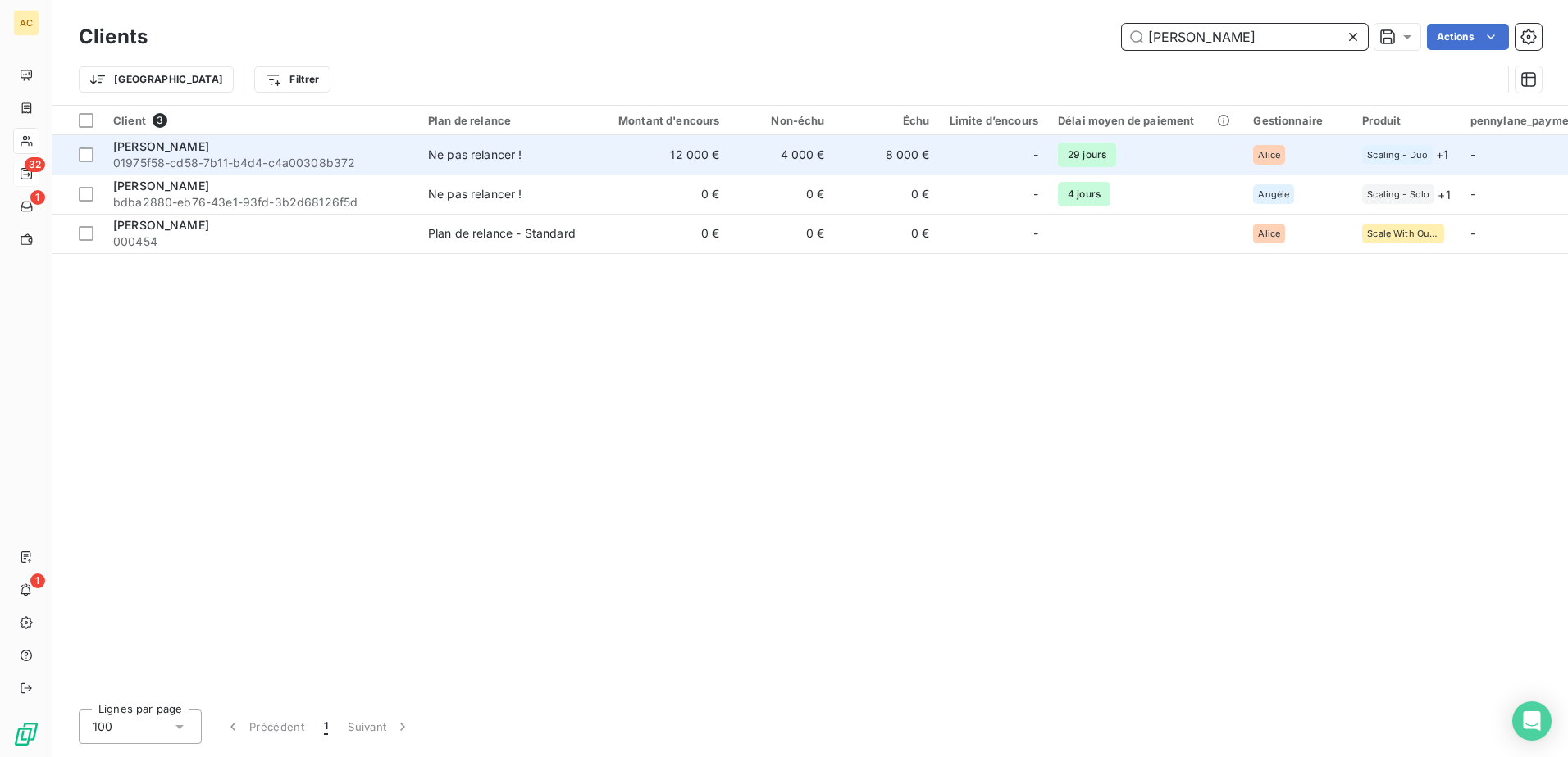
type input "[PERSON_NAME]"
click at [331, 138] on div "[PERSON_NAME]" at bounding box center [260, 146] width 295 height 17
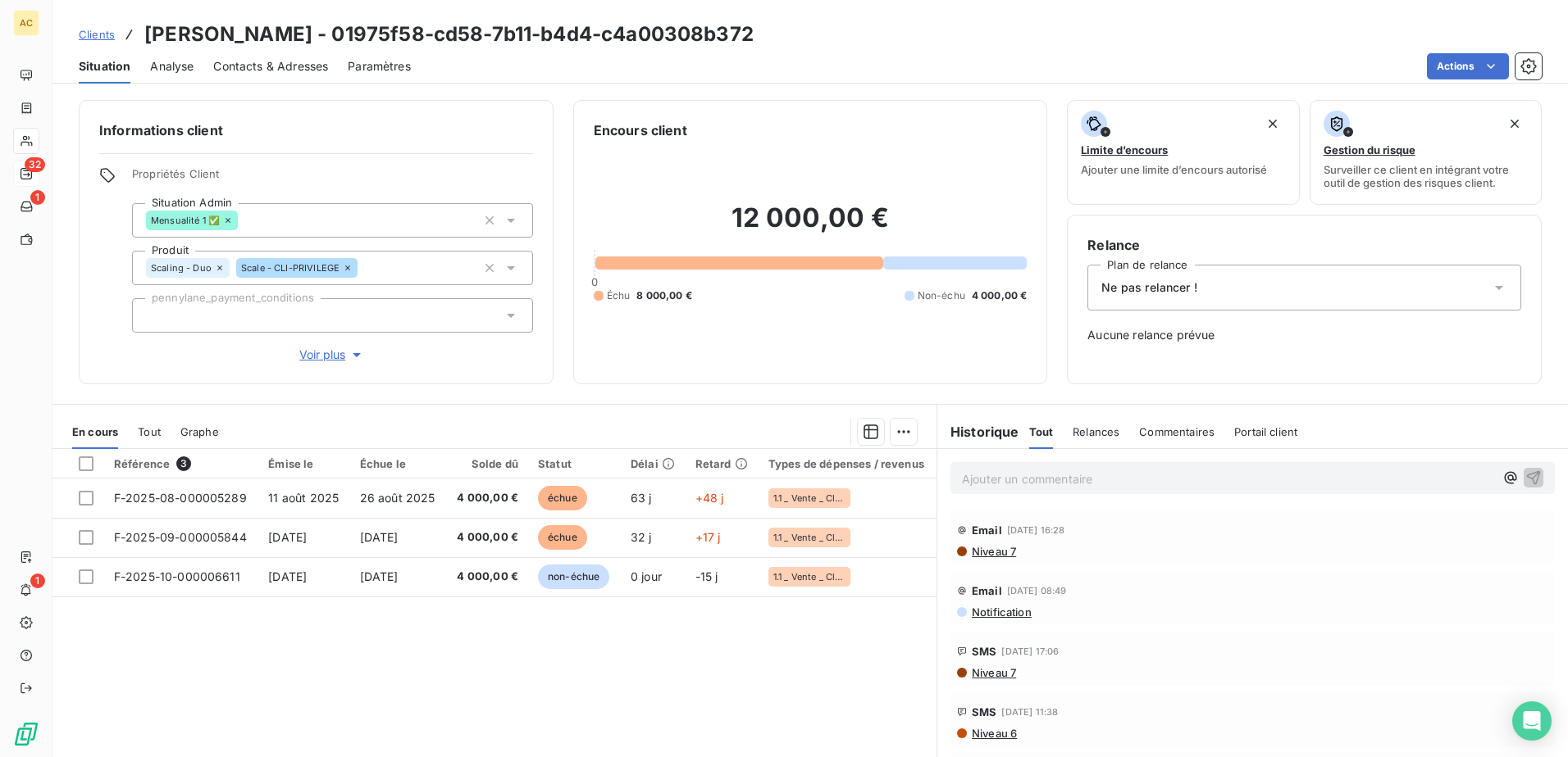
click at [93, 32] on span "Clients" at bounding box center [96, 34] width 36 height 13
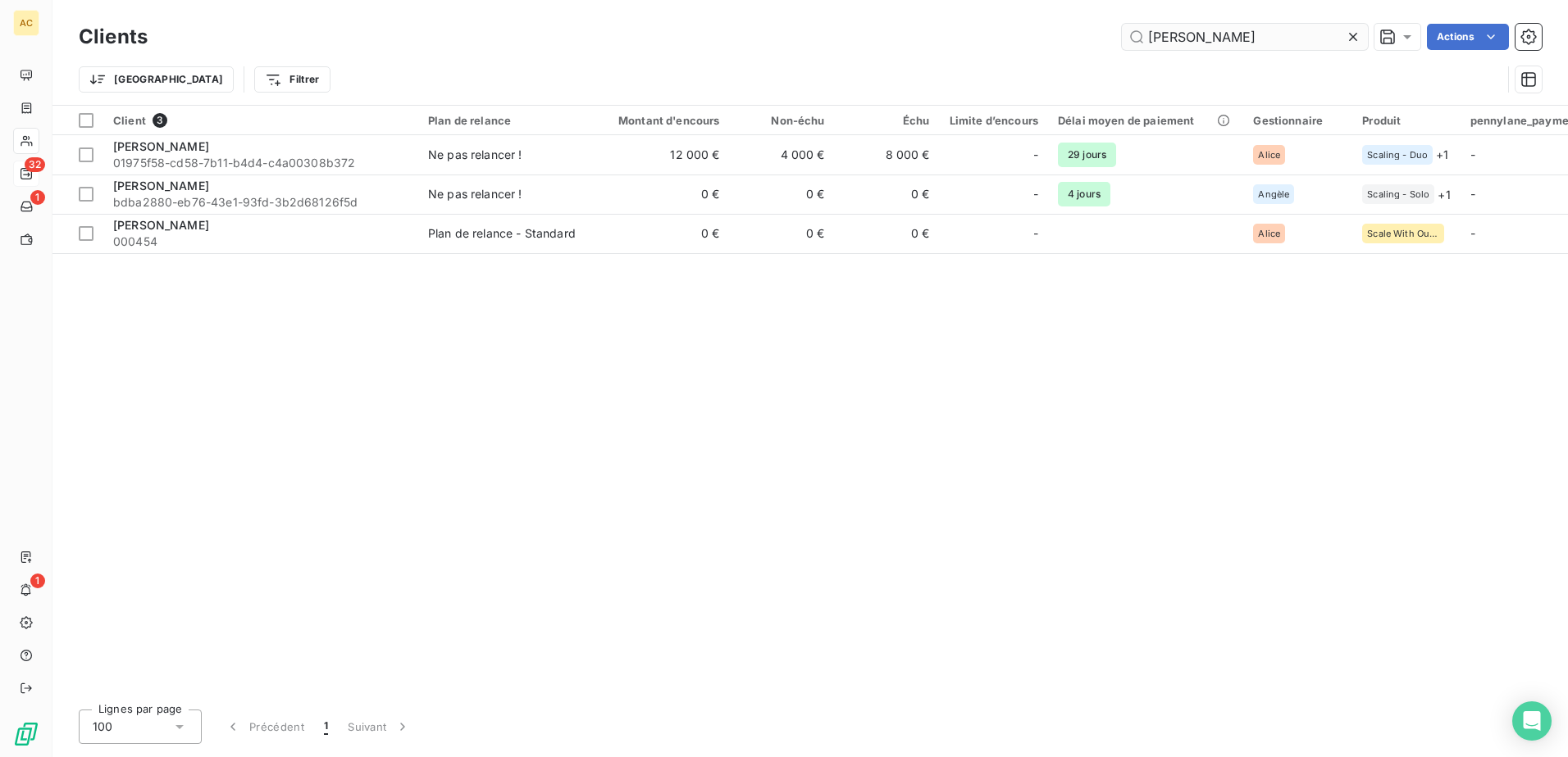
click at [1264, 26] on input "[PERSON_NAME]" at bounding box center [1244, 37] width 246 height 26
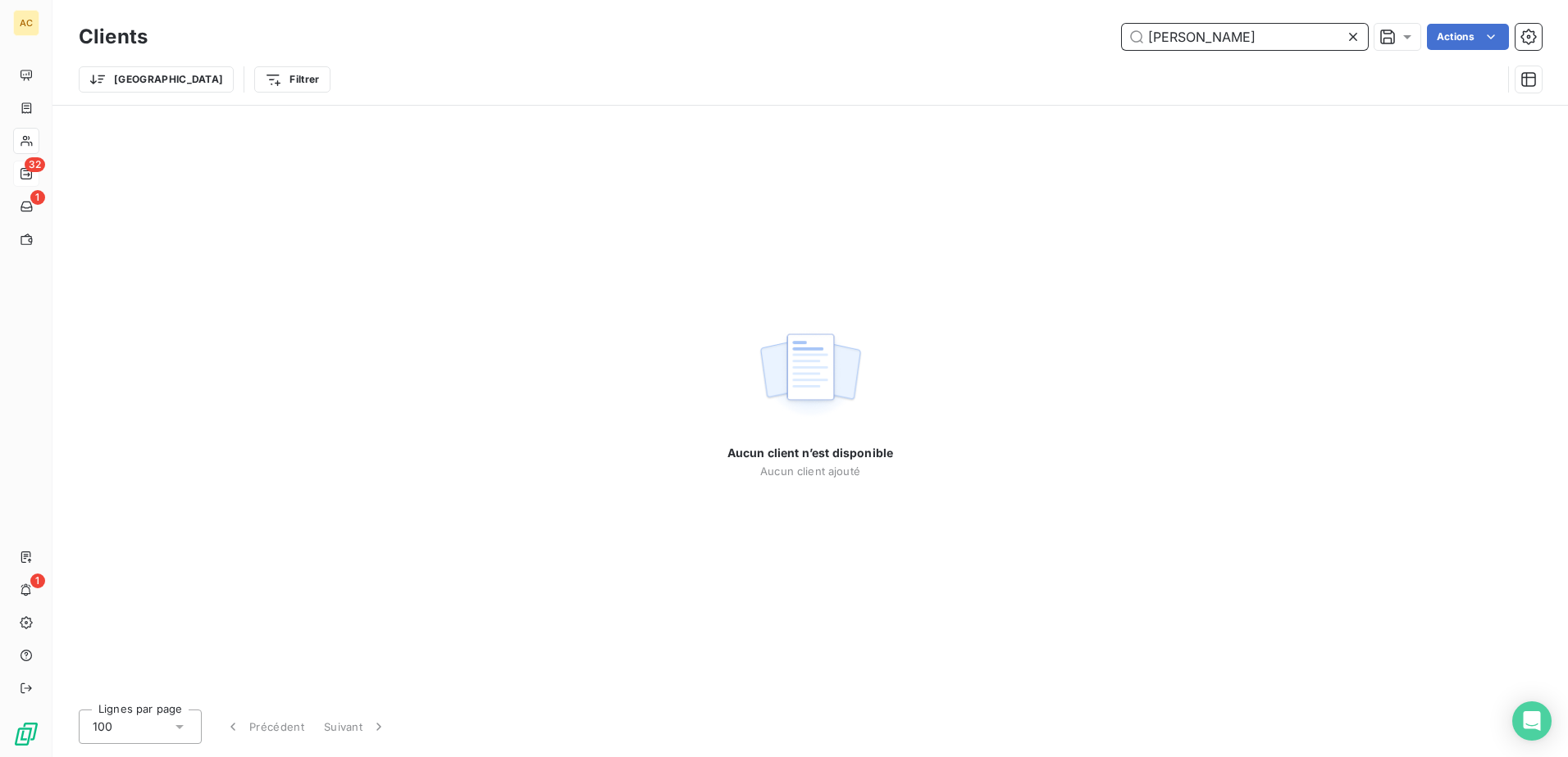
click at [1280, 40] on input "[PERSON_NAME]" at bounding box center [1244, 37] width 246 height 26
paste input "ie BERIOT"
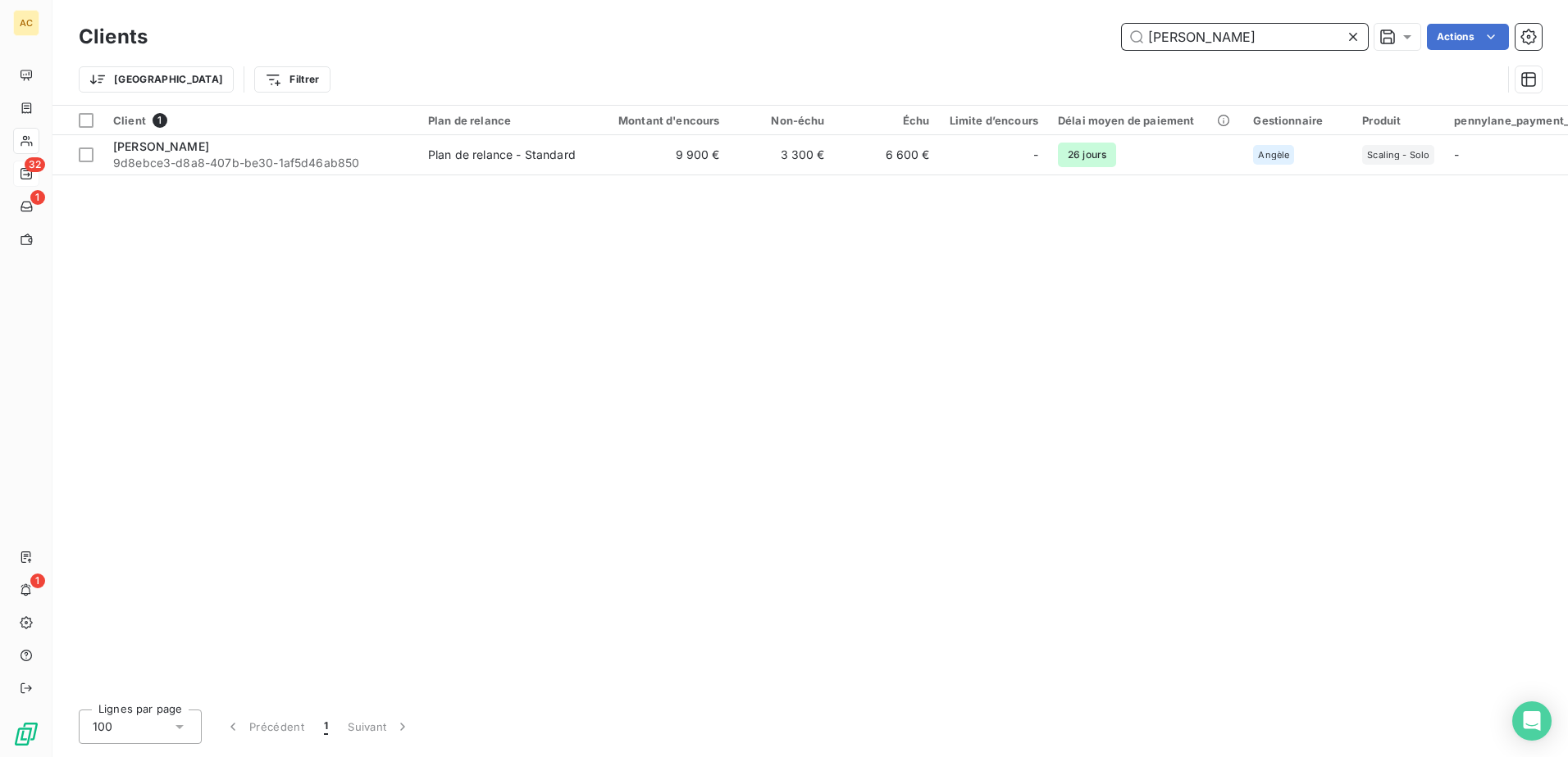
type input "[PERSON_NAME]"
